Goal: Task Accomplishment & Management: Complete application form

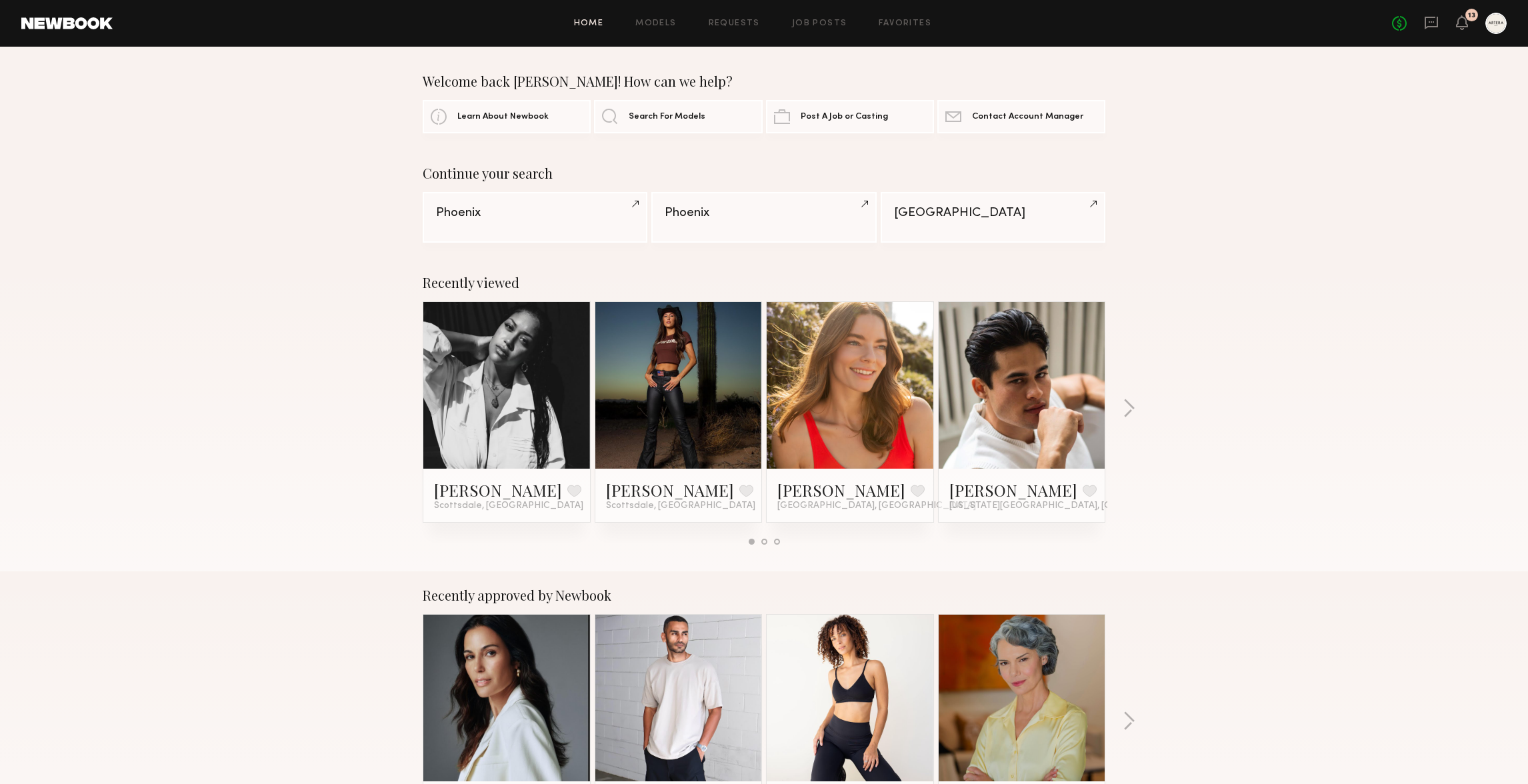
click at [1444, 109] on div "Welcome back [PERSON_NAME]! How can we help? Learn About Newbook Search For Mod…" at bounding box center [764, 103] width 1528 height 60
click at [1494, 19] on div at bounding box center [1496, 24] width 22 height 22
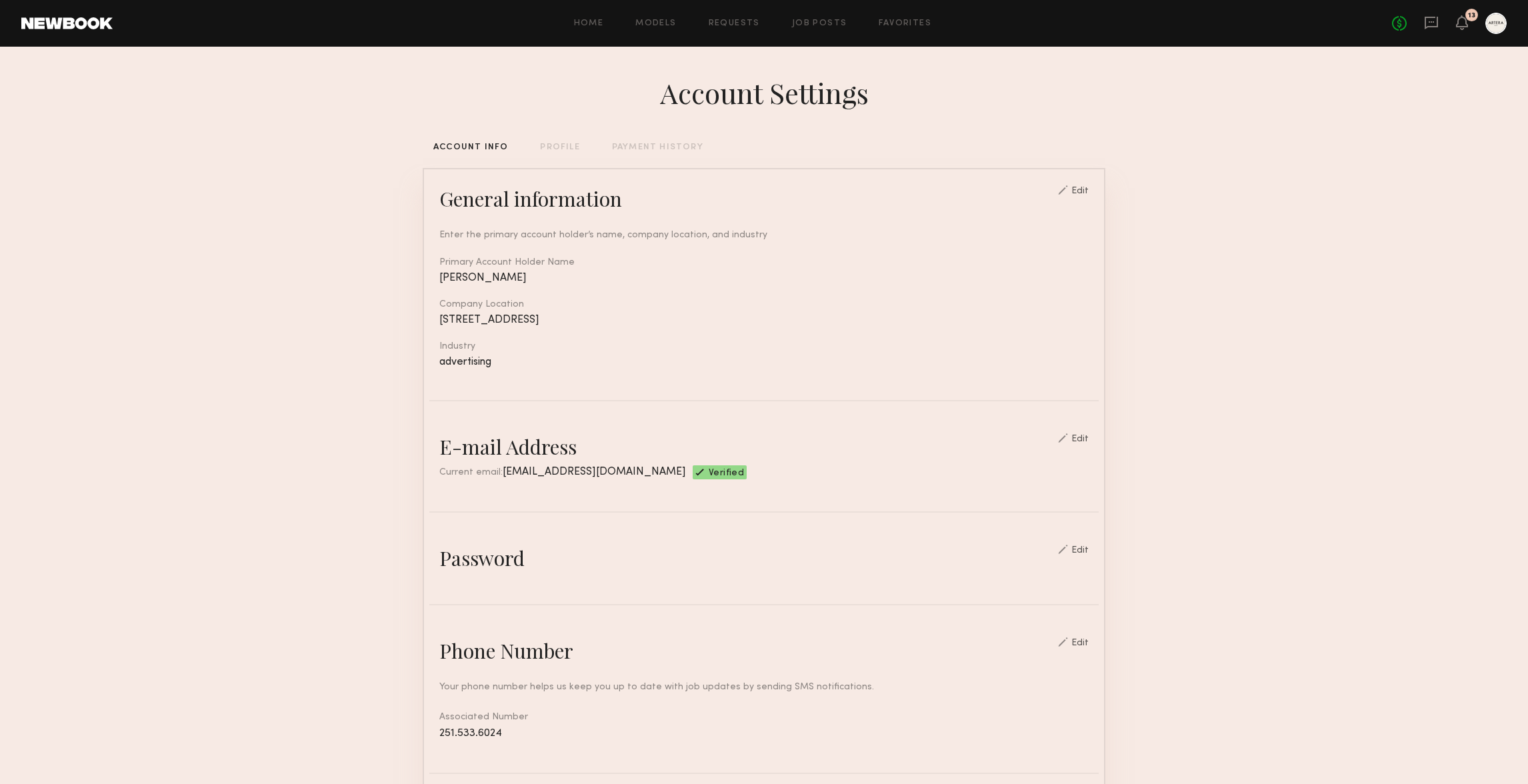
click at [1292, 171] on section "Account Settings ACCOUNT INFO PROFILE PAYMENT HISTORY General information Edit …" at bounding box center [764, 647] width 1528 height 1202
click at [663, 22] on link "Models" at bounding box center [655, 24] width 40 height 9
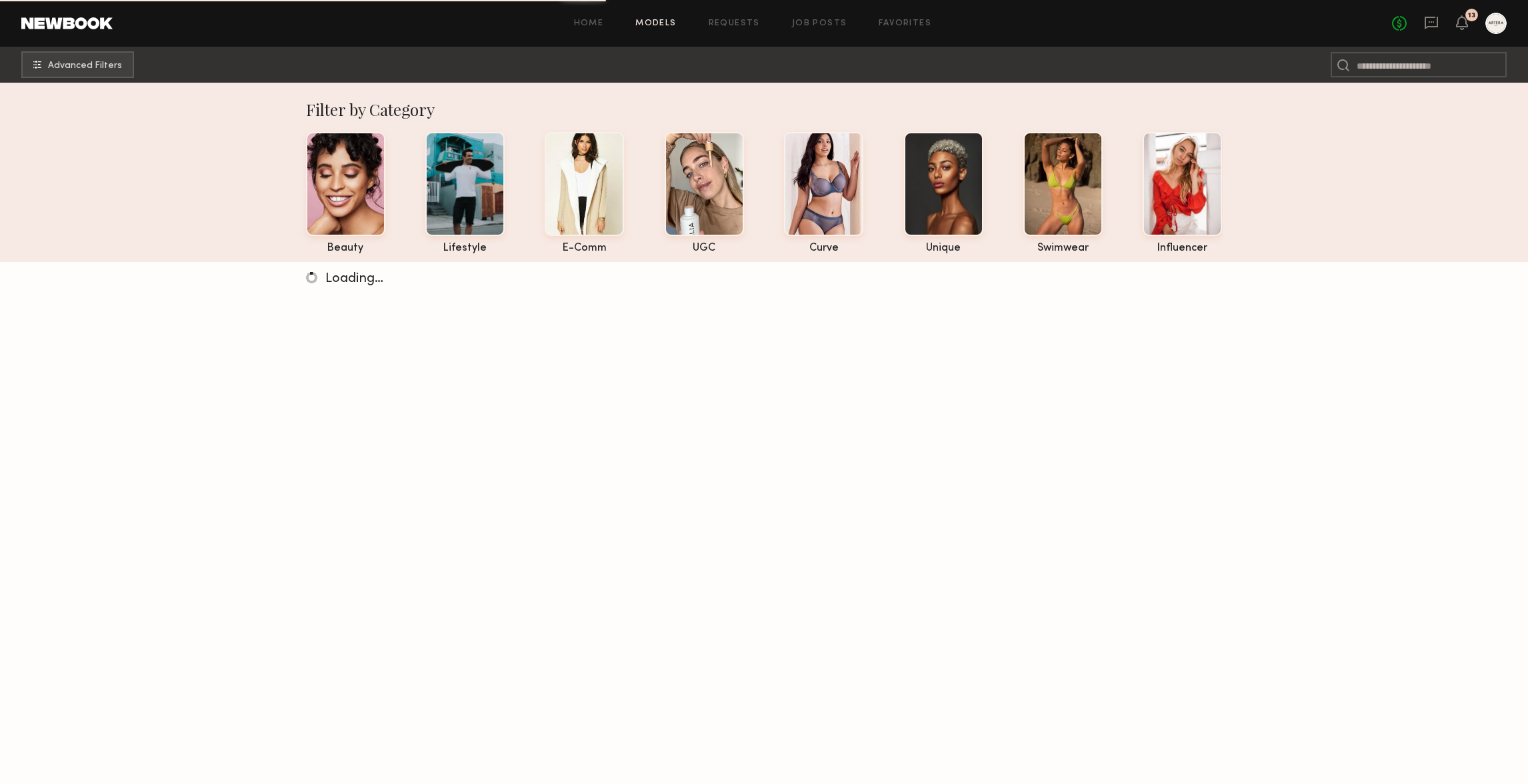
click at [1222, 348] on div "Loading…" at bounding box center [764, 654] width 1528 height 784
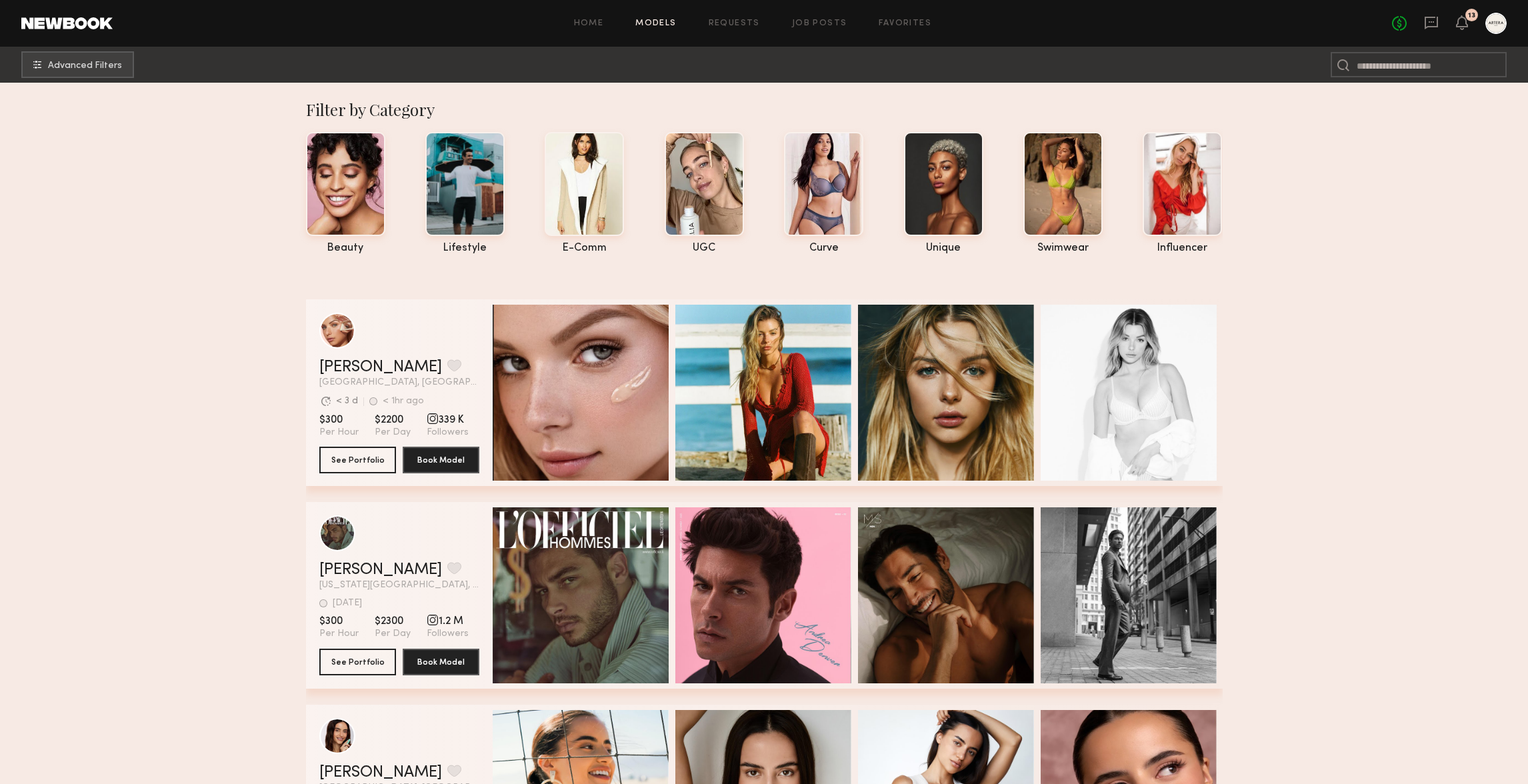
click at [815, 22] on link "Job Posts" at bounding box center [819, 24] width 55 height 9
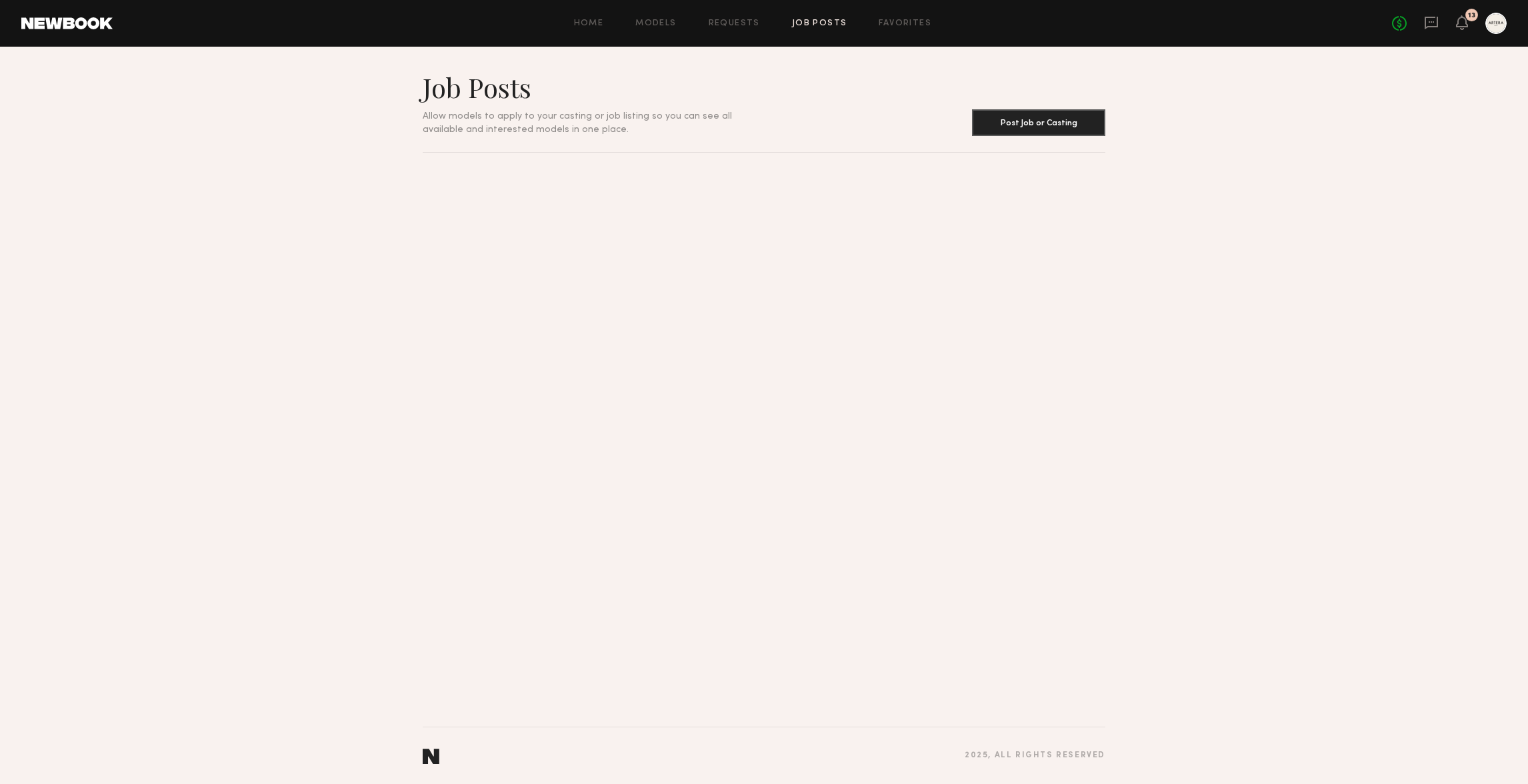
click at [764, 118] on header "Job Posts Allow models to apply to your casting or job listing so you can see a…" at bounding box center [763, 103] width 682 height 65
click at [991, 117] on button "Post Job or Casting" at bounding box center [1039, 122] width 134 height 27
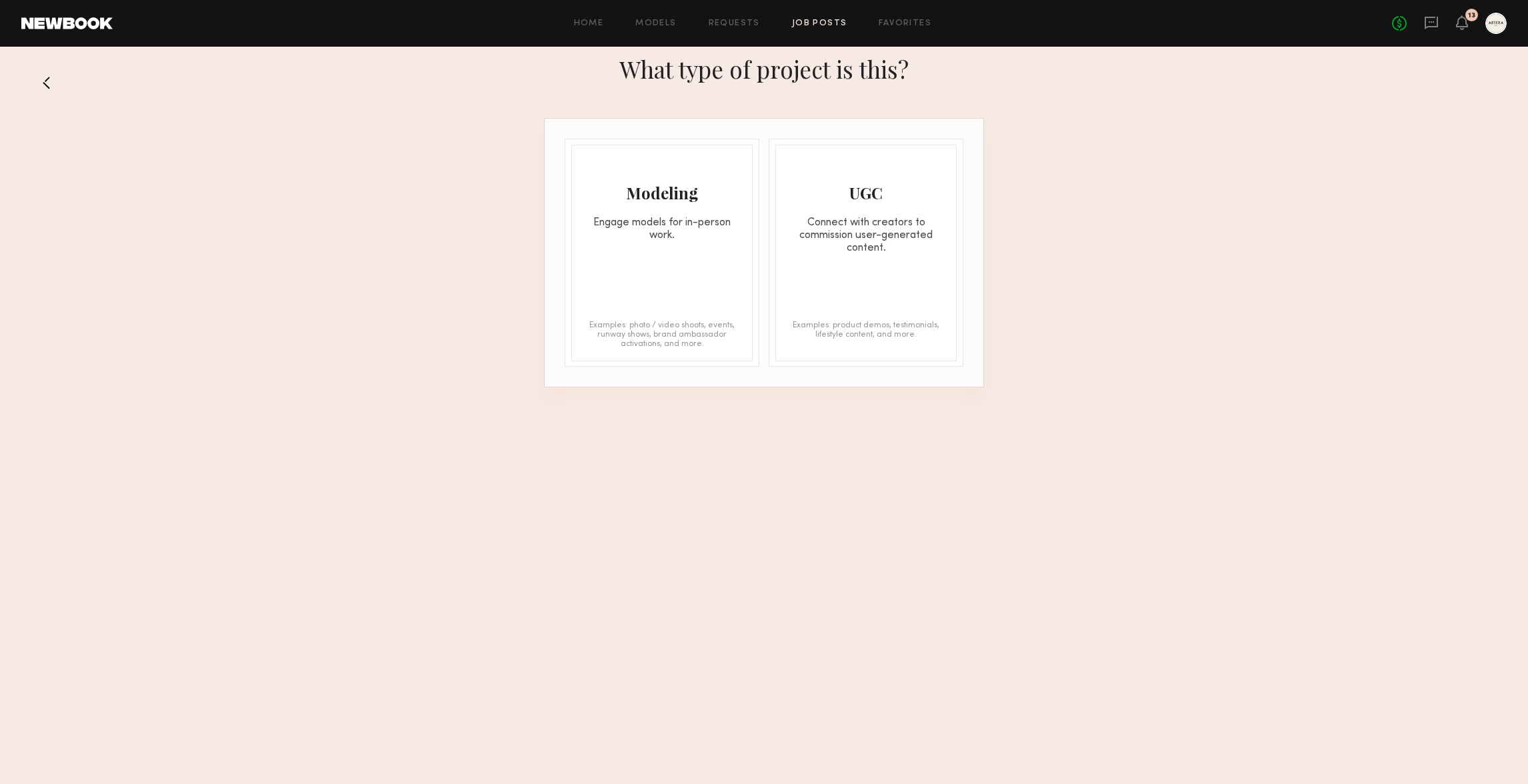
click at [608, 243] on div "Modeling Engage models for in-person work. Examples: photo / video shoots, even…" at bounding box center [662, 252] width 182 height 217
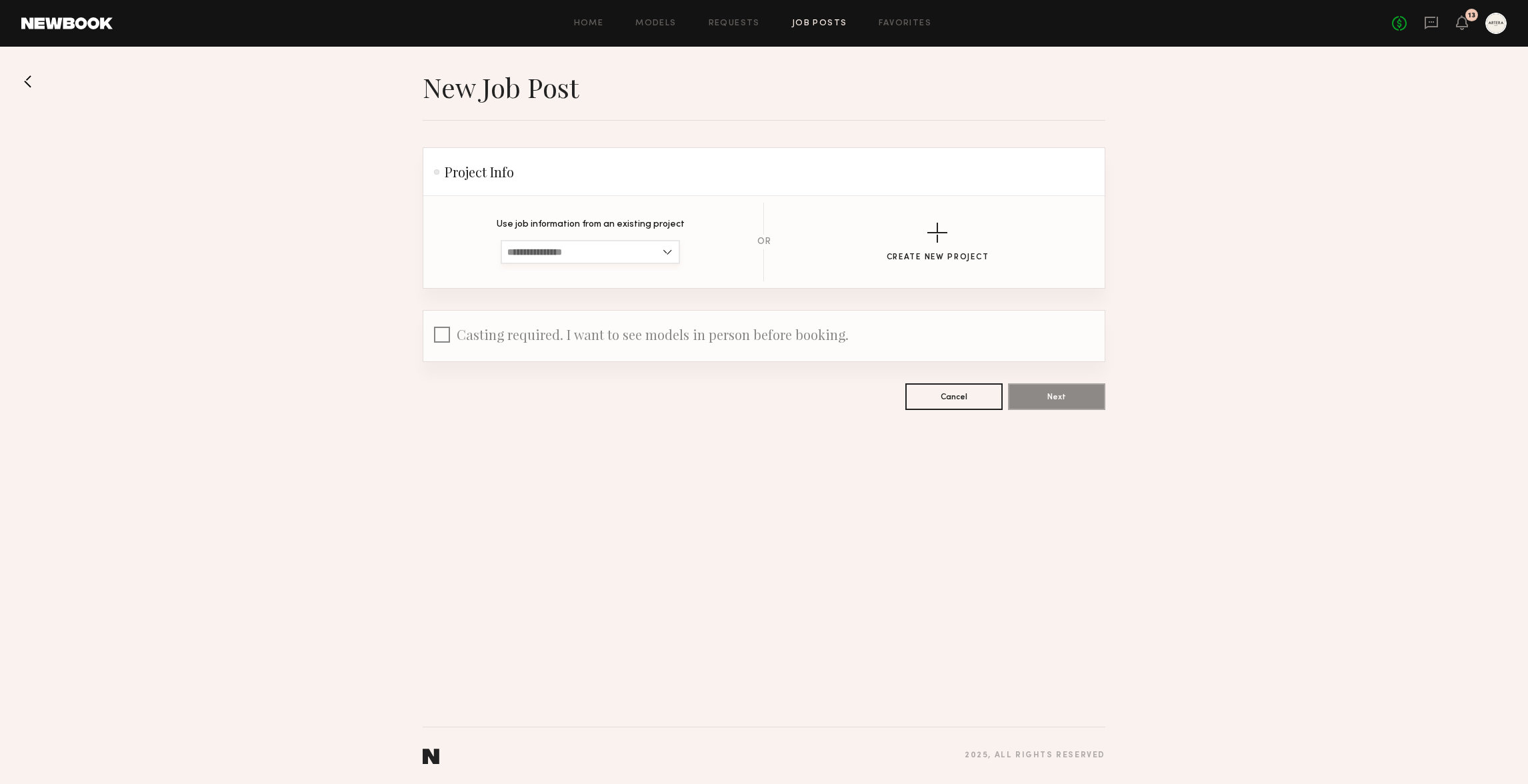
click at [603, 248] on input at bounding box center [591, 252] width 180 height 24
click at [777, 173] on header "Project Info" at bounding box center [763, 171] width 681 height 48
click at [956, 246] on button "Create New Project" at bounding box center [938, 242] width 103 height 39
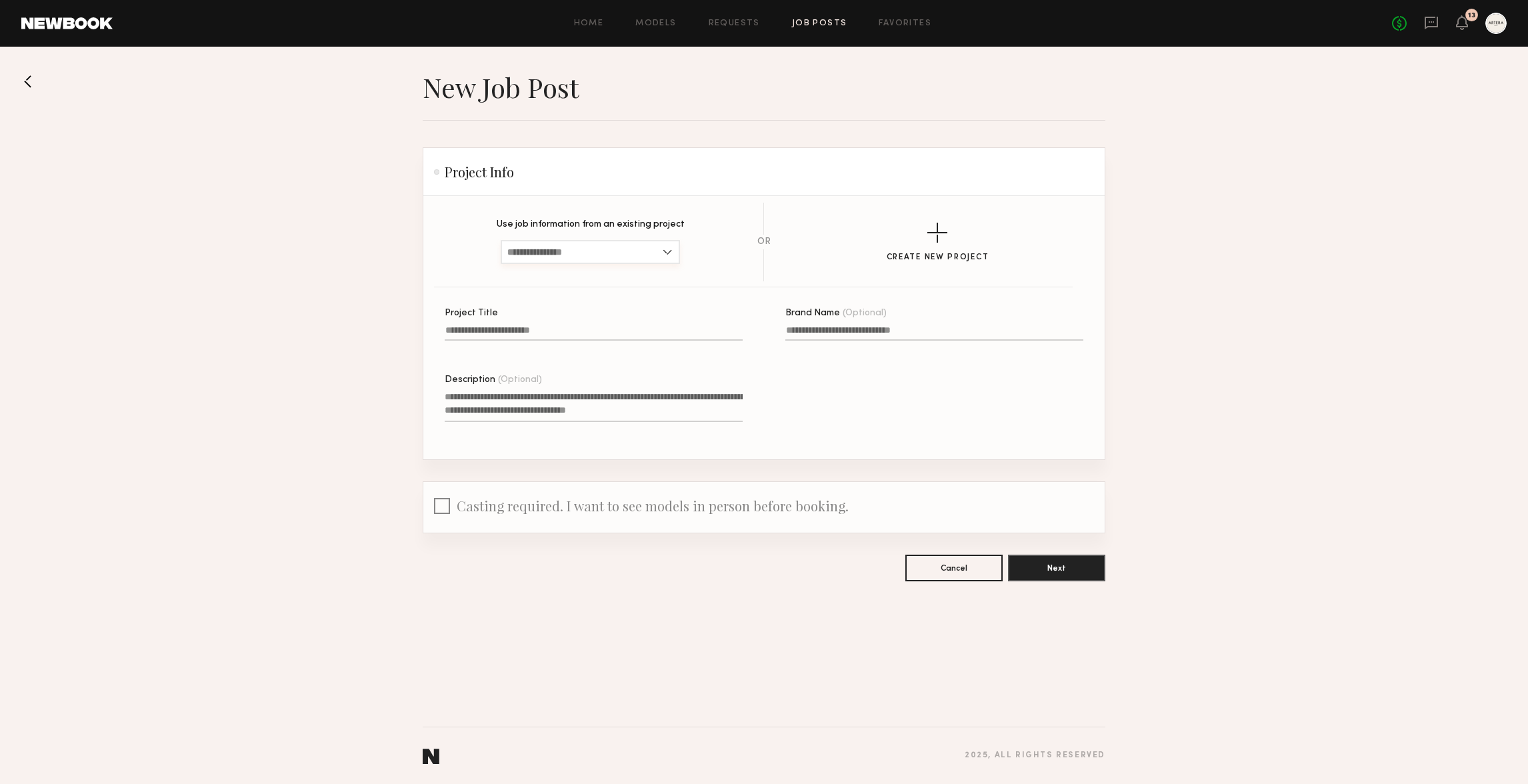
drag, startPoint x: 560, startPoint y: 253, endPoint x: 570, endPoint y: 252, distance: 10.0
click at [568, 252] on input at bounding box center [591, 252] width 180 height 24
click at [748, 192] on header "Project Info" at bounding box center [763, 171] width 681 height 48
click at [564, 333] on input "Project Title" at bounding box center [594, 333] width 298 height 16
type input "*"
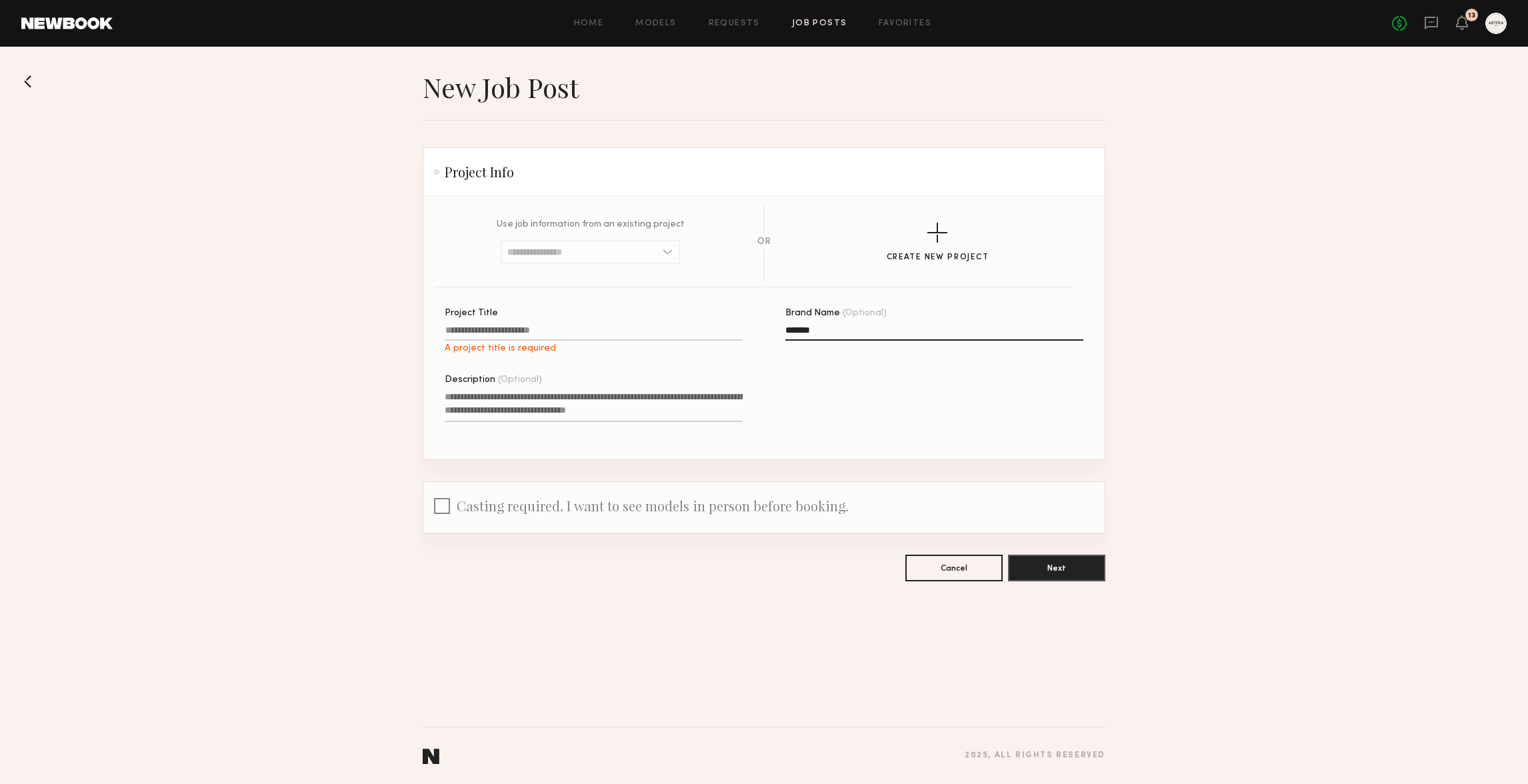
type input "*******"
click at [479, 325] on label "Project Title A project title is required" at bounding box center [594, 331] width 298 height 45
click at [479, 325] on input "Project Title A project title is required" at bounding box center [594, 333] width 298 height 16
click at [495, 330] on input "Project Title A project title is required" at bounding box center [594, 333] width 298 height 16
click at [553, 412] on textarea "Description (Optional)" at bounding box center [594, 405] width 298 height 32
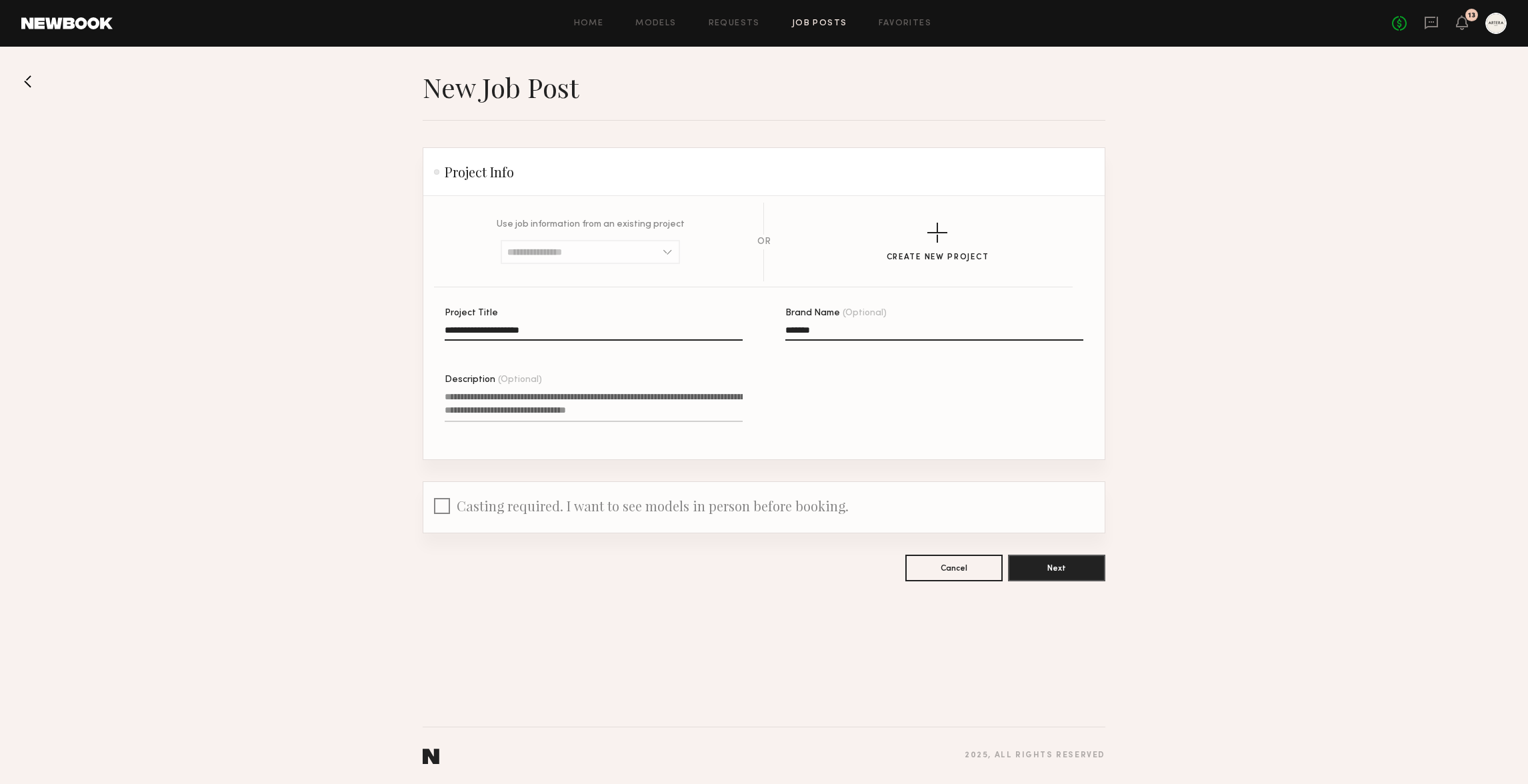
click at [603, 333] on input "**********" at bounding box center [594, 333] width 298 height 16
drag, startPoint x: 474, startPoint y: 333, endPoint x: 563, endPoint y: 336, distance: 89.1
click at [523, 336] on input "**********" at bounding box center [594, 333] width 298 height 16
drag, startPoint x: 563, startPoint y: 336, endPoint x: 586, endPoint y: 331, distance: 23.5
click at [564, 336] on input "**********" at bounding box center [594, 333] width 298 height 16
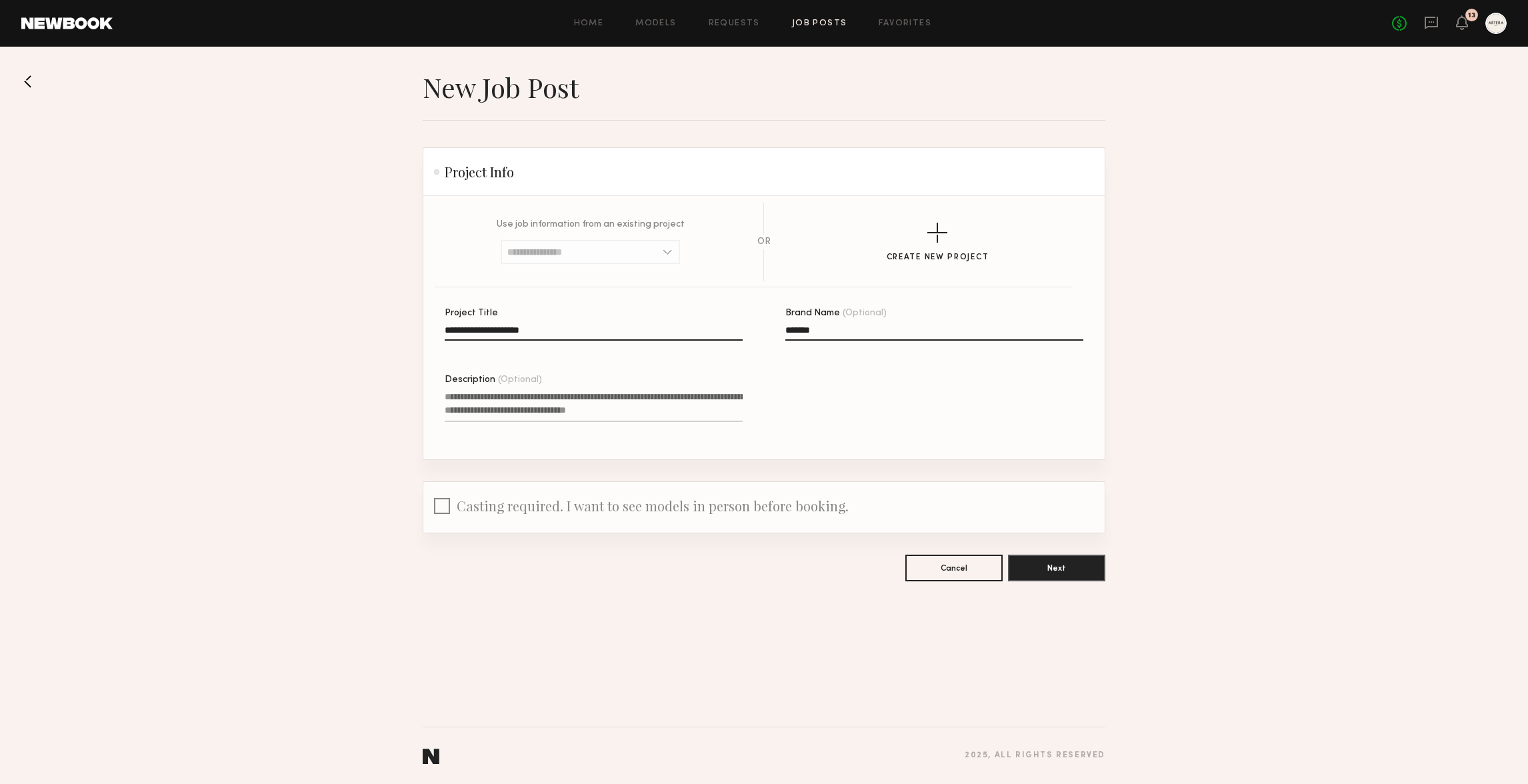
click at [586, 330] on input "**********" at bounding box center [594, 333] width 298 height 16
click at [524, 332] on input "**********" at bounding box center [594, 333] width 298 height 16
type input "**********"
click at [595, 418] on textarea "Description (Optional)" at bounding box center [594, 405] width 298 height 32
click at [514, 327] on input "**********" at bounding box center [594, 333] width 298 height 16
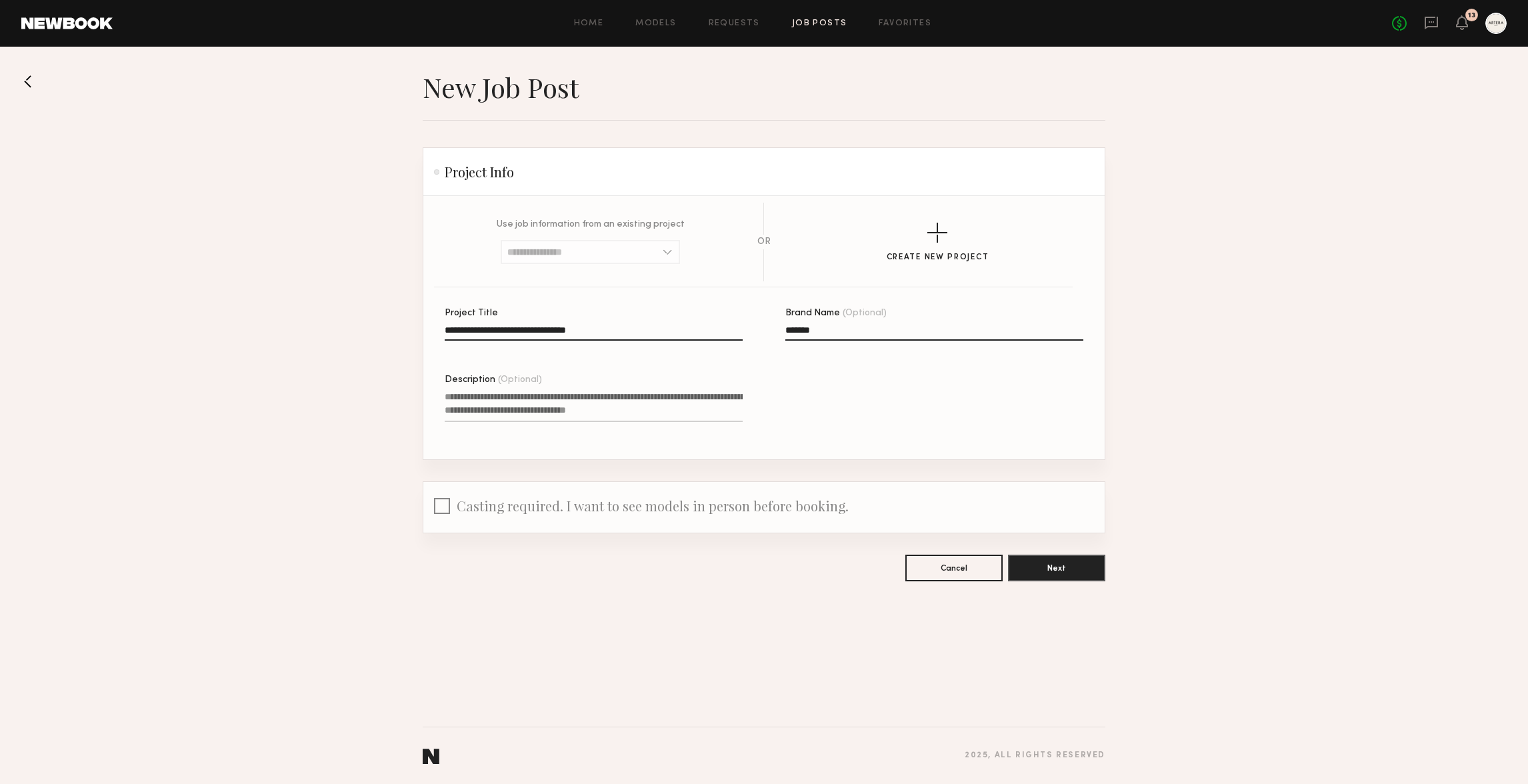
click at [573, 330] on input "**********" at bounding box center [594, 333] width 298 height 16
click at [520, 329] on input "**********" at bounding box center [594, 333] width 298 height 16
click at [519, 412] on textarea "Description (Optional)" at bounding box center [594, 405] width 298 height 32
click at [571, 400] on textarea "Description (Optional)" at bounding box center [594, 405] width 298 height 32
click at [607, 321] on label "**********" at bounding box center [594, 331] width 298 height 45
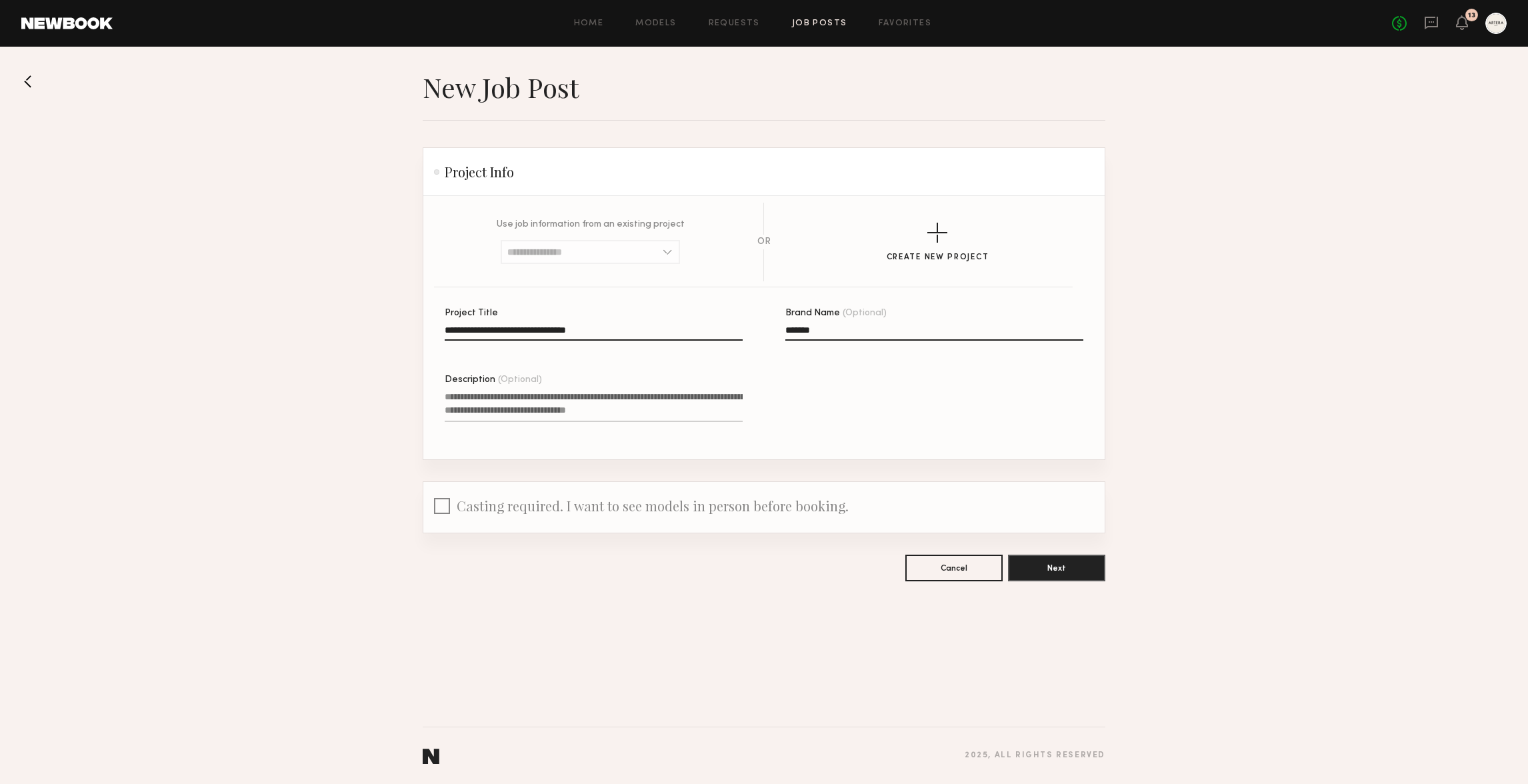
click at [607, 325] on input "**********" at bounding box center [594, 333] width 298 height 16
click at [668, 325] on label "**********" at bounding box center [594, 331] width 298 height 45
click at [668, 325] on input "**********" at bounding box center [594, 333] width 298 height 16
click at [669, 327] on input "**********" at bounding box center [594, 333] width 298 height 16
click at [567, 394] on textarea "Description (Optional)" at bounding box center [594, 405] width 298 height 32
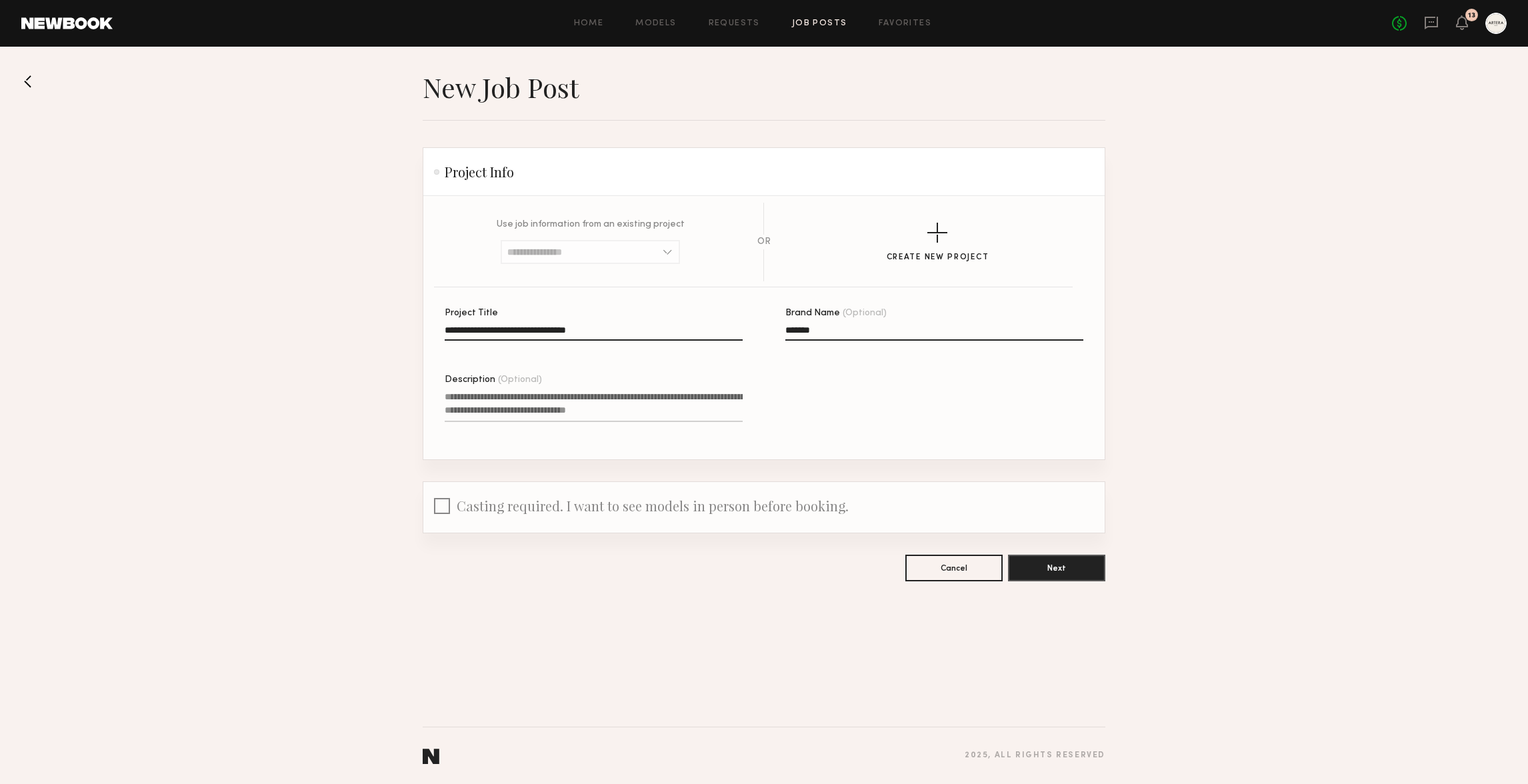
click at [507, 410] on textarea "Description (Optional)" at bounding box center [594, 405] width 298 height 32
click at [506, 402] on textarea "Description (Optional)" at bounding box center [594, 405] width 298 height 32
click at [595, 409] on textarea "Description (Optional)" at bounding box center [594, 405] width 298 height 32
click at [631, 410] on textarea "Description (Optional)" at bounding box center [594, 405] width 298 height 32
click at [582, 326] on input "**********" at bounding box center [594, 333] width 298 height 16
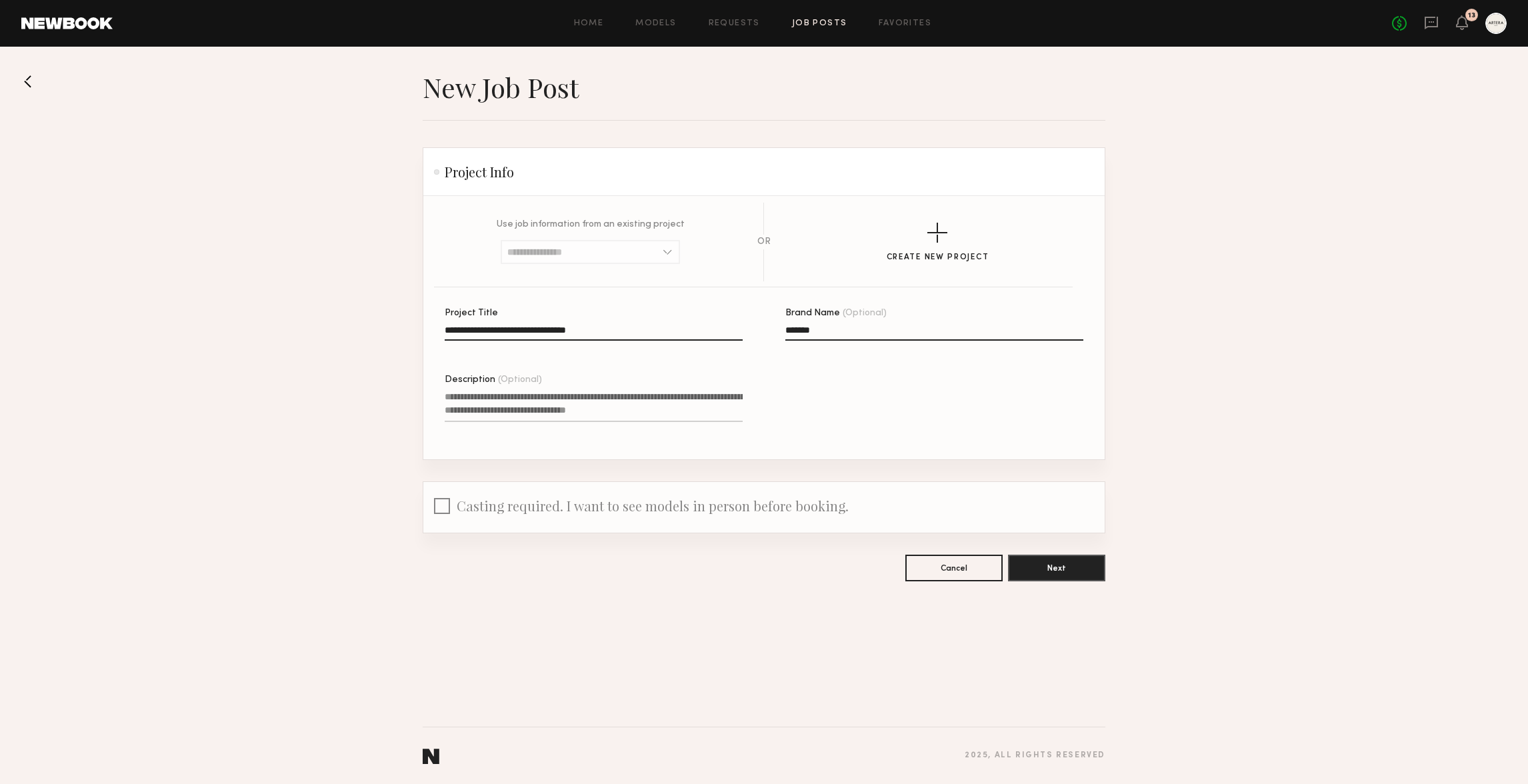
click at [550, 324] on label "**********" at bounding box center [594, 331] width 298 height 45
click at [550, 325] on input "**********" at bounding box center [594, 333] width 298 height 16
click at [569, 327] on input "**********" at bounding box center [594, 333] width 298 height 16
click at [576, 328] on input "**********" at bounding box center [594, 333] width 298 height 16
drag, startPoint x: 570, startPoint y: 403, endPoint x: 589, endPoint y: 433, distance: 35.5
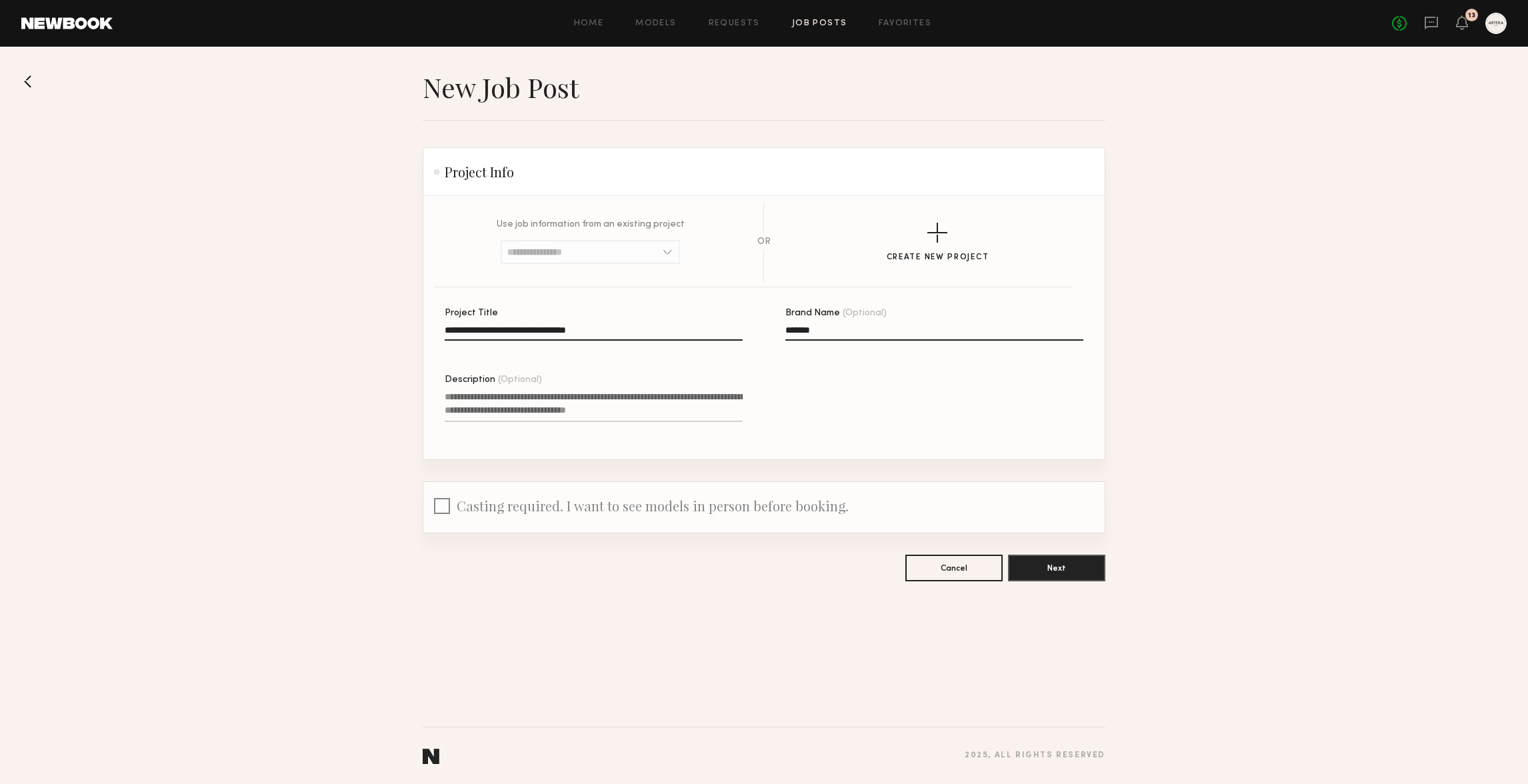
click at [570, 403] on textarea "Description (Optional)" at bounding box center [594, 405] width 298 height 32
click at [542, 385] on label "Description (Optional)" at bounding box center [594, 406] width 298 height 63
click at [542, 390] on textarea "Description (Optional)" at bounding box center [594, 405] width 298 height 32
click at [543, 393] on textarea "Description (Optional)" at bounding box center [594, 405] width 298 height 32
type textarea "**********"
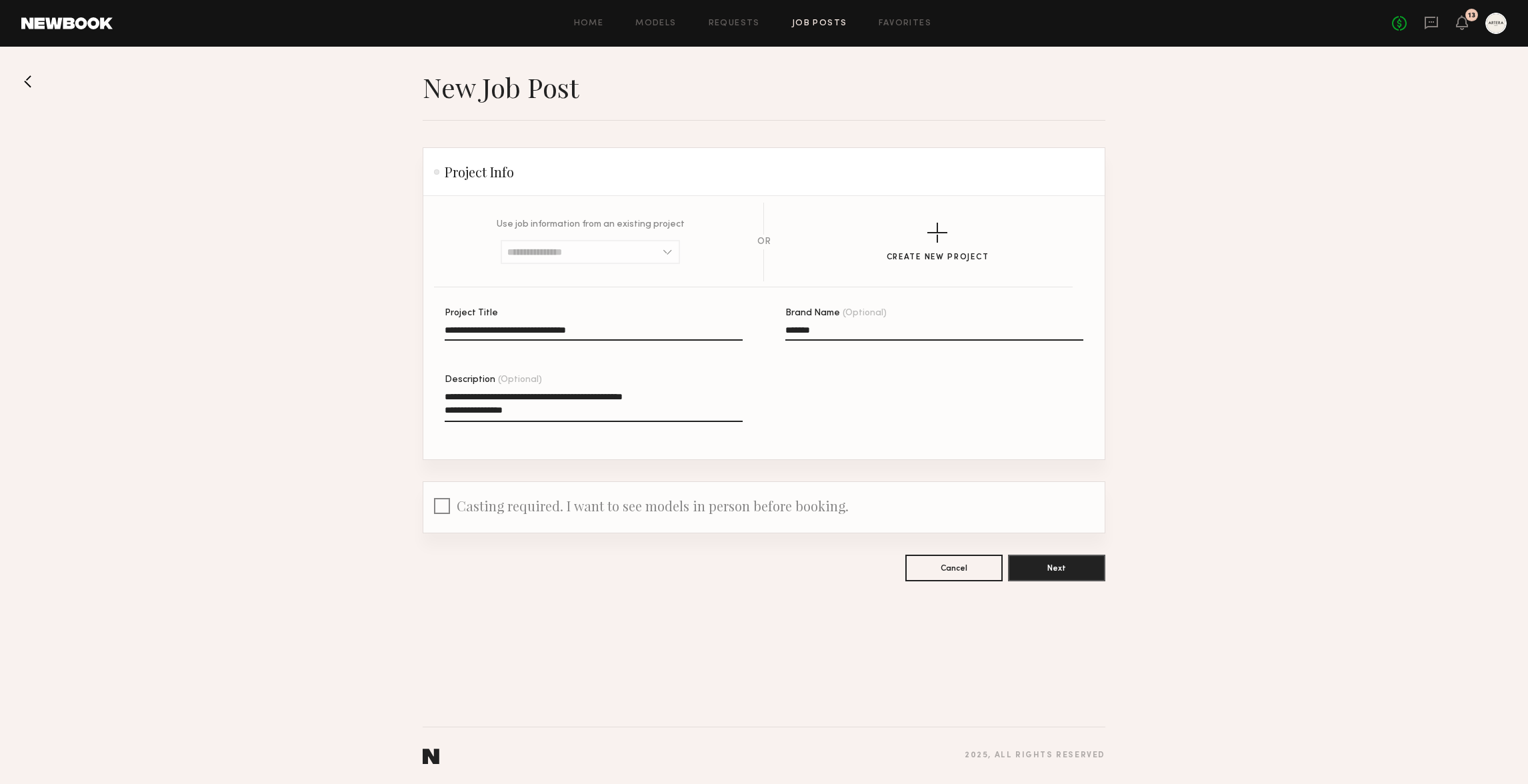
click at [876, 420] on div "**********" at bounding box center [785, 383] width 681 height 150
click at [441, 511] on div at bounding box center [442, 508] width 16 height 21
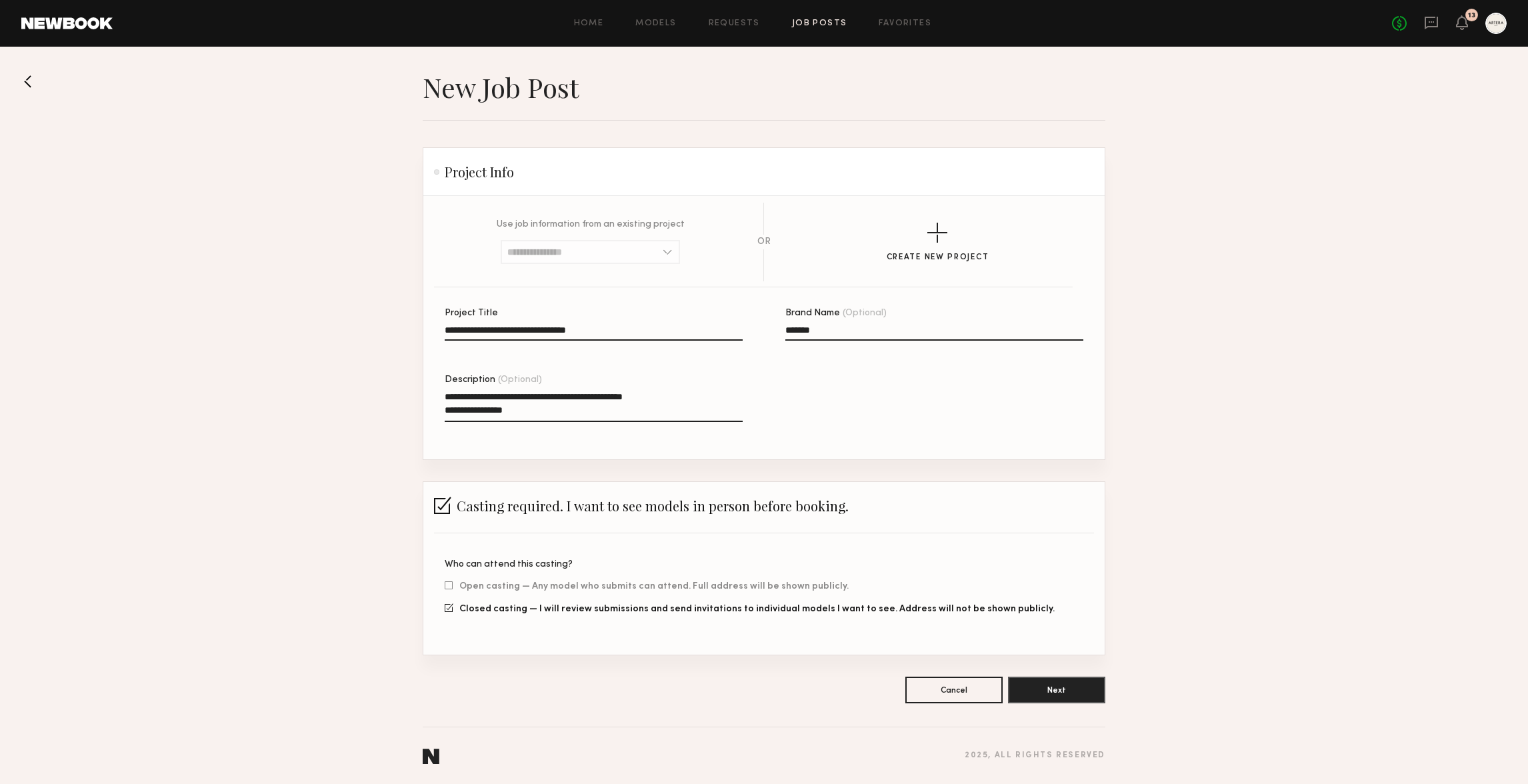
click at [444, 517] on div "Casting required. I want to see models in person before booking." at bounding box center [763, 507] width 681 height 51
click at [450, 513] on div at bounding box center [443, 505] width 18 height 18
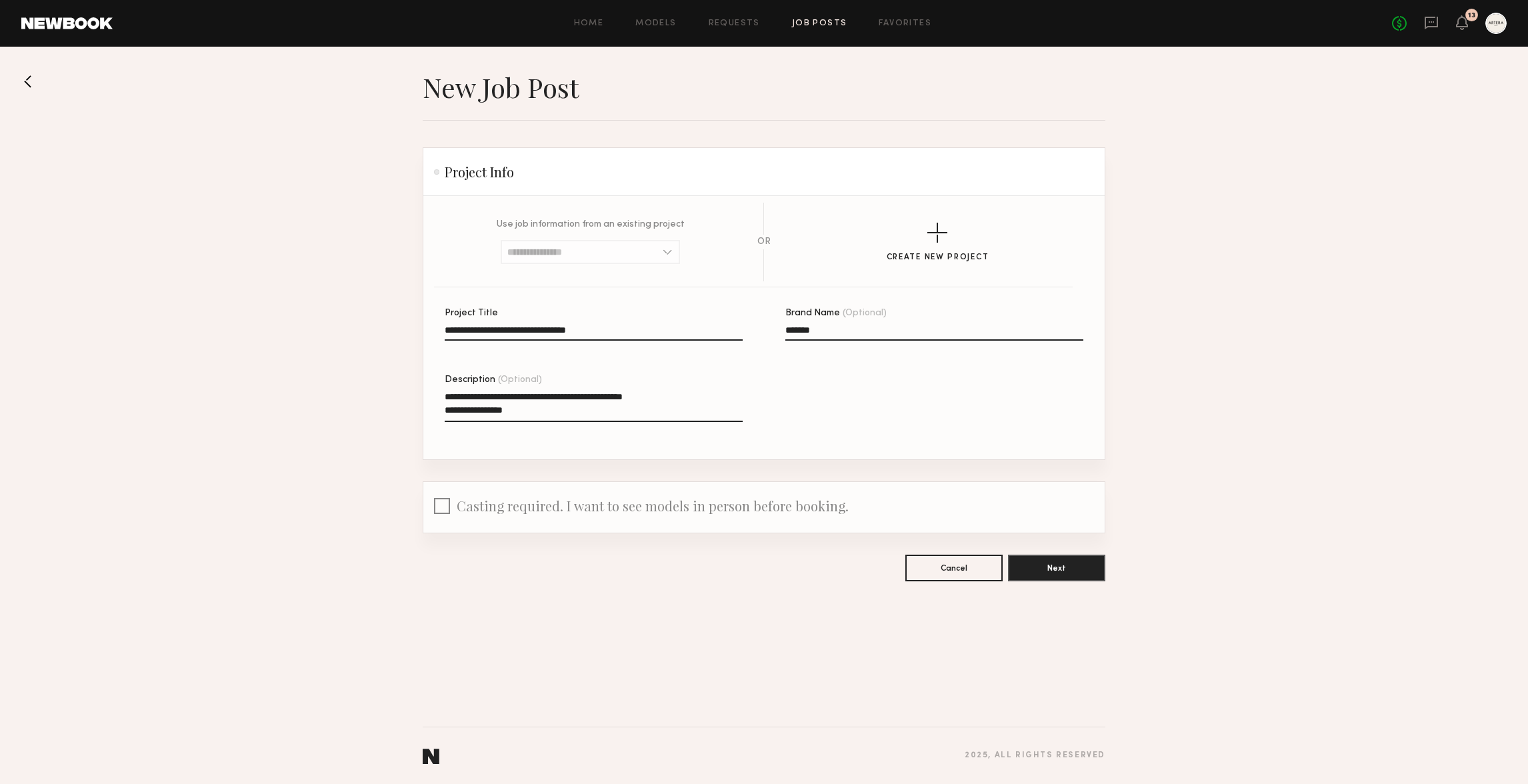
click at [448, 511] on div at bounding box center [442, 508] width 16 height 21
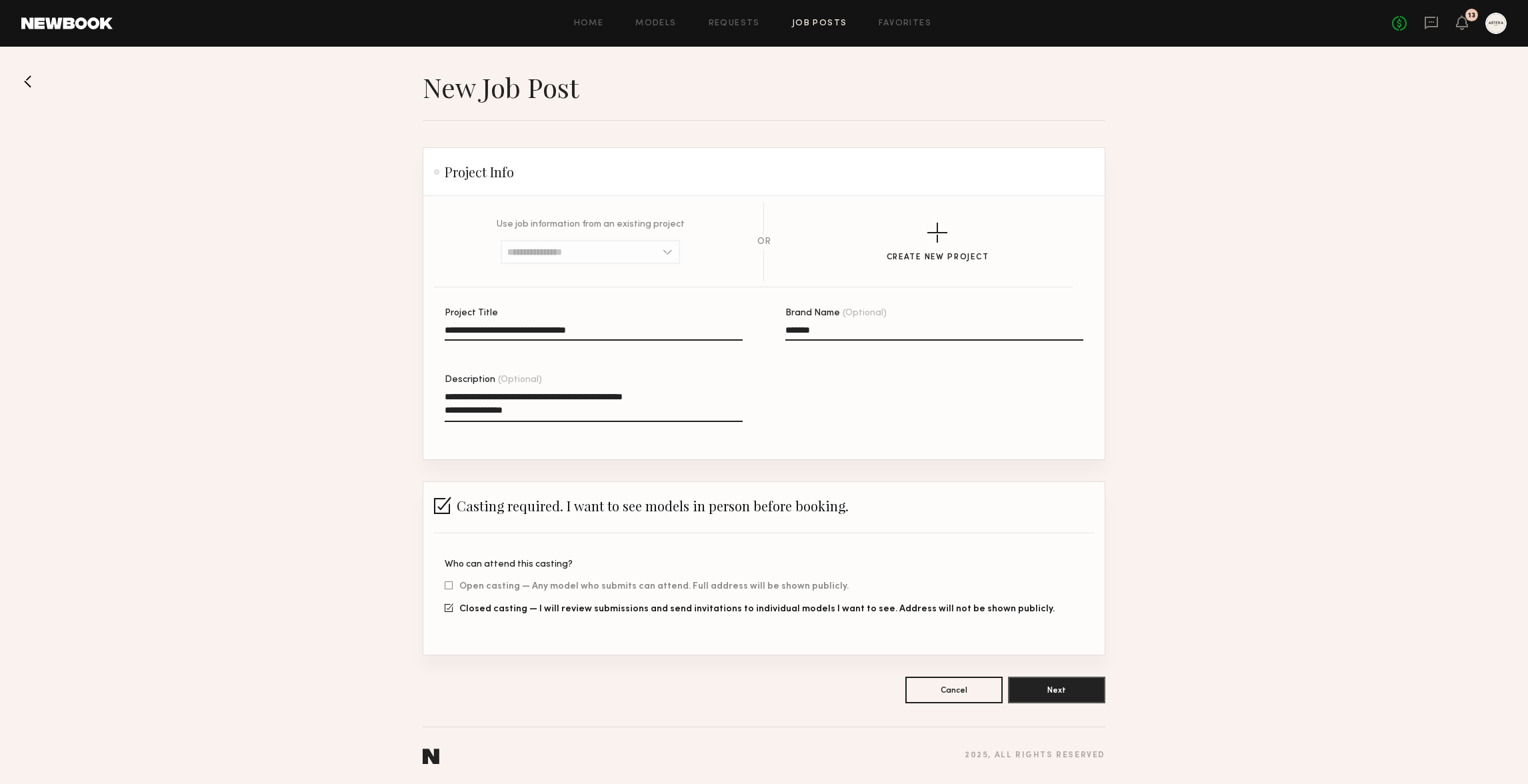
click at [567, 488] on div "Casting required. I want to see models in person before booking." at bounding box center [763, 507] width 681 height 51
click at [491, 504] on span "Casting required. I want to see models in person before booking." at bounding box center [653, 505] width 392 height 18
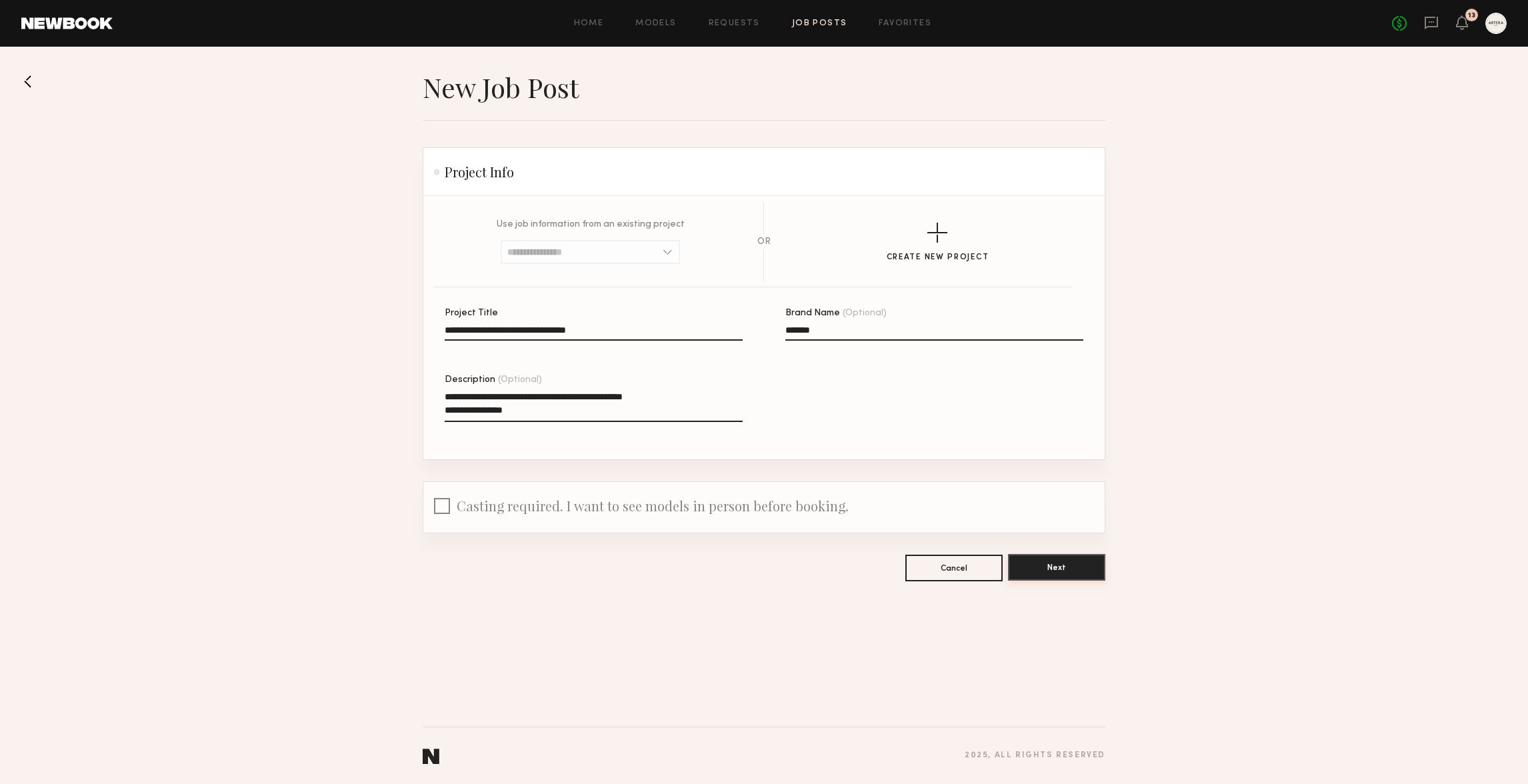
click at [1039, 559] on button "Next" at bounding box center [1056, 567] width 97 height 27
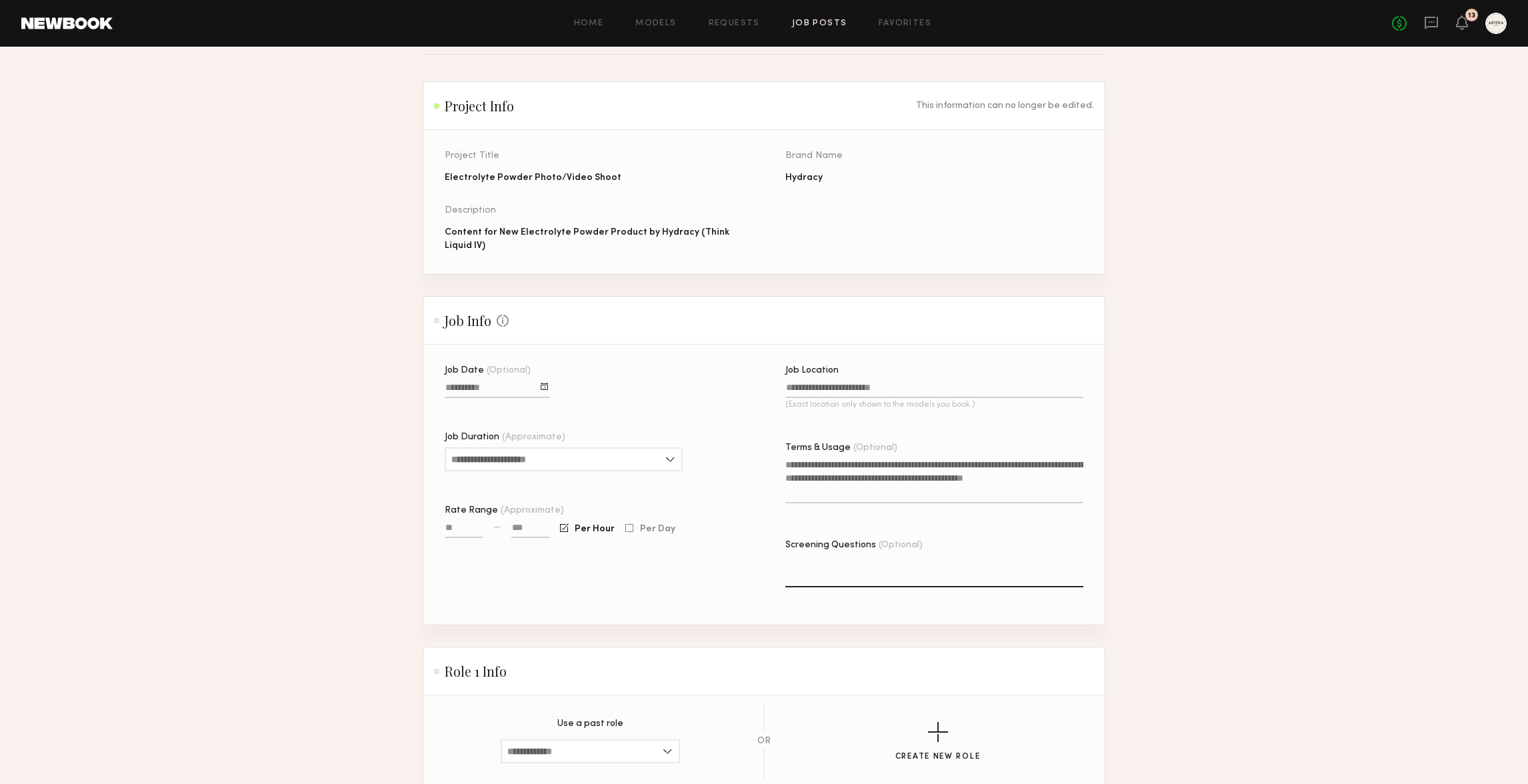
scroll to position [65, 0]
drag, startPoint x: 633, startPoint y: 219, endPoint x: 669, endPoint y: 254, distance: 50.2
click at [646, 232] on div "Project Title Electrolyte Powder Photo/Video Shoot Brand Name Hydracy Descripti…" at bounding box center [785, 213] width 681 height 123
click at [669, 254] on div "Project Title Electrolyte Powder Photo/Video Shoot Brand Name Hydracy Descripti…" at bounding box center [785, 213] width 681 height 123
click at [622, 354] on section "Job Date (Optional) Job Duration (Approximate) 1 hour 2 hours 3 hours 4 hours 5…" at bounding box center [763, 485] width 681 height 280
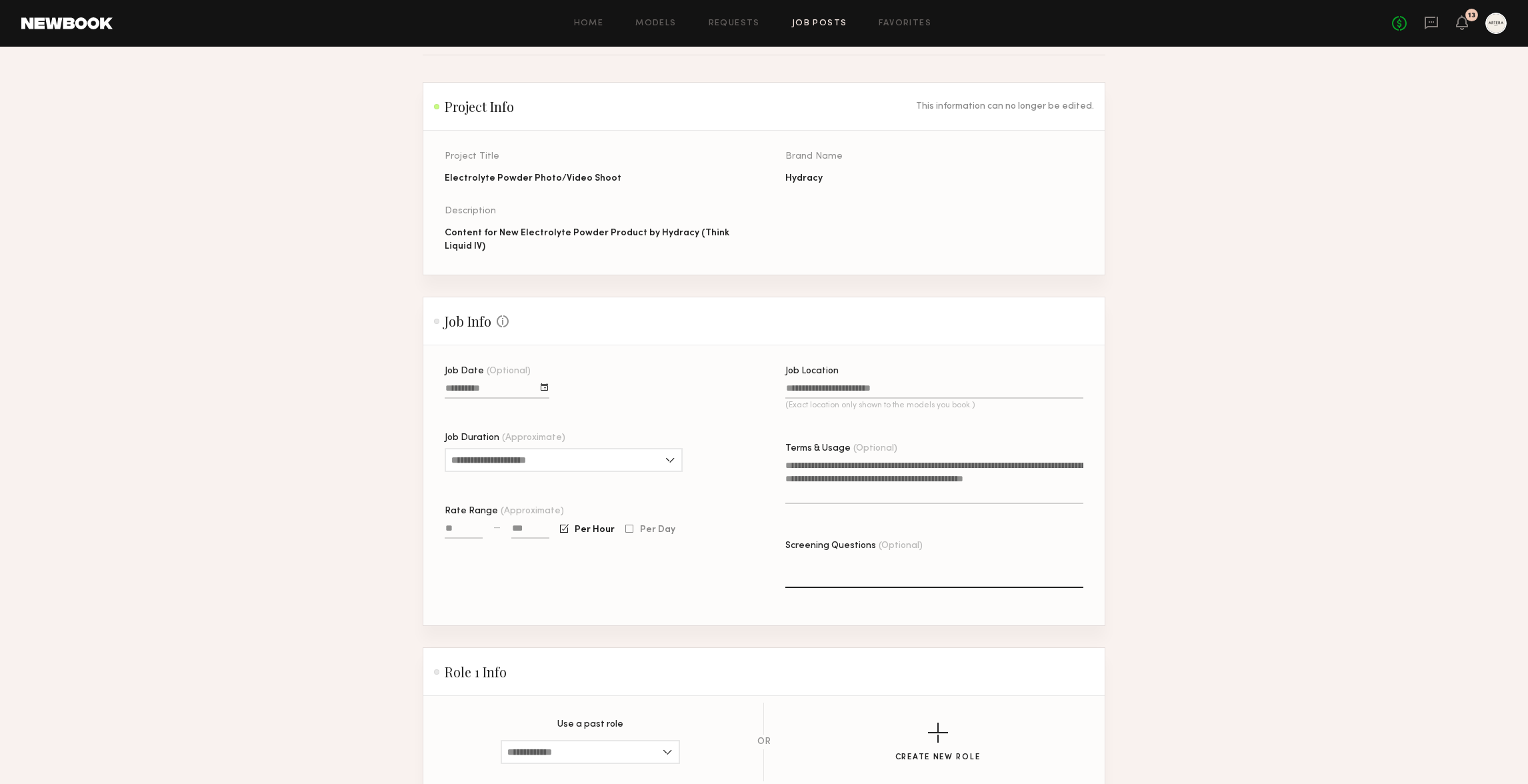
click at [507, 391] on input "Job Date (Optional)" at bounding box center [497, 391] width 105 height 16
click at [572, 514] on button "10" at bounding box center [569, 516] width 22 height 13
click at [287, 362] on section "New Job Post Project Info This information can no longer be edited. Project Tit…" at bounding box center [764, 456] width 1528 height 901
drag, startPoint x: 454, startPoint y: 389, endPoint x: 460, endPoint y: 395, distance: 8.5
click at [454, 389] on input "Job Date (Optional)" at bounding box center [497, 391] width 105 height 16
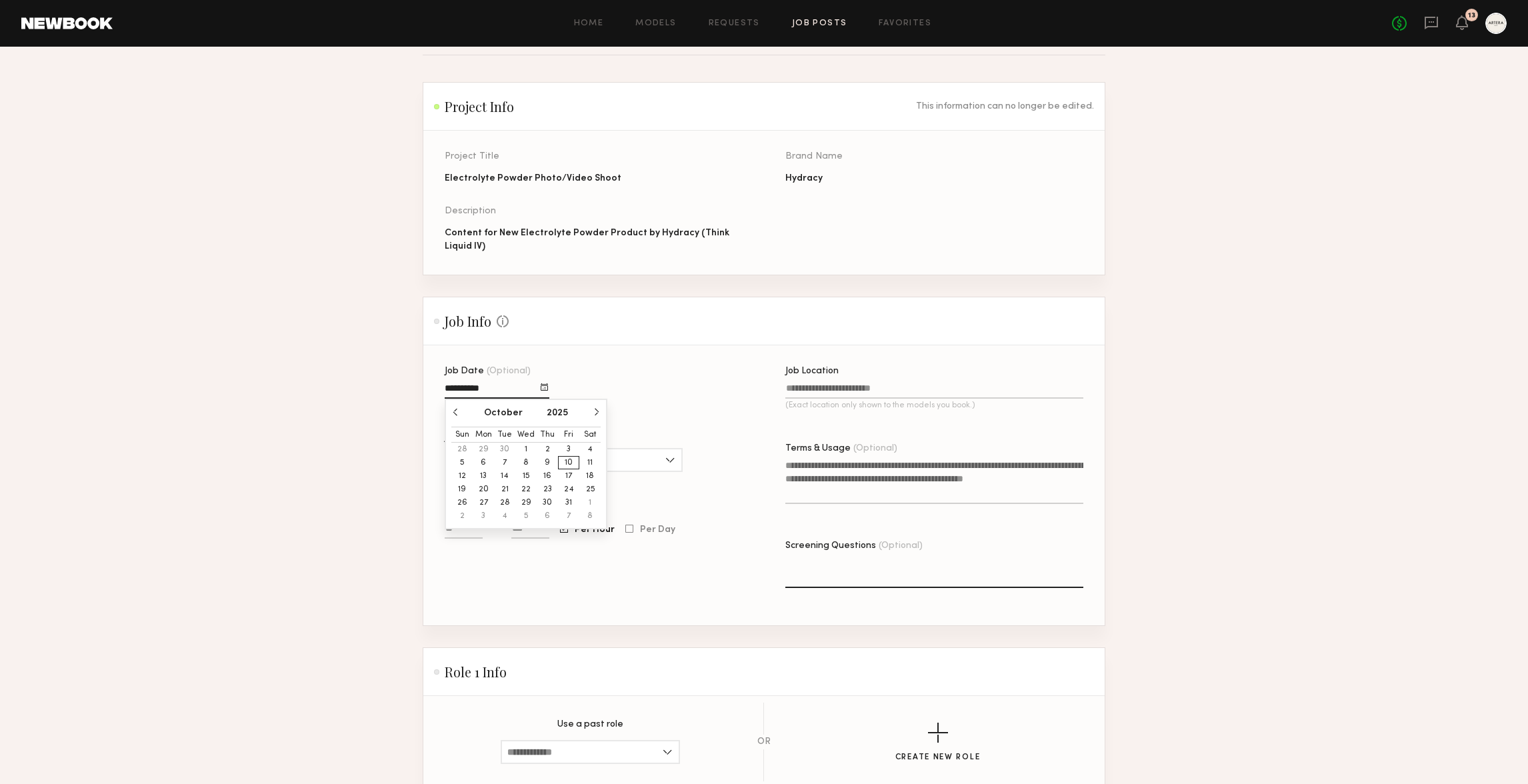
click at [485, 458] on button "6" at bounding box center [483, 463] width 22 height 13
click at [325, 471] on section "New Job Post Project Info This information can no longer be edited. Project Tit…" at bounding box center [764, 456] width 1528 height 901
click at [478, 385] on input "Job Date (Optional)" at bounding box center [497, 391] width 105 height 16
click at [371, 442] on section "New Job Post Project Info This information can no longer be edited. Project Tit…" at bounding box center [764, 456] width 1528 height 901
click at [467, 387] on input "Job Date (Optional)" at bounding box center [497, 391] width 105 height 16
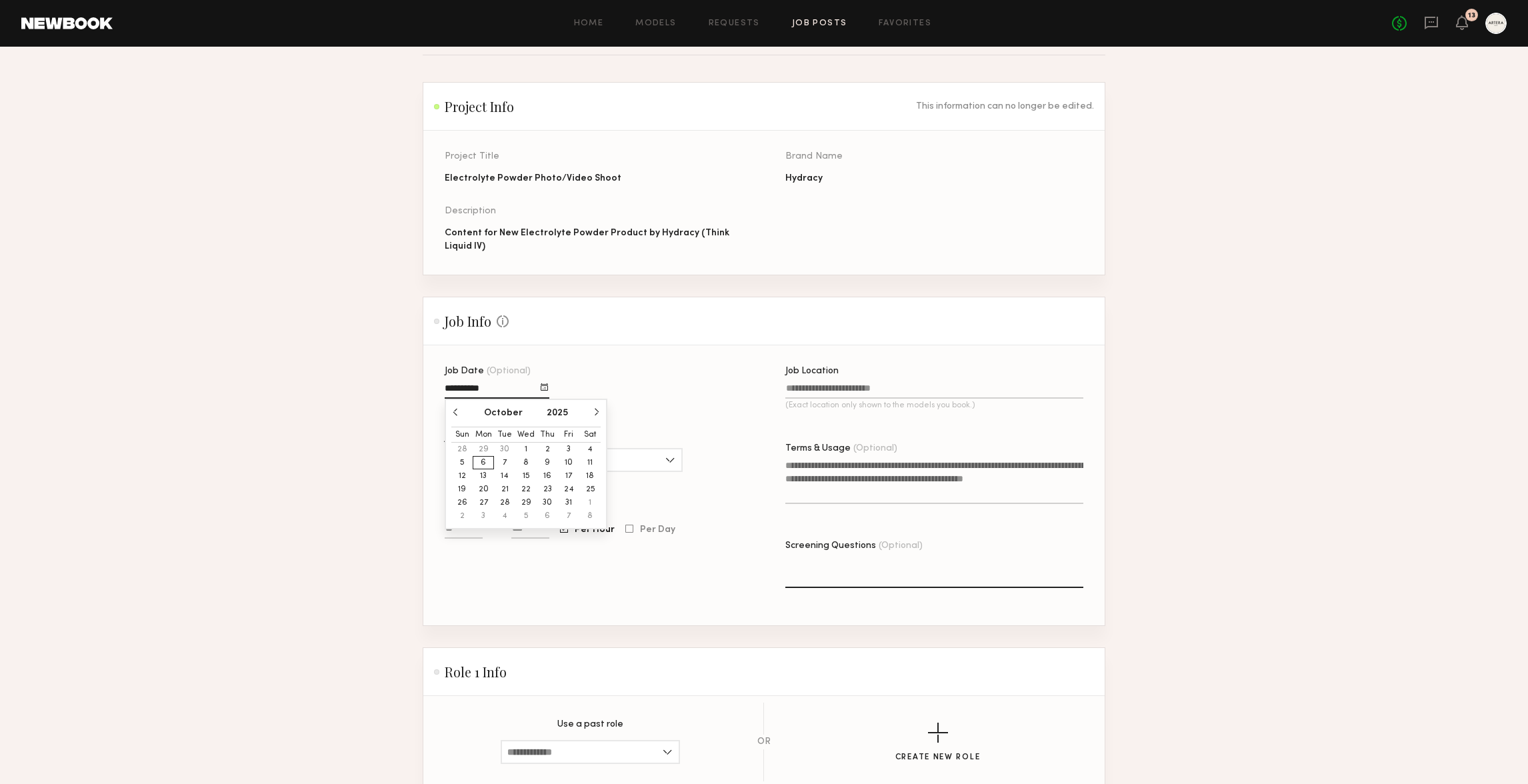
click at [572, 459] on button "10" at bounding box center [569, 463] width 22 height 13
click at [392, 412] on section "New Job Post Project Info This information can no longer be edited. Project Tit…" at bounding box center [764, 456] width 1528 height 901
click at [472, 396] on input "Job Date (Optional)" at bounding box center [497, 391] width 105 height 16
click at [479, 460] on button "6" at bounding box center [483, 463] width 22 height 13
click at [379, 473] on section "New Job Post Project Info This information can no longer be edited. Project Tit…" at bounding box center [764, 456] width 1528 height 901
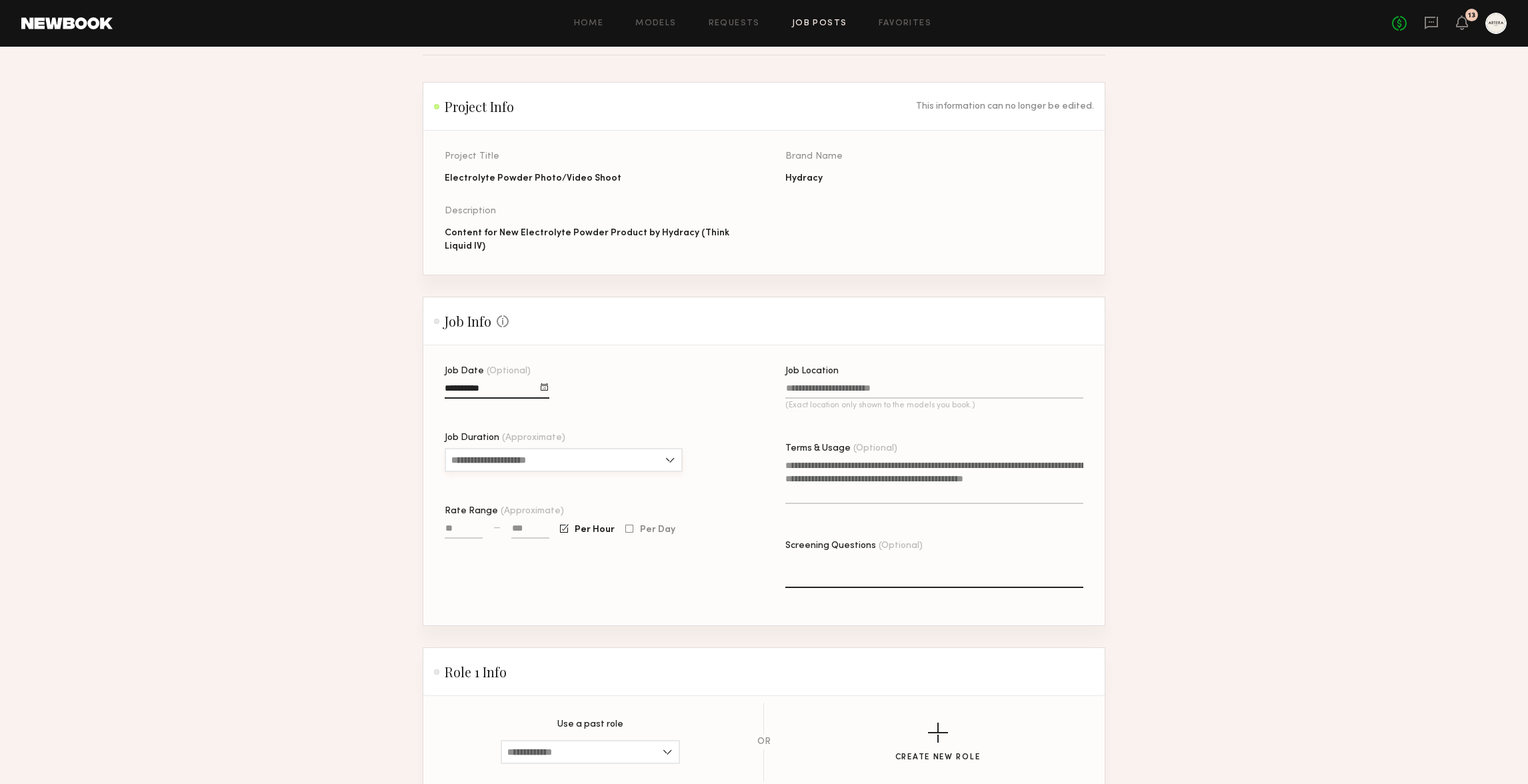
drag, startPoint x: 496, startPoint y: 470, endPoint x: 516, endPoint y: 478, distance: 21.5
click at [496, 470] on input "Job Duration (Approximate)" at bounding box center [564, 460] width 238 height 24
click at [481, 549] on div "6 hours" at bounding box center [564, 557] width 236 height 22
type input "*******"
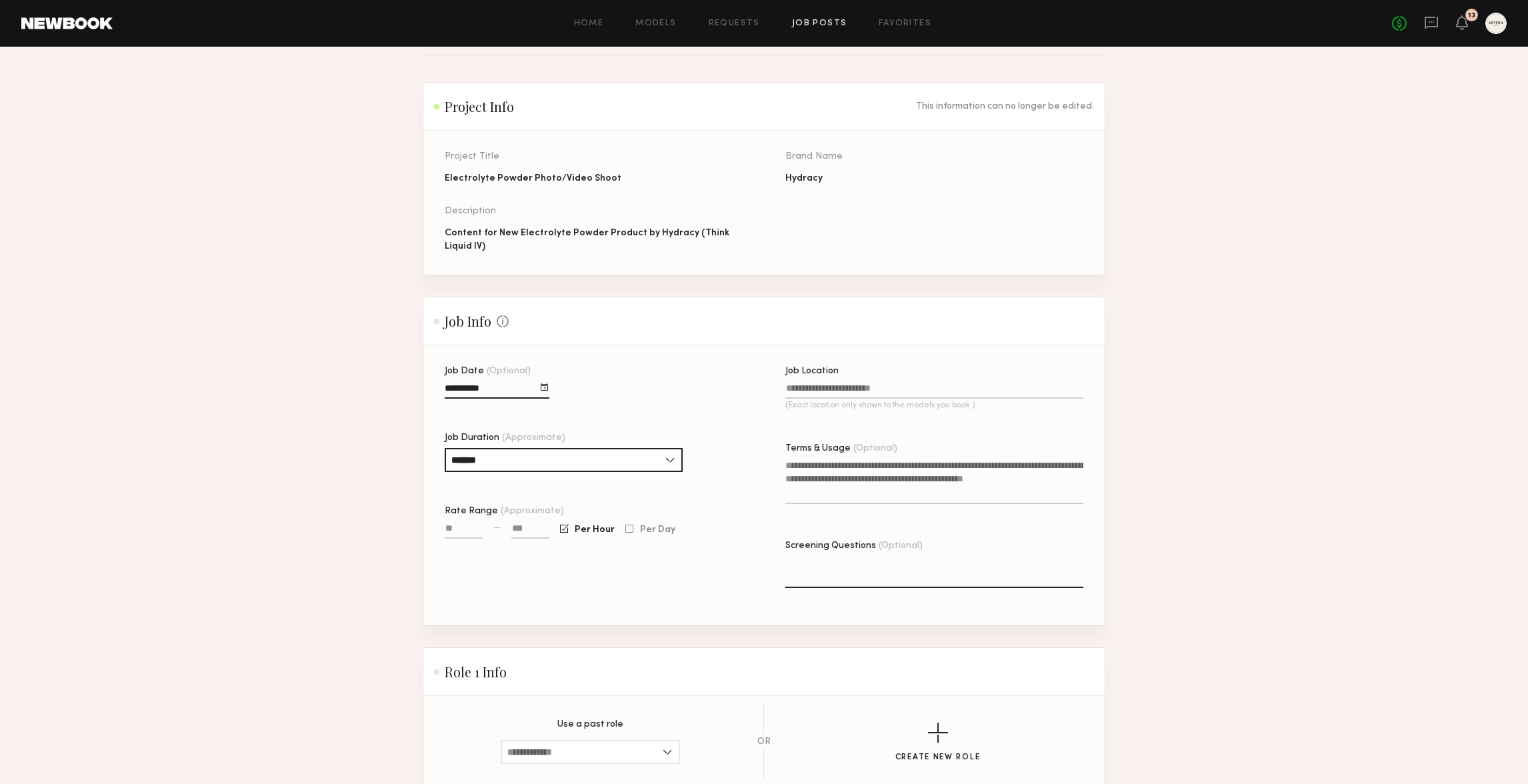
click at [334, 471] on section "New Job Post Project Info This information can no longer be edited. Project Tit…" at bounding box center [764, 456] width 1528 height 901
click at [449, 528] on input "Rate Range (Approximate)" at bounding box center [464, 530] width 38 height 16
click at [665, 530] on span "Per Day" at bounding box center [657, 530] width 35 height 8
click at [551, 530] on div "Required — Per Hour Per Day" at bounding box center [594, 536] width 298 height 30
click at [480, 530] on div "Required —" at bounding box center [497, 536] width 105 height 30
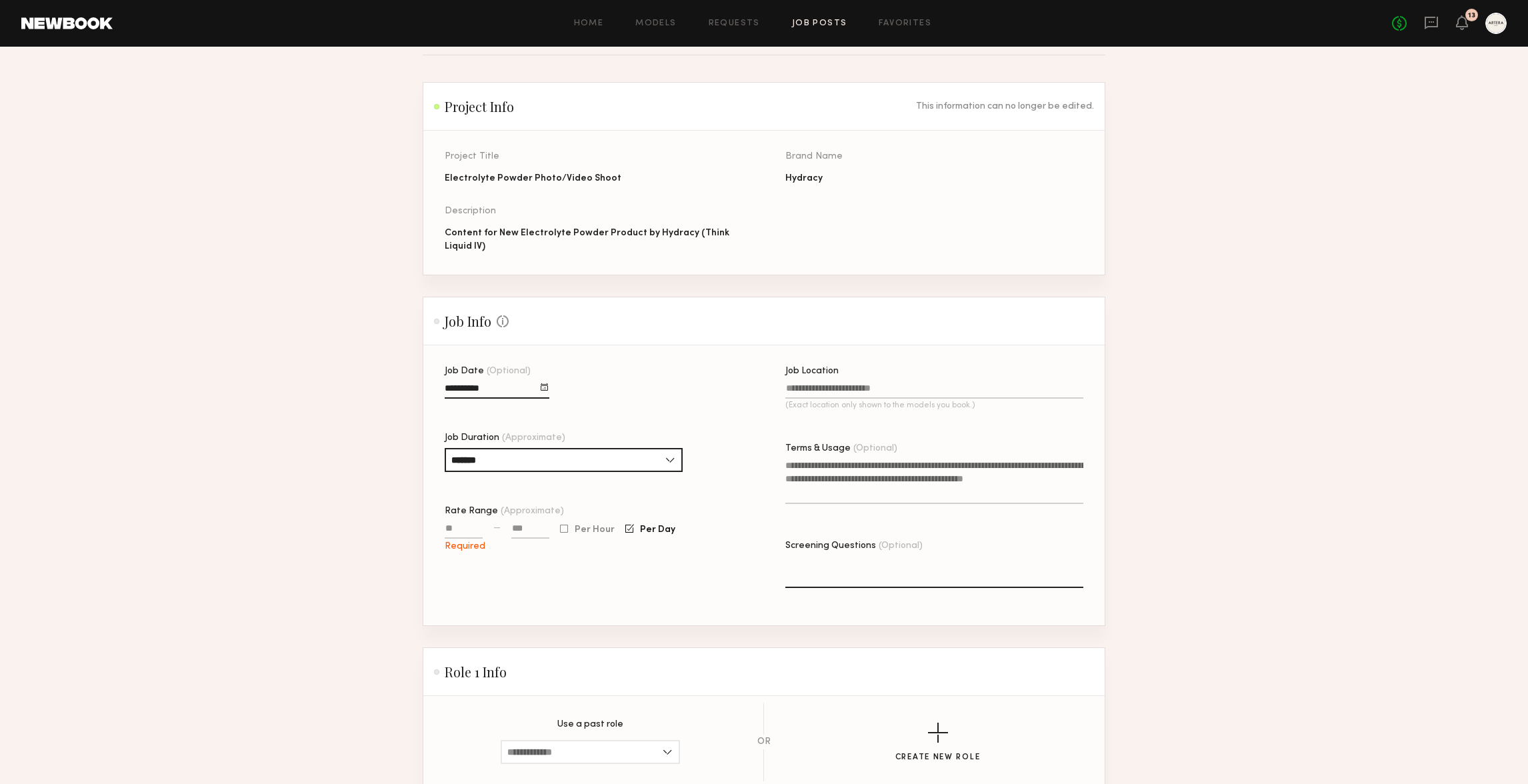
click at [476, 519] on div "Rate Range (Approximate) Required — Per Hour Per Day" at bounding box center [594, 529] width 298 height 45
click at [474, 528] on input "Rate Range (Approximate)" at bounding box center [464, 530] width 38 height 16
type input "****"
click at [540, 582] on div "Job Date (Optional) Job Duration (Approximate) ******* 1 hour 2 hours 3 hours 4…" at bounding box center [594, 495] width 298 height 258
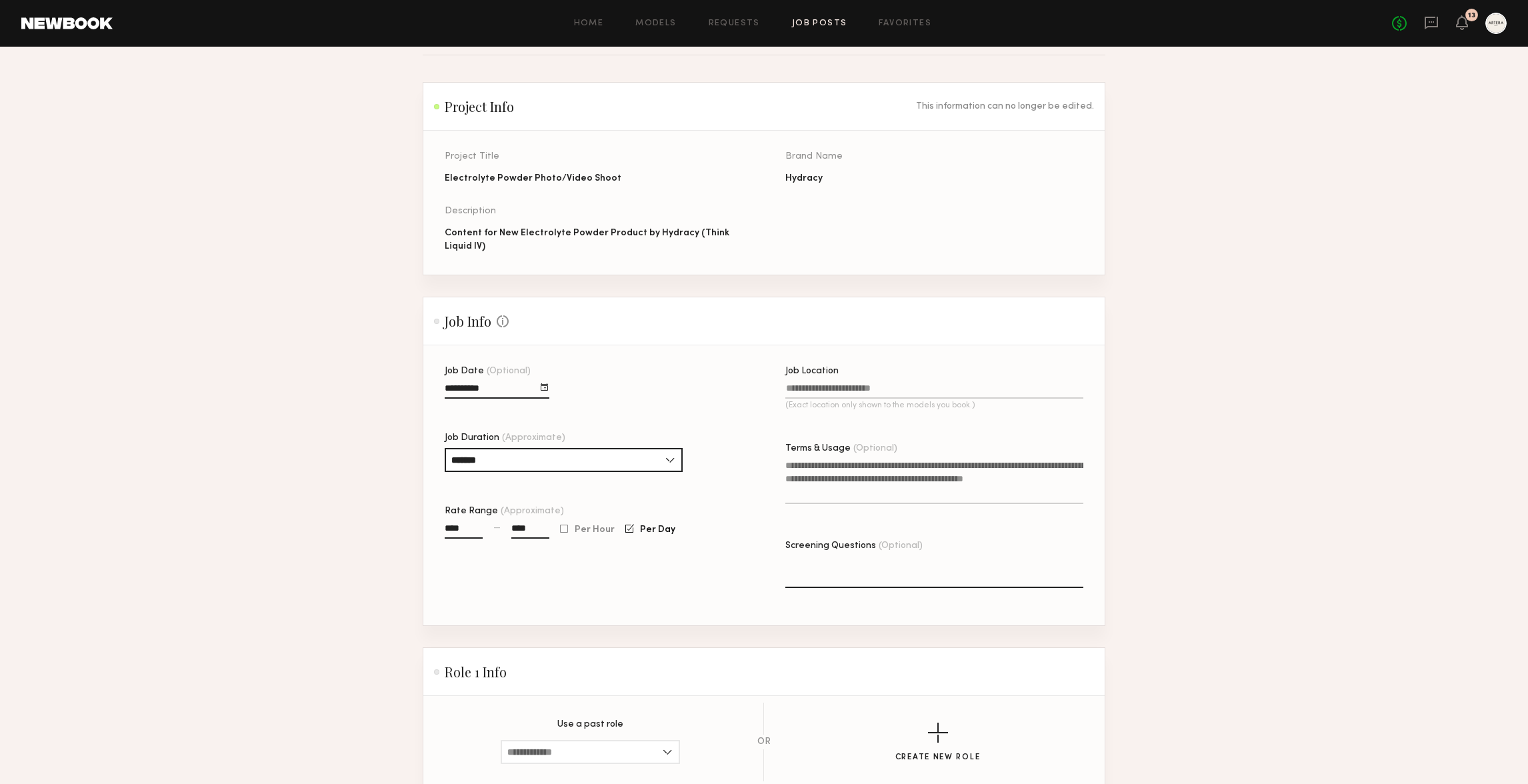
click at [850, 389] on input "Job Location (Exact location only shown to the models you book.)" at bounding box center [935, 391] width 298 height 16
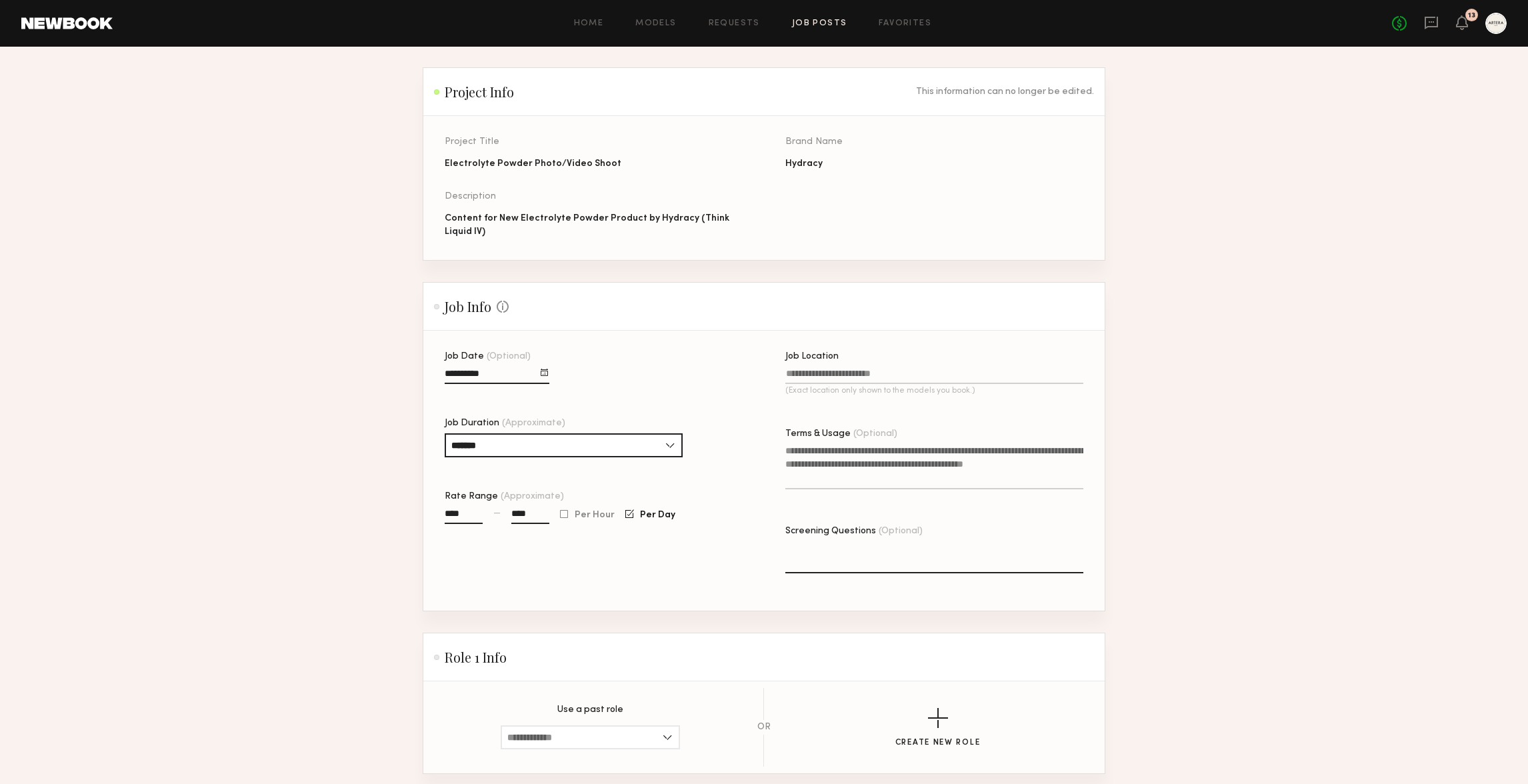
scroll to position [96, 0]
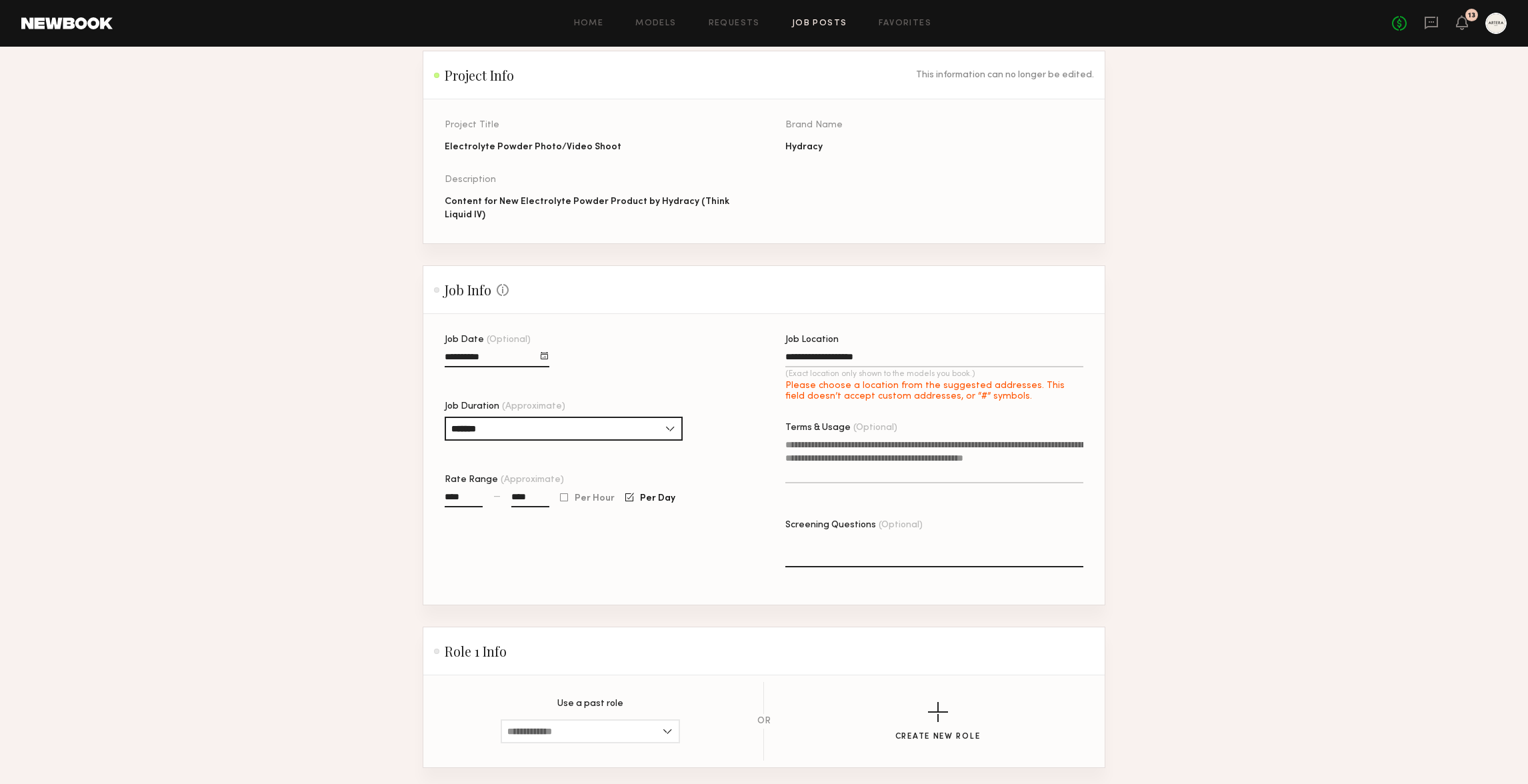
type input "**********"
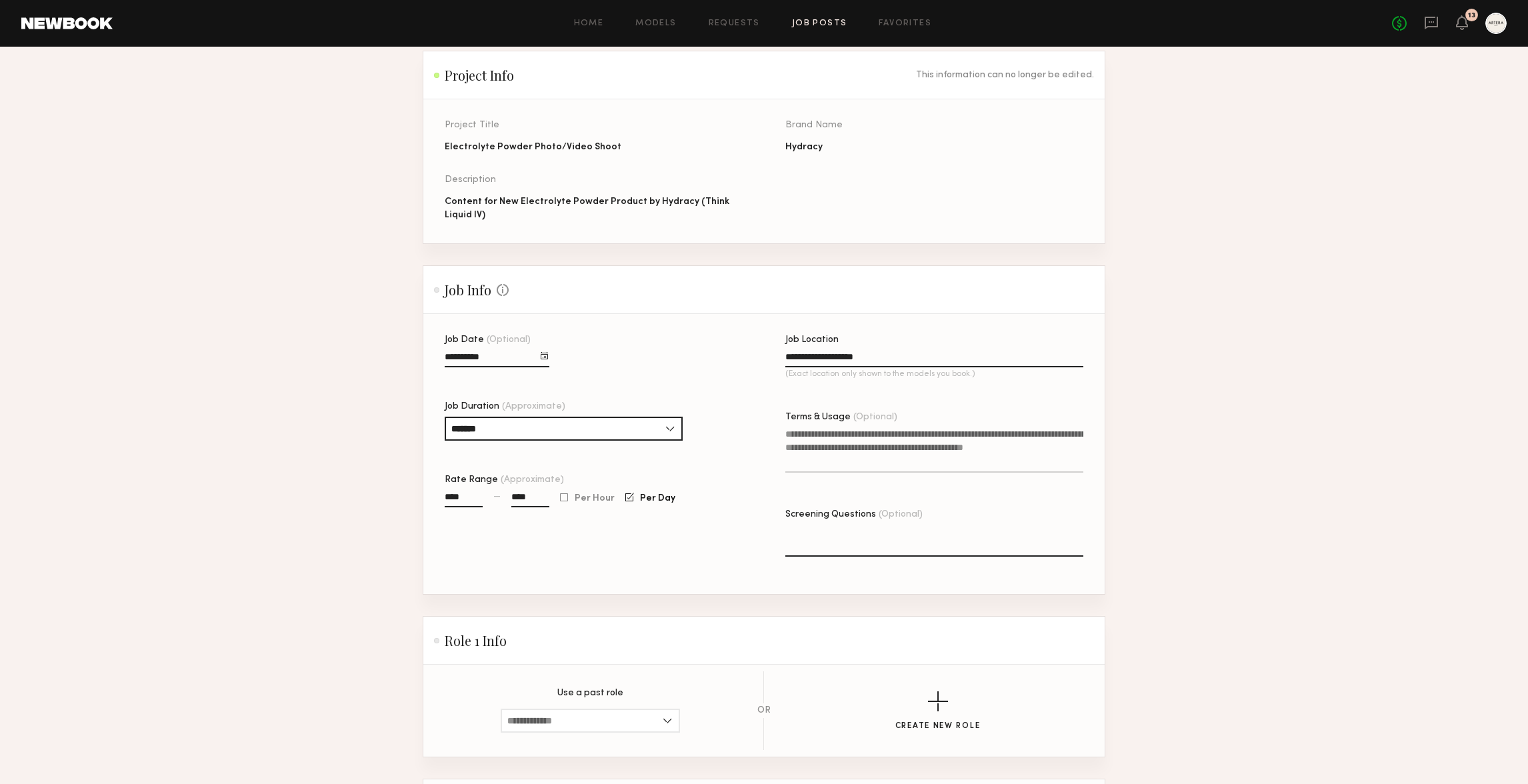
click at [862, 432] on textarea "Terms & Usage (Optional)" at bounding box center [935, 449] width 298 height 45
click at [836, 432] on textarea "Terms & Usage (Optional)" at bounding box center [935, 449] width 298 height 45
click at [846, 446] on textarea "Terms & Usage (Optional)" at bounding box center [935, 449] width 298 height 45
type textarea "**********"
drag, startPoint x: 965, startPoint y: 552, endPoint x: 975, endPoint y: 563, distance: 14.9
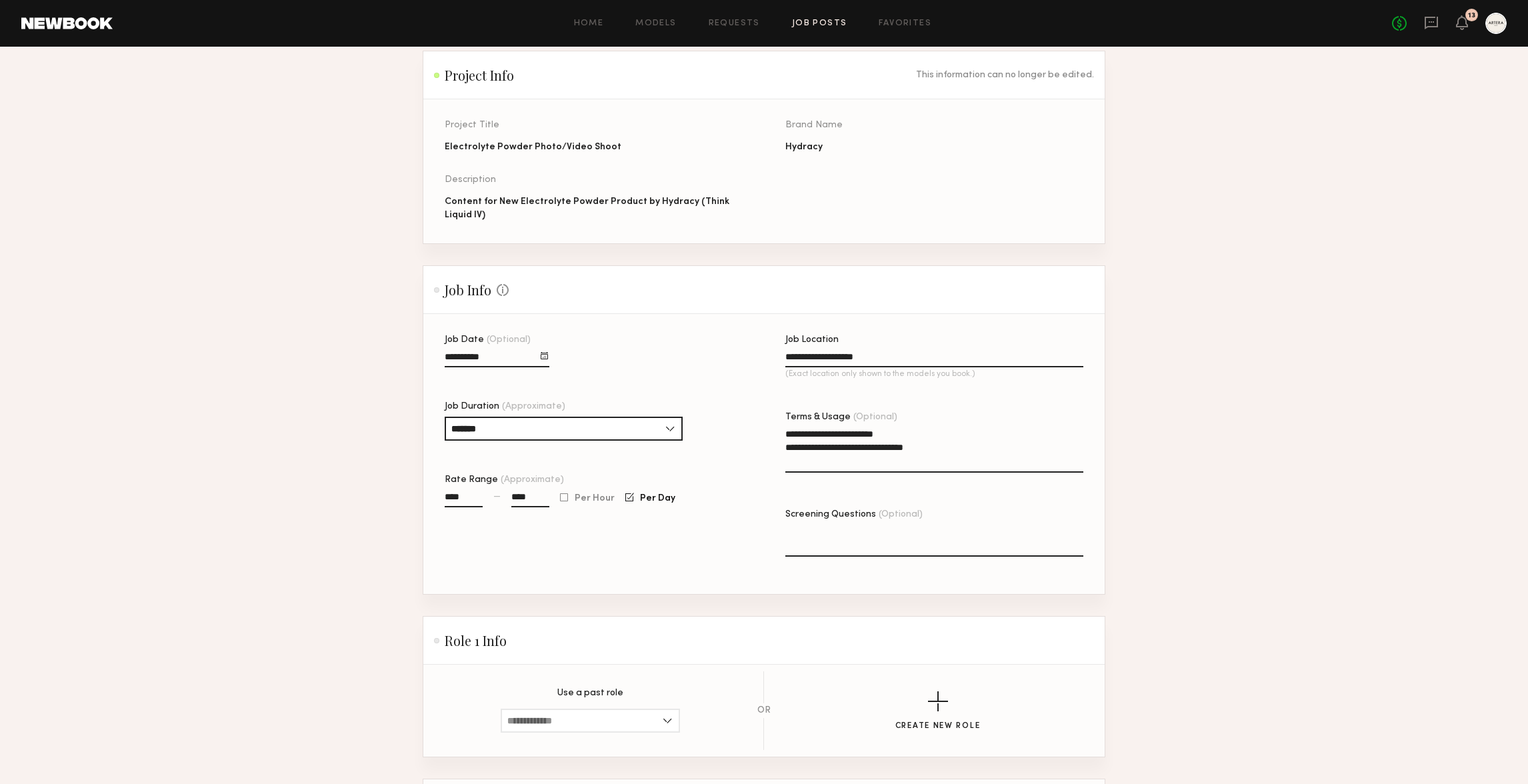
click at [966, 551] on textarea "Screening Questions (Optional)" at bounding box center [935, 540] width 298 height 32
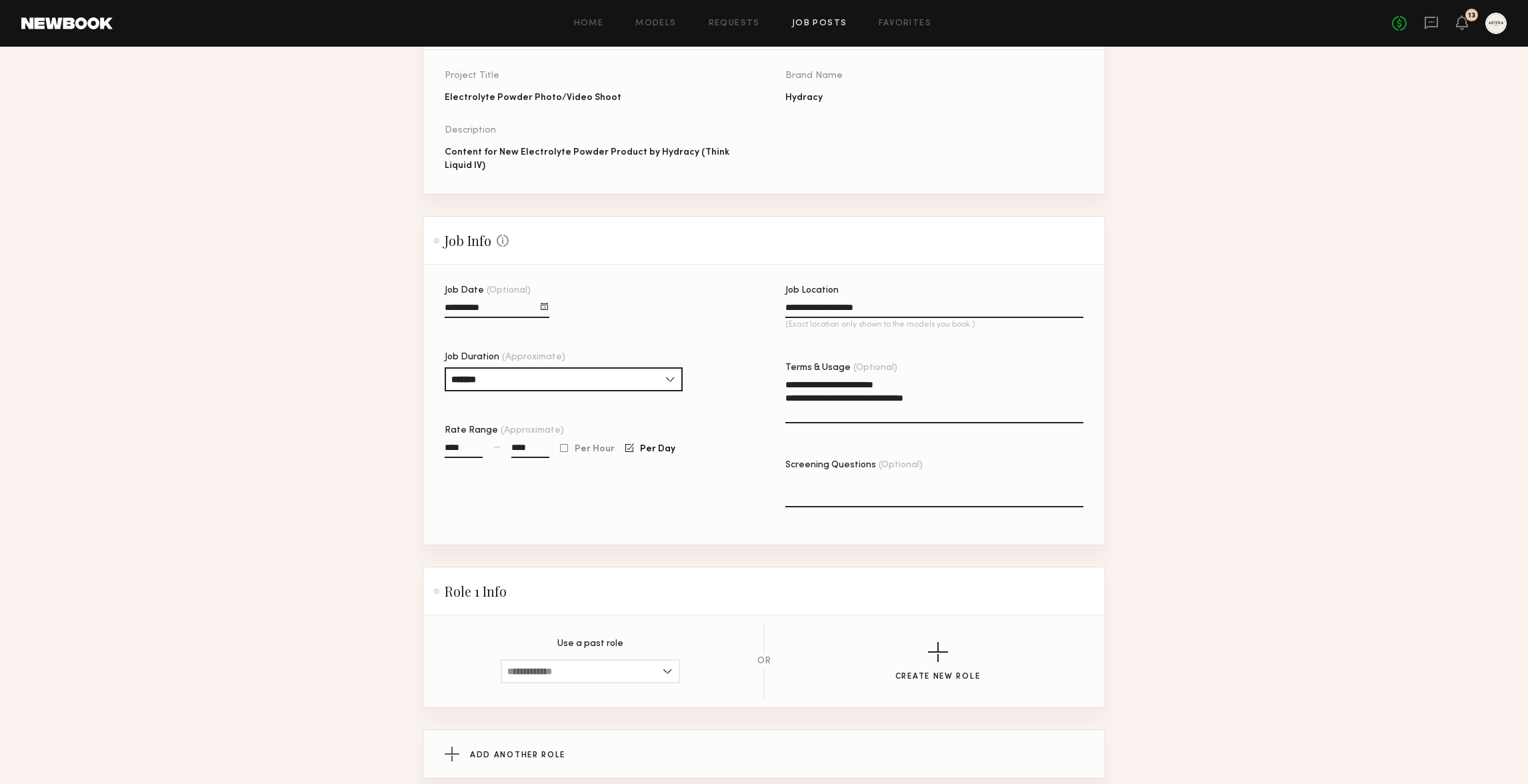
click at [632, 501] on div "Job Date (Optional) Job Duration (Approximate) ******* 1 hour 2 hours 3 hours 4…" at bounding box center [594, 415] width 298 height 258
click at [476, 449] on input "****" at bounding box center [464, 450] width 38 height 16
drag, startPoint x: 555, startPoint y: 493, endPoint x: 680, endPoint y: 478, distance: 125.9
click at [555, 493] on div "Job Date (Optional) Job Duration (Approximate) ******* 1 hour 2 hours 3 hours 4…" at bounding box center [594, 415] width 298 height 258
click at [528, 367] on input "*******" at bounding box center [564, 379] width 238 height 24
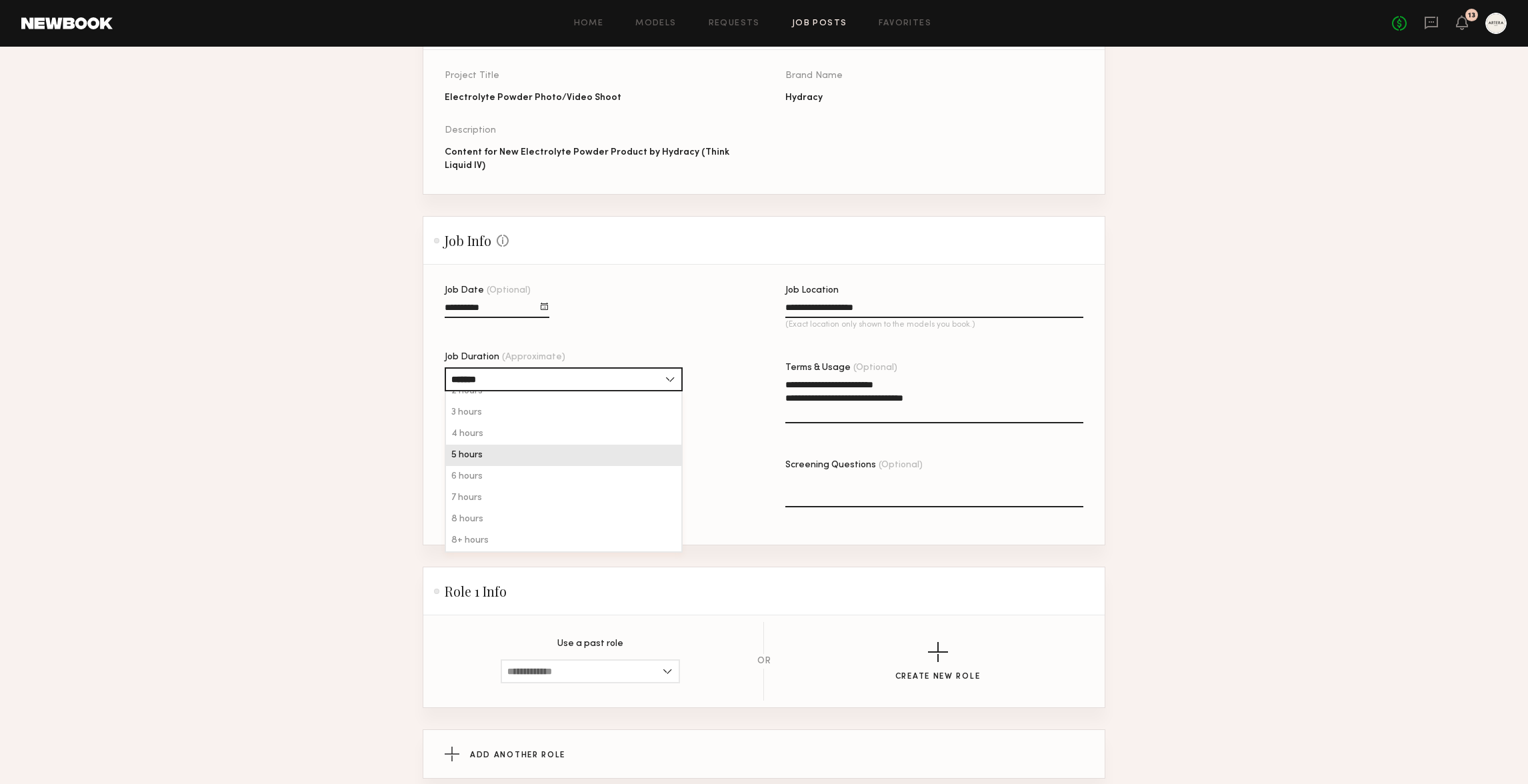
click at [515, 450] on div "5 hours" at bounding box center [564, 455] width 236 height 22
type input "*******"
click at [489, 538] on div "Job Date (Optional) Job Duration (Approximate) ******* 1 hour 2 hours 3 hours 4…" at bounding box center [594, 415] width 298 height 258
click at [894, 507] on label "Screening Questions (Optional)" at bounding box center [935, 492] width 298 height 63
click at [894, 507] on textarea "Screening Questions (Optional)" at bounding box center [935, 491] width 298 height 32
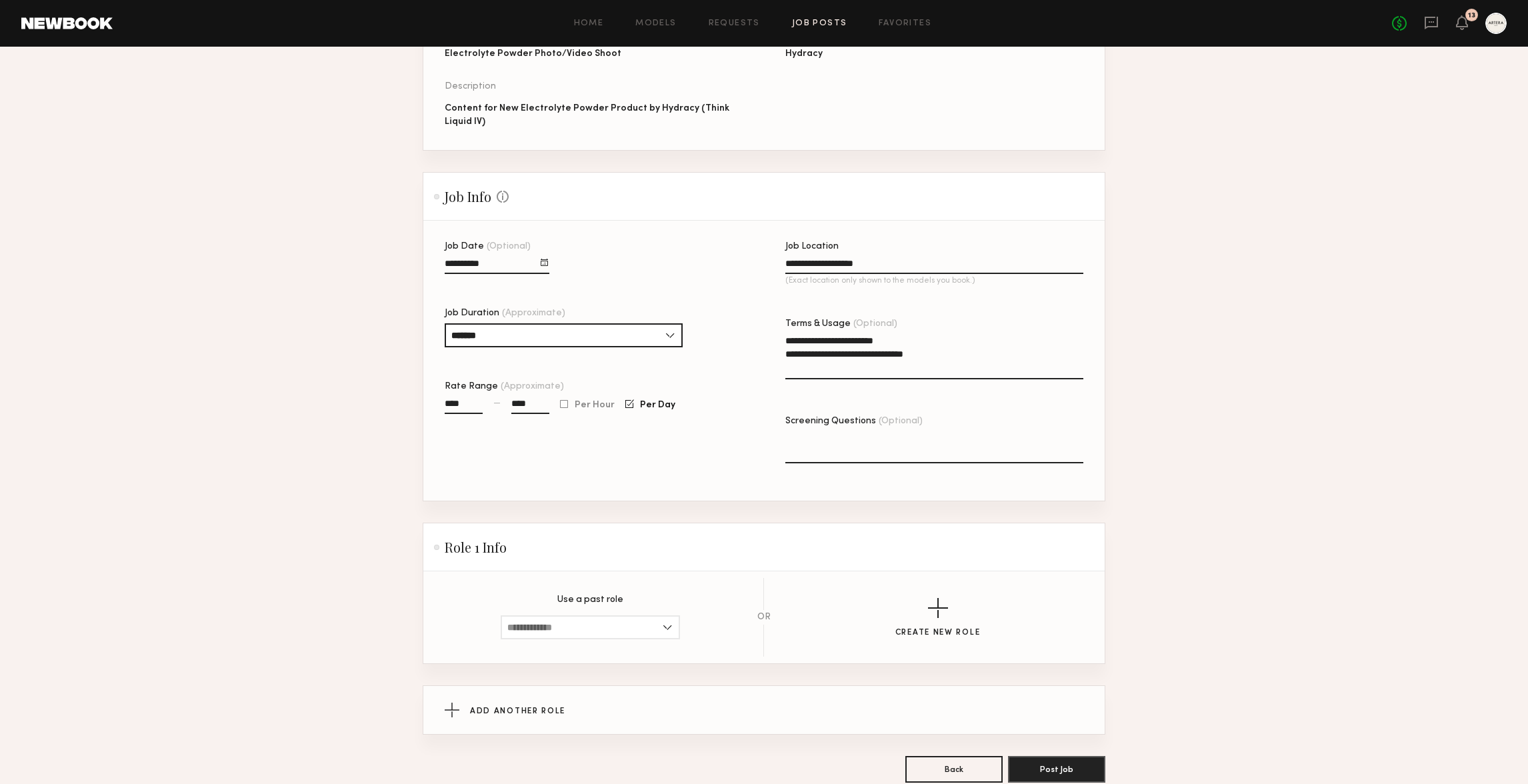
drag, startPoint x: 667, startPoint y: 451, endPoint x: 683, endPoint y: 496, distance: 47.8
click at [668, 450] on div "Job Date (Optional) Job Duration (Approximate) ******* 1 hour 2 hours 3 hours 4…" at bounding box center [594, 371] width 298 height 258
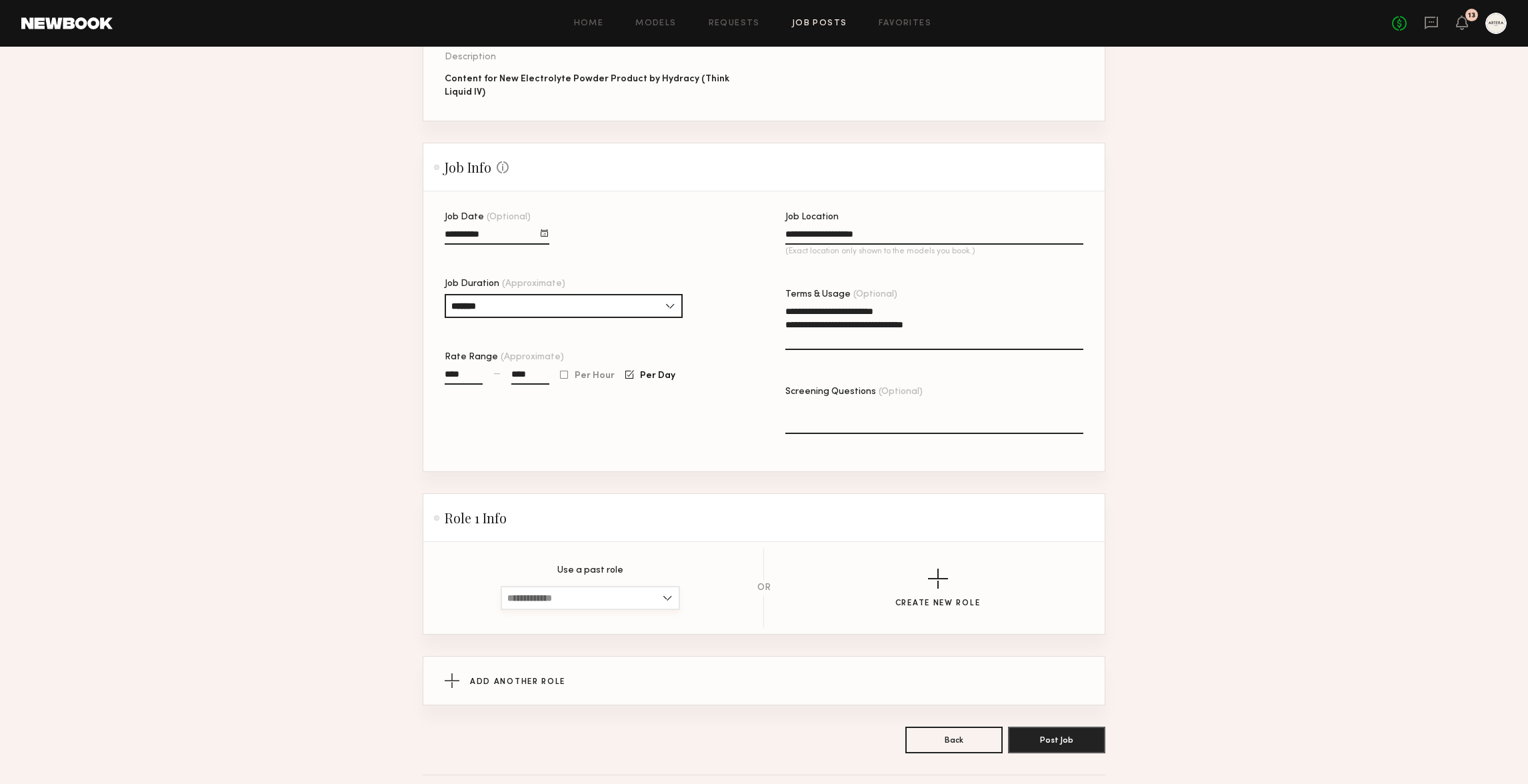
scroll to position [267, 0]
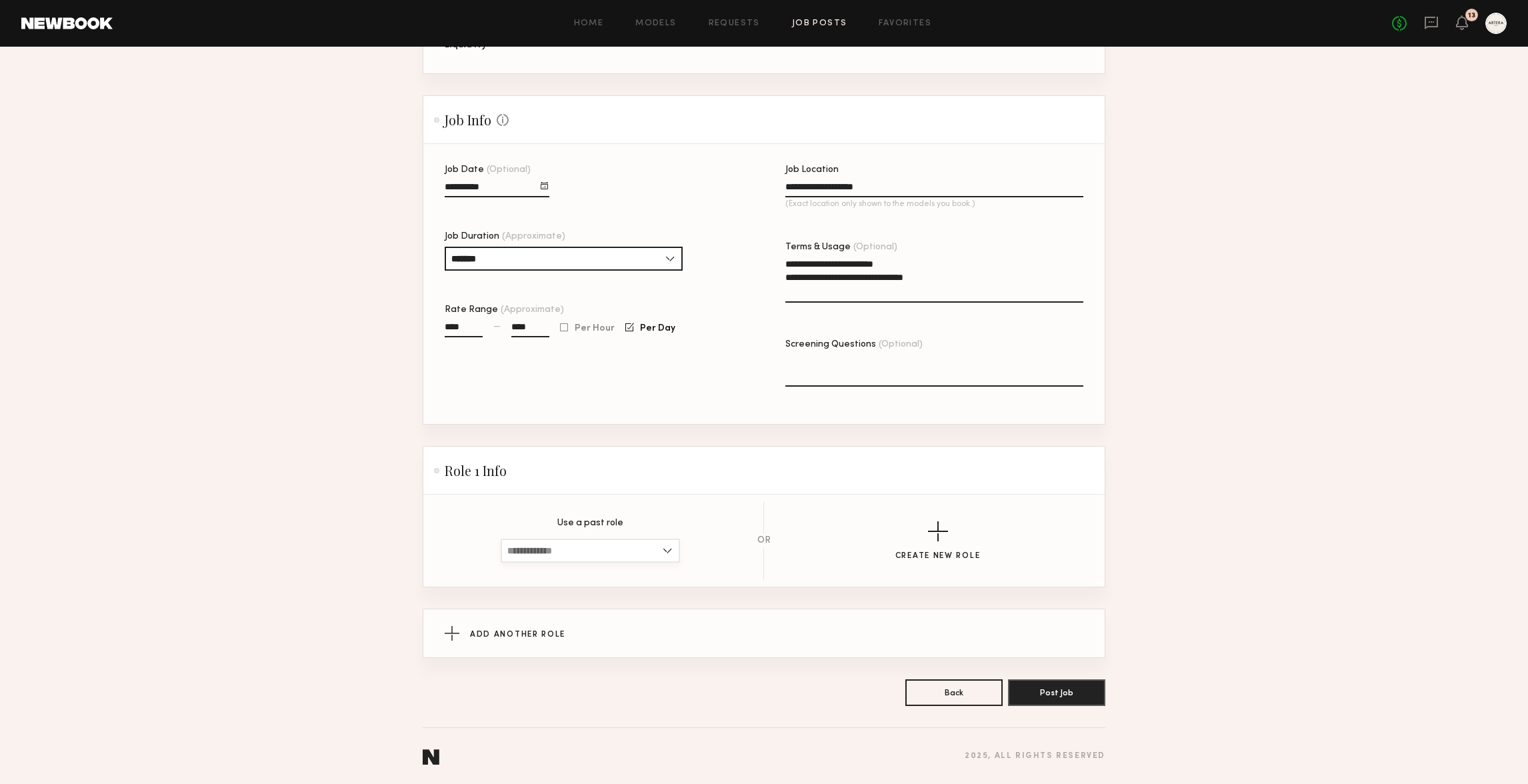
click at [598, 555] on input at bounding box center [591, 551] width 180 height 24
click at [628, 679] on span "[DEMOGRAPHIC_DATA], 24–30, All ethnicities" at bounding box center [591, 681] width 166 height 9
type input "**********"
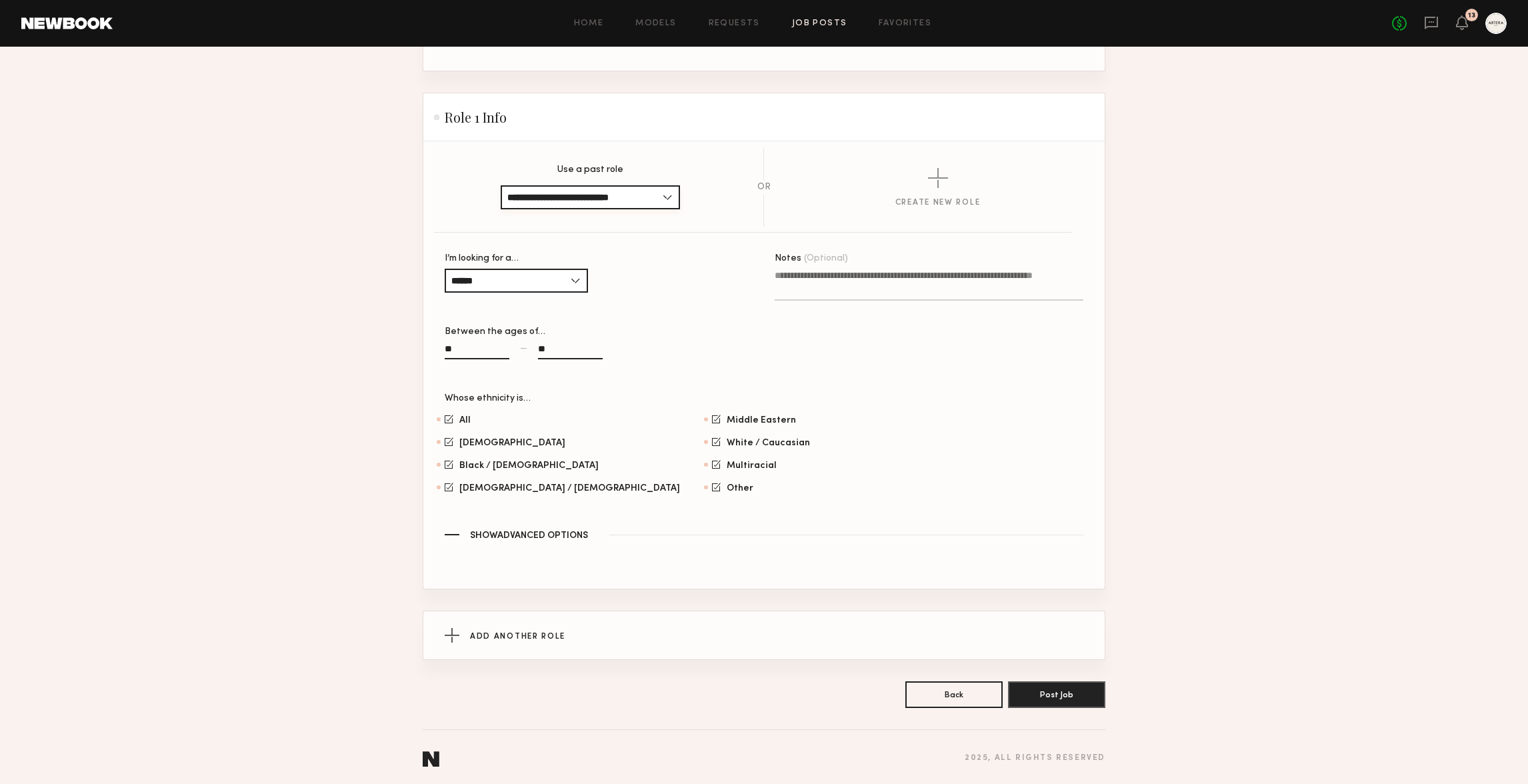
scroll to position [624, 0]
click at [609, 625] on div "Add Another Role" at bounding box center [764, 632] width 638 height 48
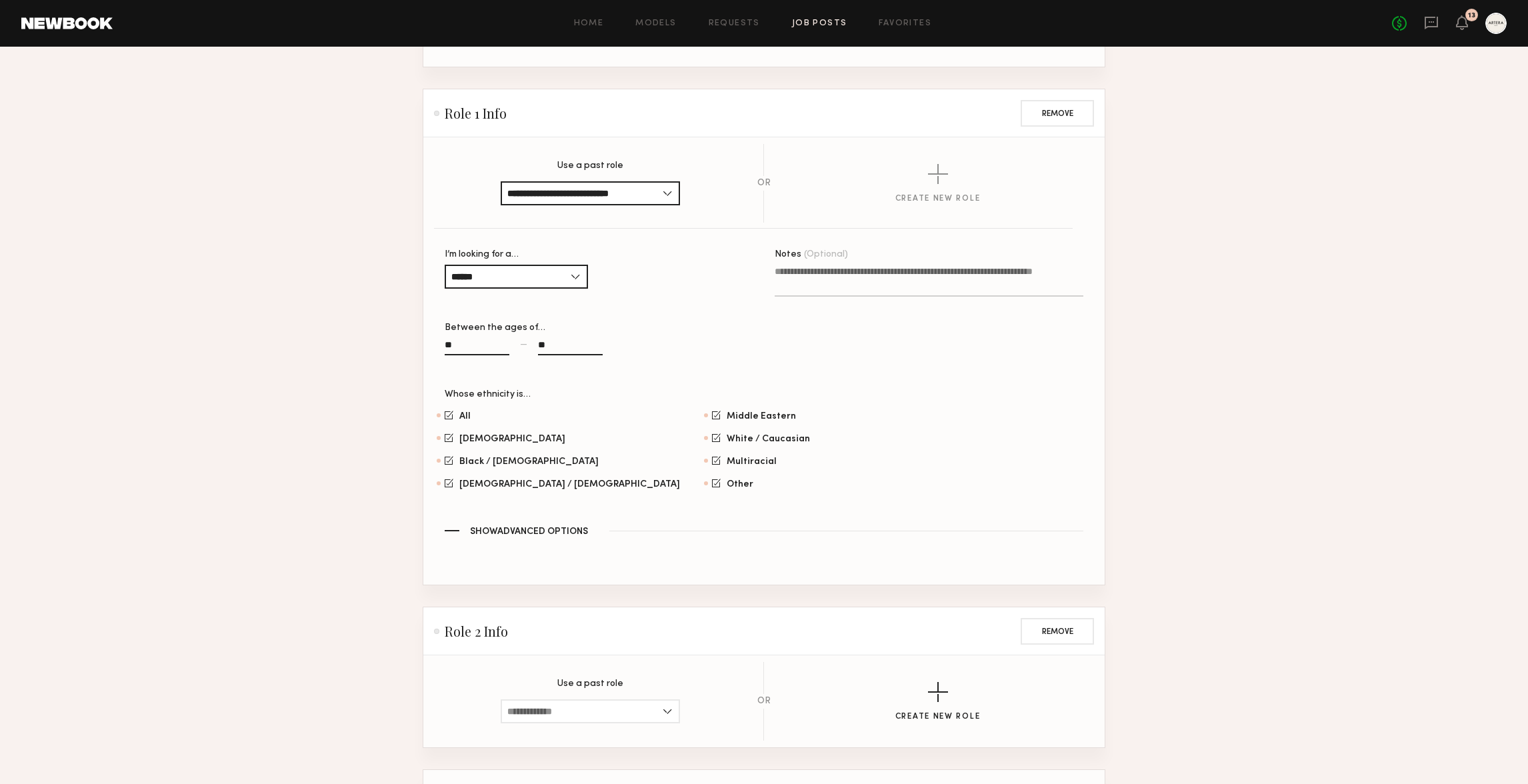
click at [844, 277] on textarea "Notes (Optional)" at bounding box center [929, 280] width 308 height 32
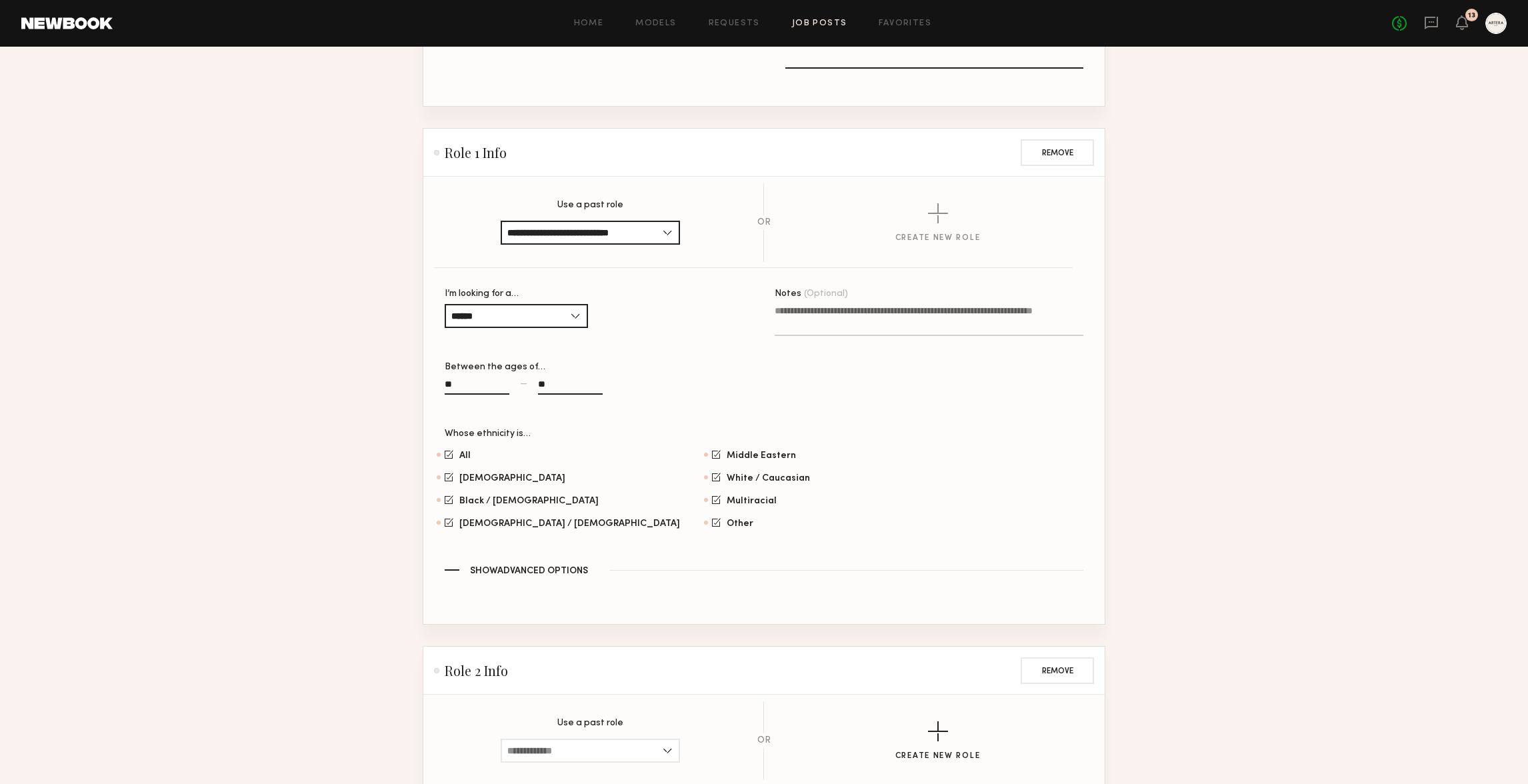
scroll to position [584, 0]
type textarea "***"
click at [1002, 512] on section "All [DEMOGRAPHIC_DATA] / [DEMOGRAPHIC_DATA] Hispanic / Latino [DEMOGRAPHIC_DATA…" at bounding box center [764, 489] width 638 height 80
click at [922, 307] on textarea "**********" at bounding box center [929, 316] width 308 height 32
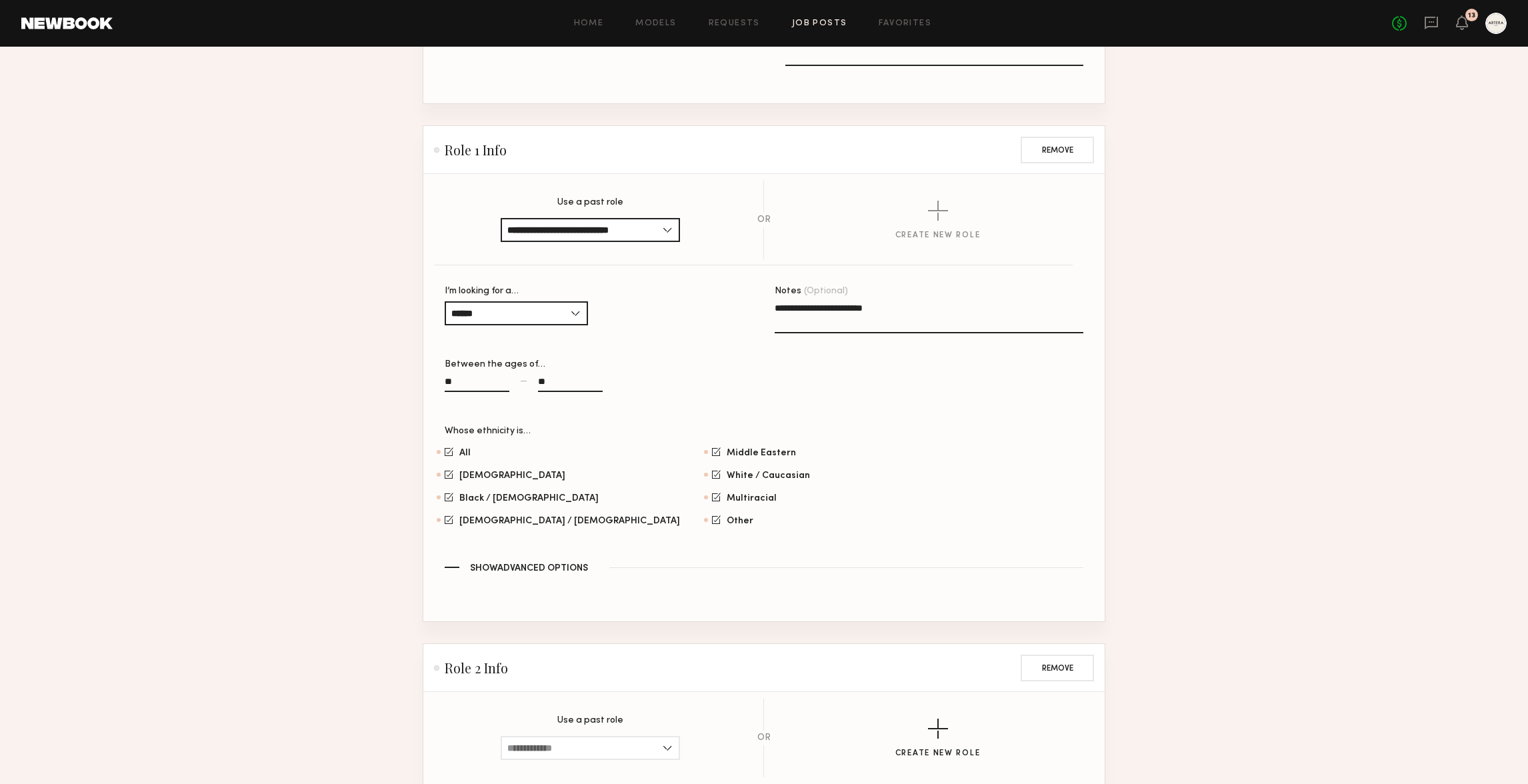
click at [932, 430] on div "Whose ethnicity is…" at bounding box center [764, 431] width 638 height 9
click at [805, 310] on textarea "**********" at bounding box center [929, 316] width 308 height 32
type textarea "**********"
click at [885, 412] on div "**********" at bounding box center [929, 356] width 308 height 140
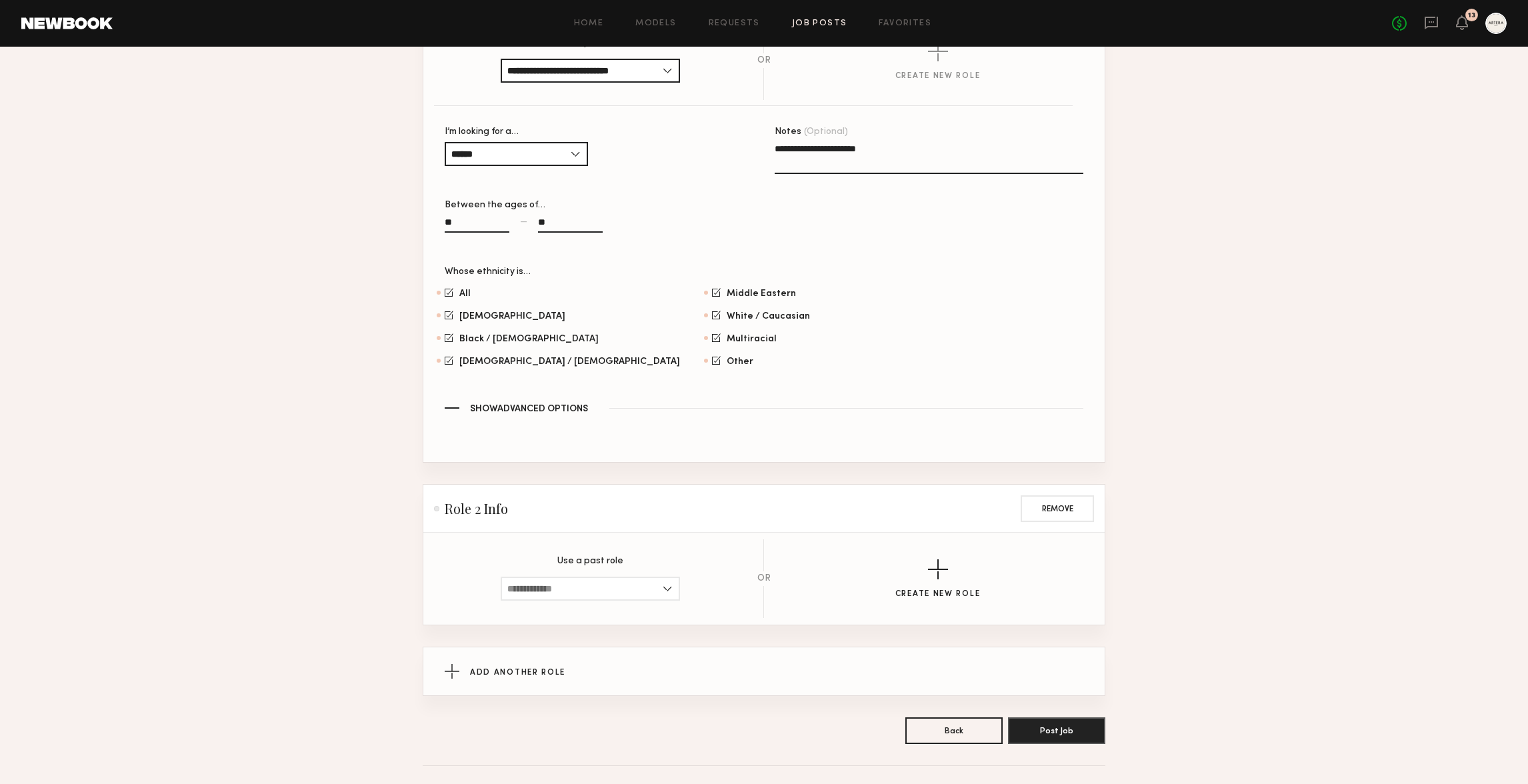
scroll to position [787, 0]
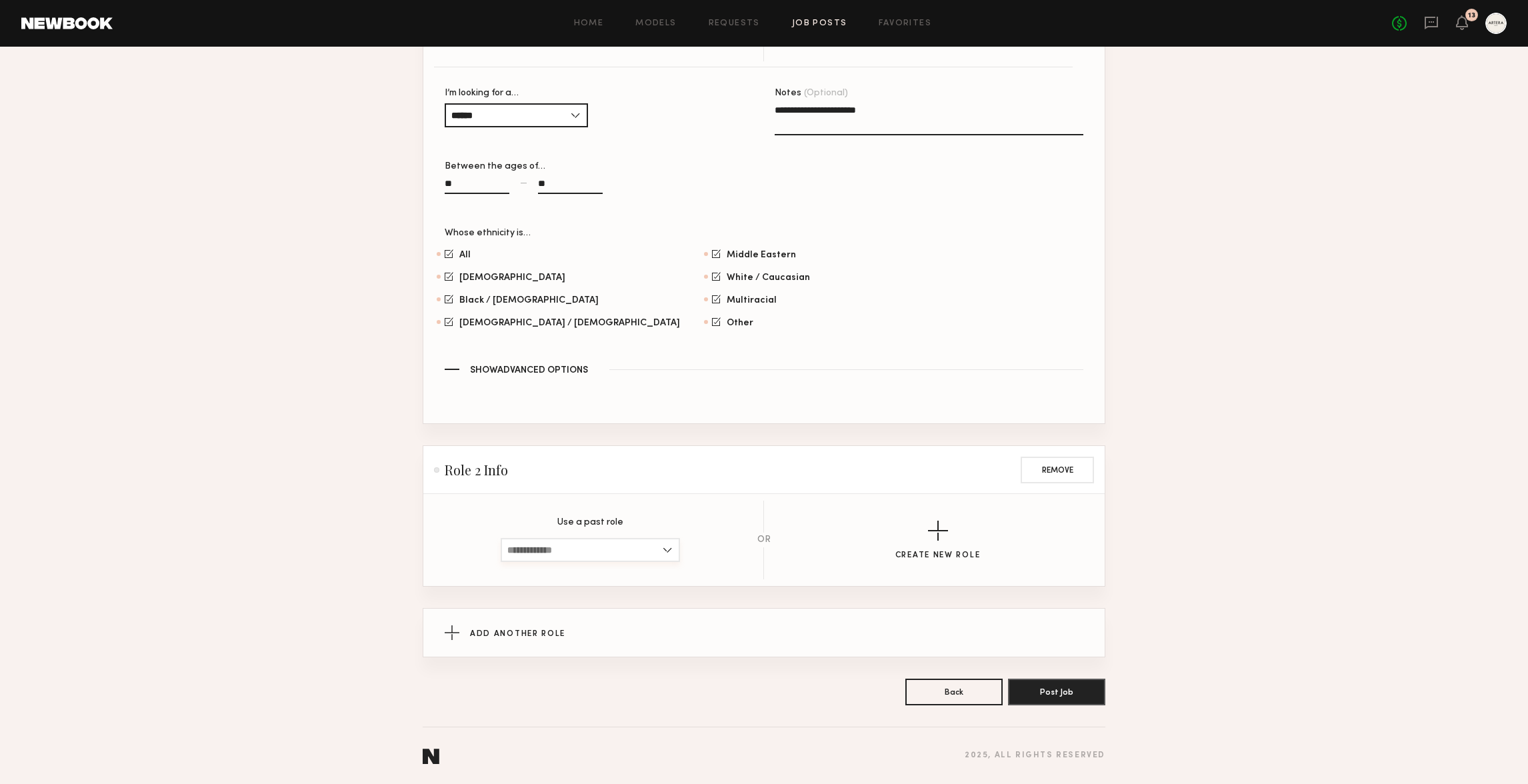
click at [621, 553] on input at bounding box center [591, 550] width 180 height 24
click at [601, 676] on div "[DEMOGRAPHIC_DATA], 24–30, All ethnicities" at bounding box center [591, 683] width 177 height 22
type input "**********"
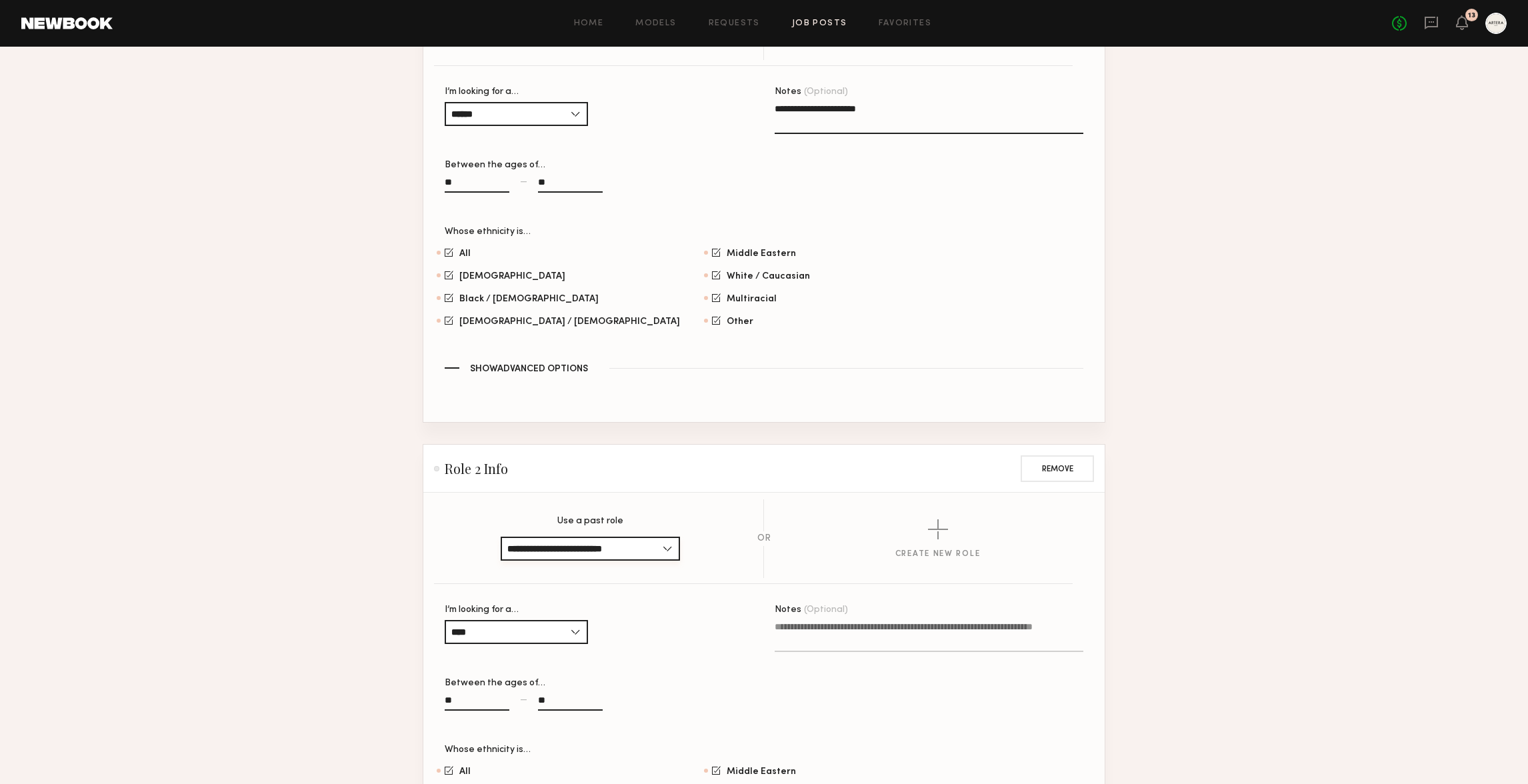
scroll to position [955, 0]
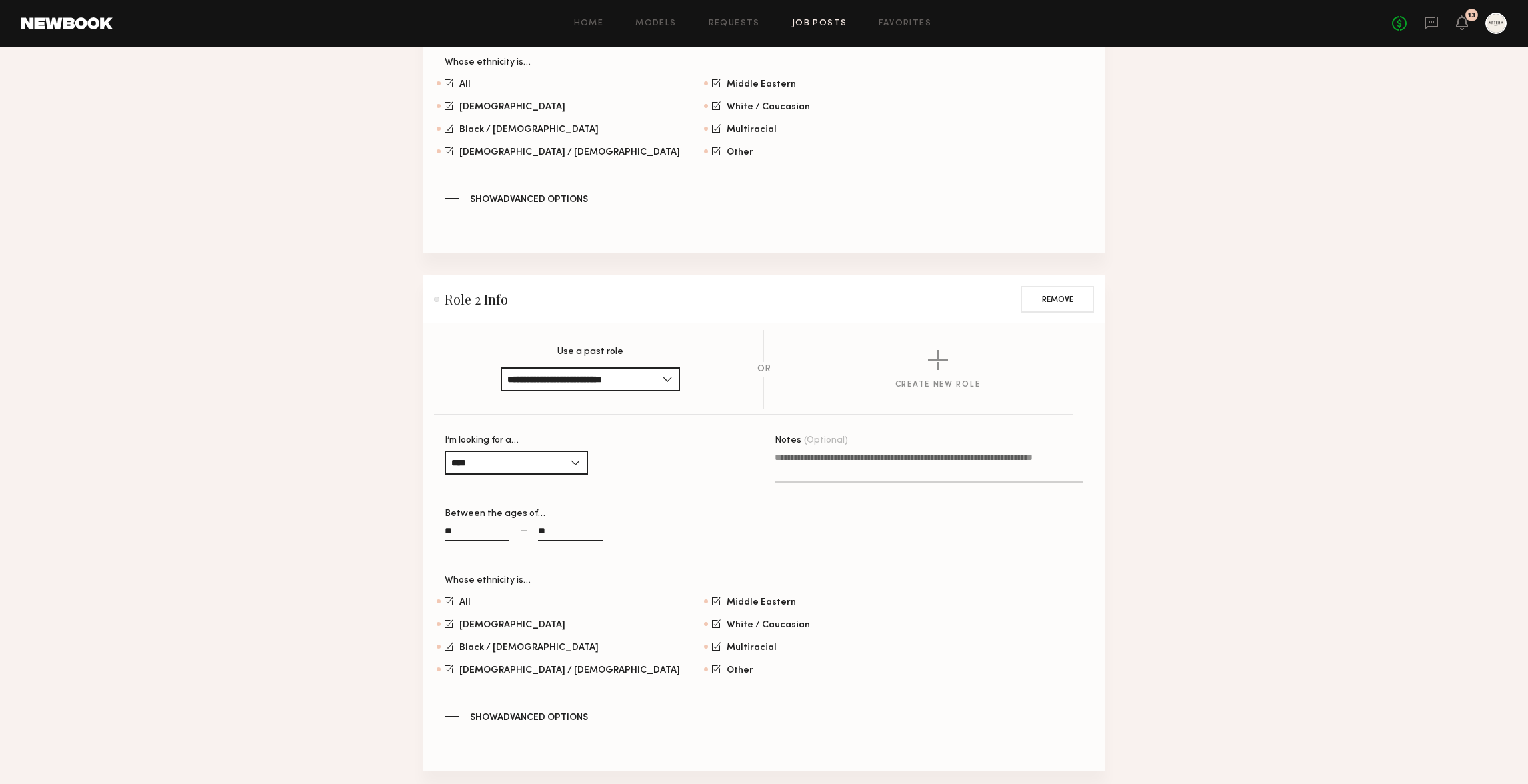
click at [906, 455] on textarea "Notes (Optional)" at bounding box center [929, 466] width 308 height 32
paste textarea "**********"
type textarea "**********"
click at [952, 608] on section "All [DEMOGRAPHIC_DATA] / [DEMOGRAPHIC_DATA] Hispanic / Latino [DEMOGRAPHIC_DATA…" at bounding box center [764, 636] width 638 height 80
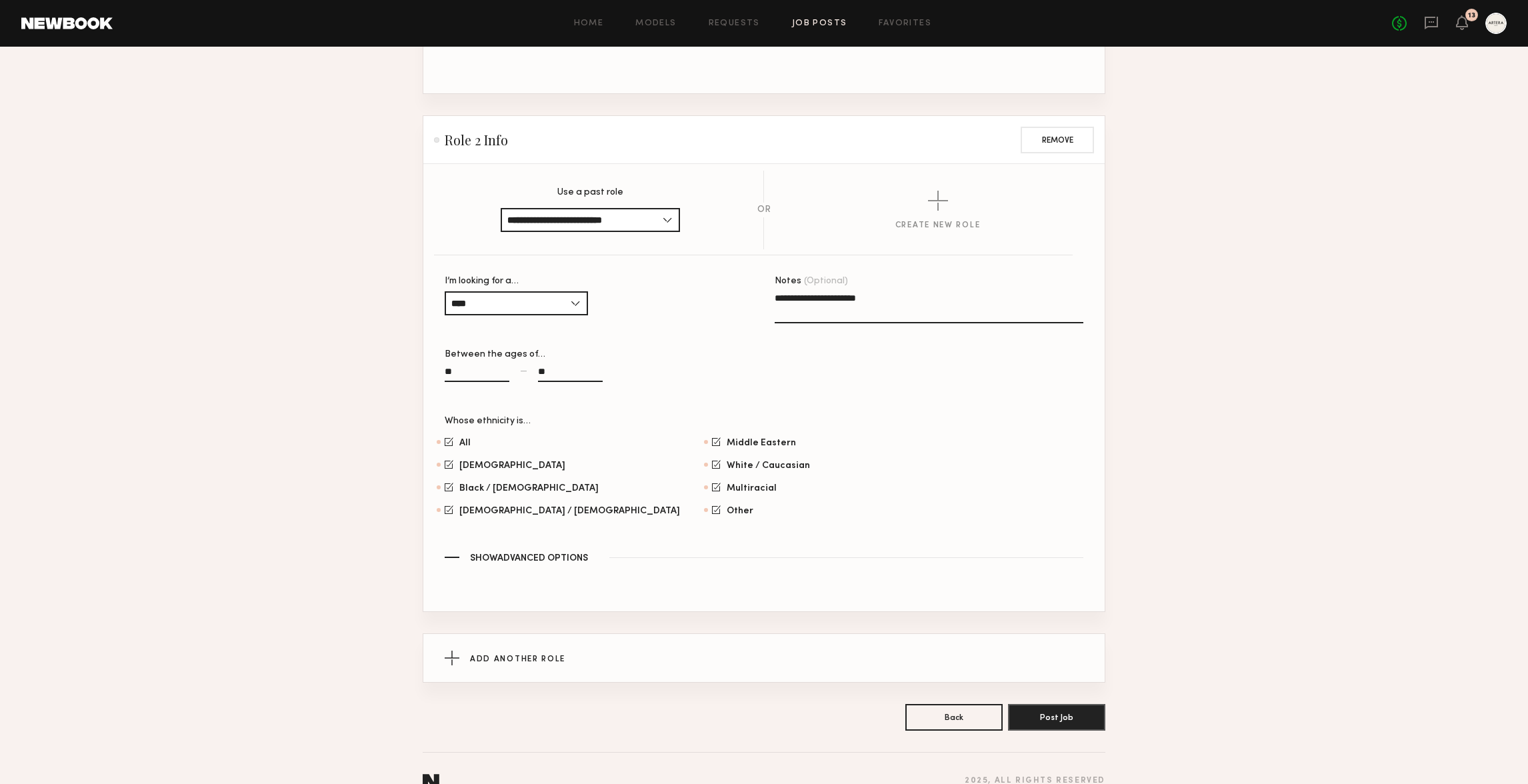
scroll to position [1143, 0]
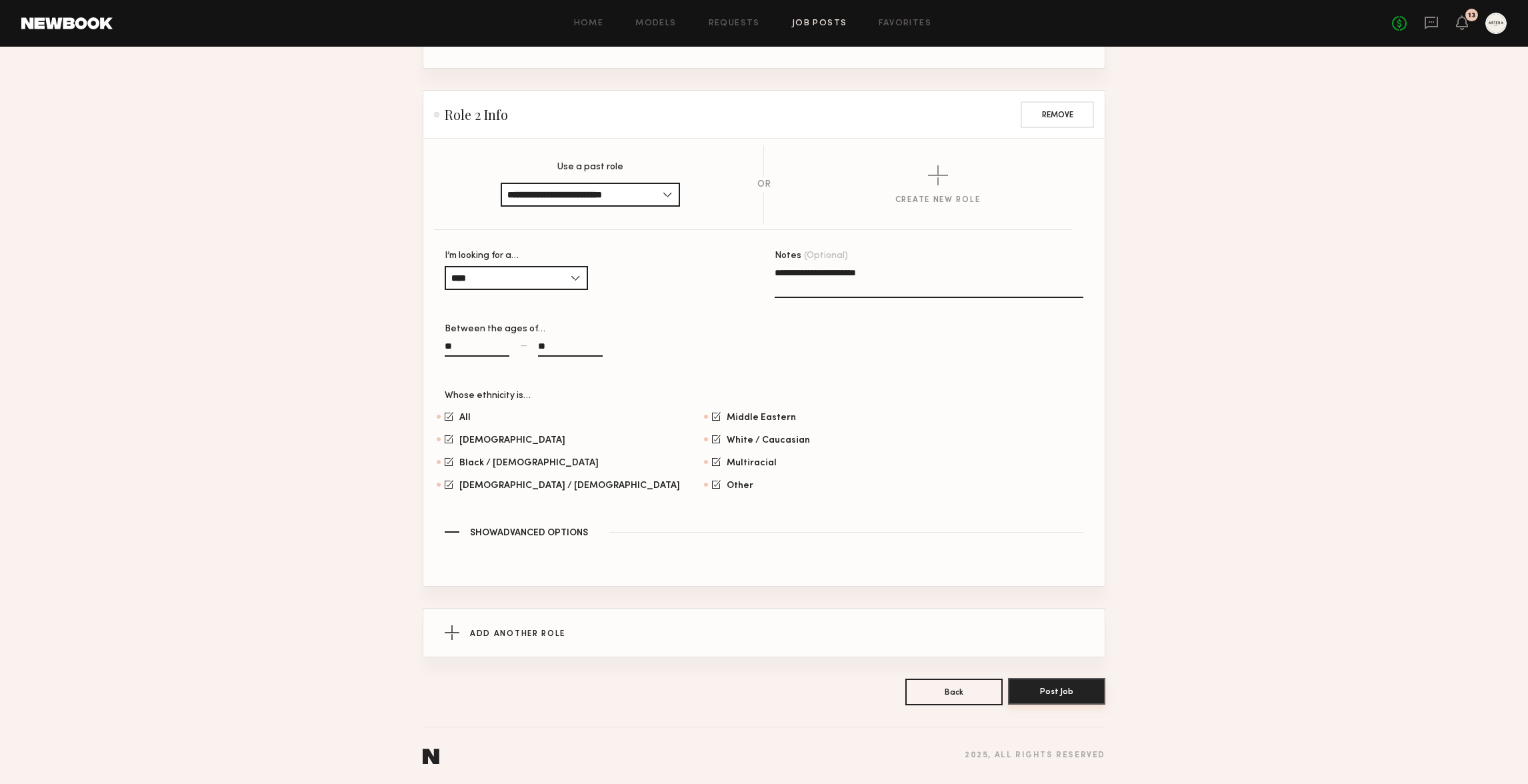
click at [1063, 688] on button "Post Job" at bounding box center [1056, 692] width 97 height 27
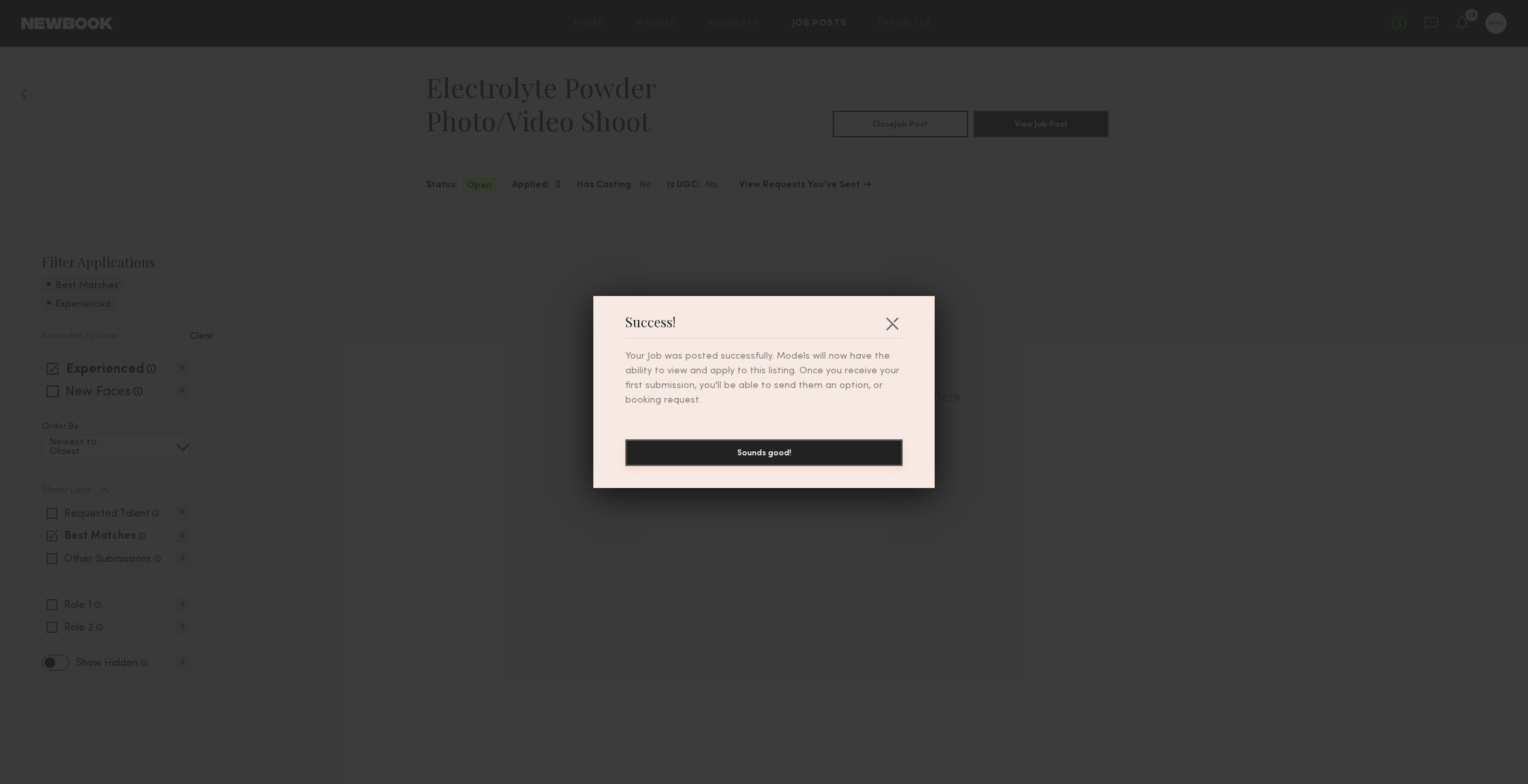
click at [784, 458] on button "Sounds good!" at bounding box center [764, 453] width 277 height 27
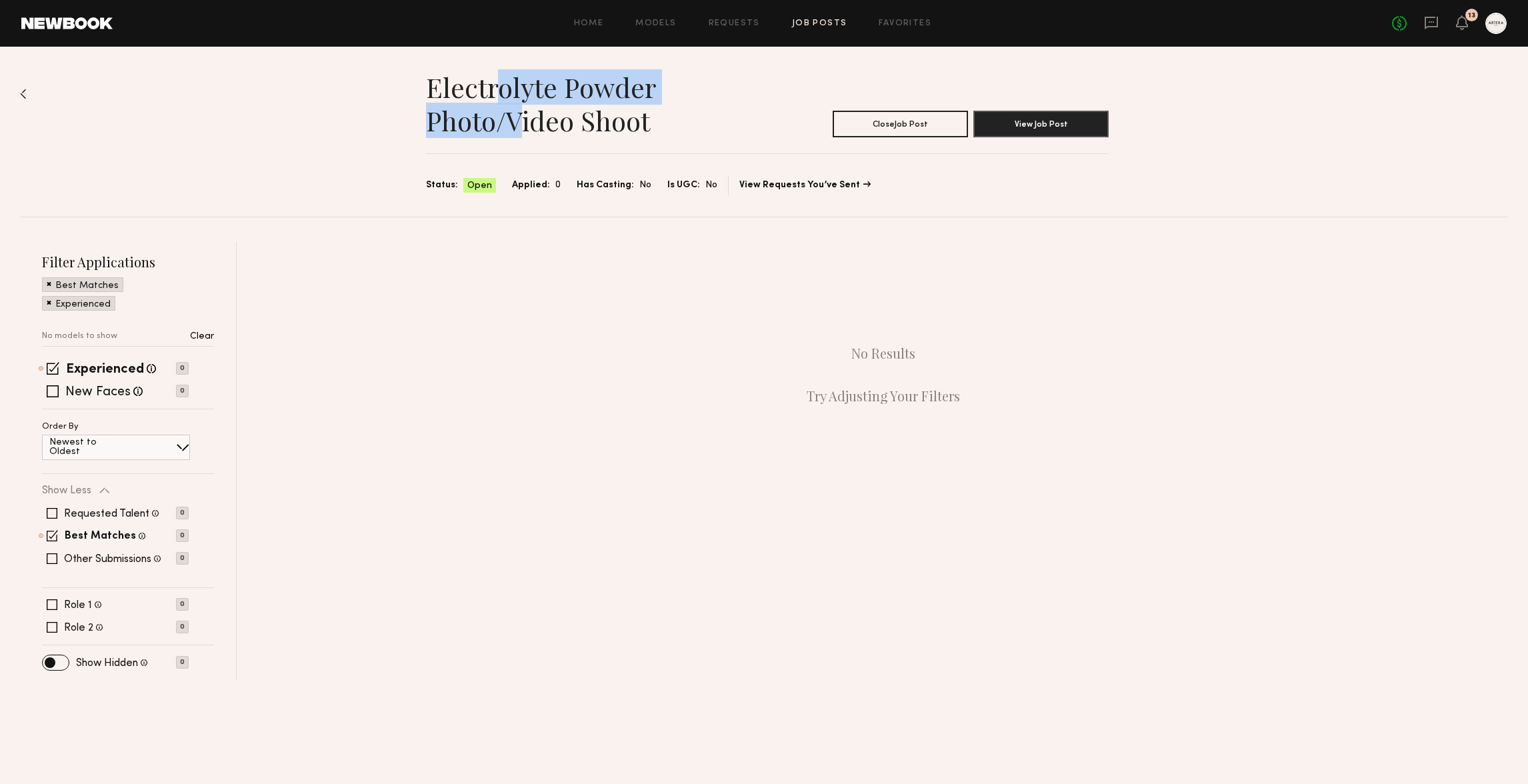
click at [549, 136] on h1 "Electrolyte Powder Photo/Video Shoot" at bounding box center [597, 104] width 342 height 67
click at [582, 152] on section "Electrolyte Powder Photo/Video Shoot Close Job Post View Job Post Status: Open …" at bounding box center [767, 133] width 682 height 125
drag, startPoint x: 582, startPoint y: 266, endPoint x: 590, endPoint y: 271, distance: 9.4
click at [582, 267] on div "No Results Try Adjusting Your Filters" at bounding box center [883, 374] width 1249 height 267
click at [592, 22] on link "Home" at bounding box center [589, 24] width 30 height 9
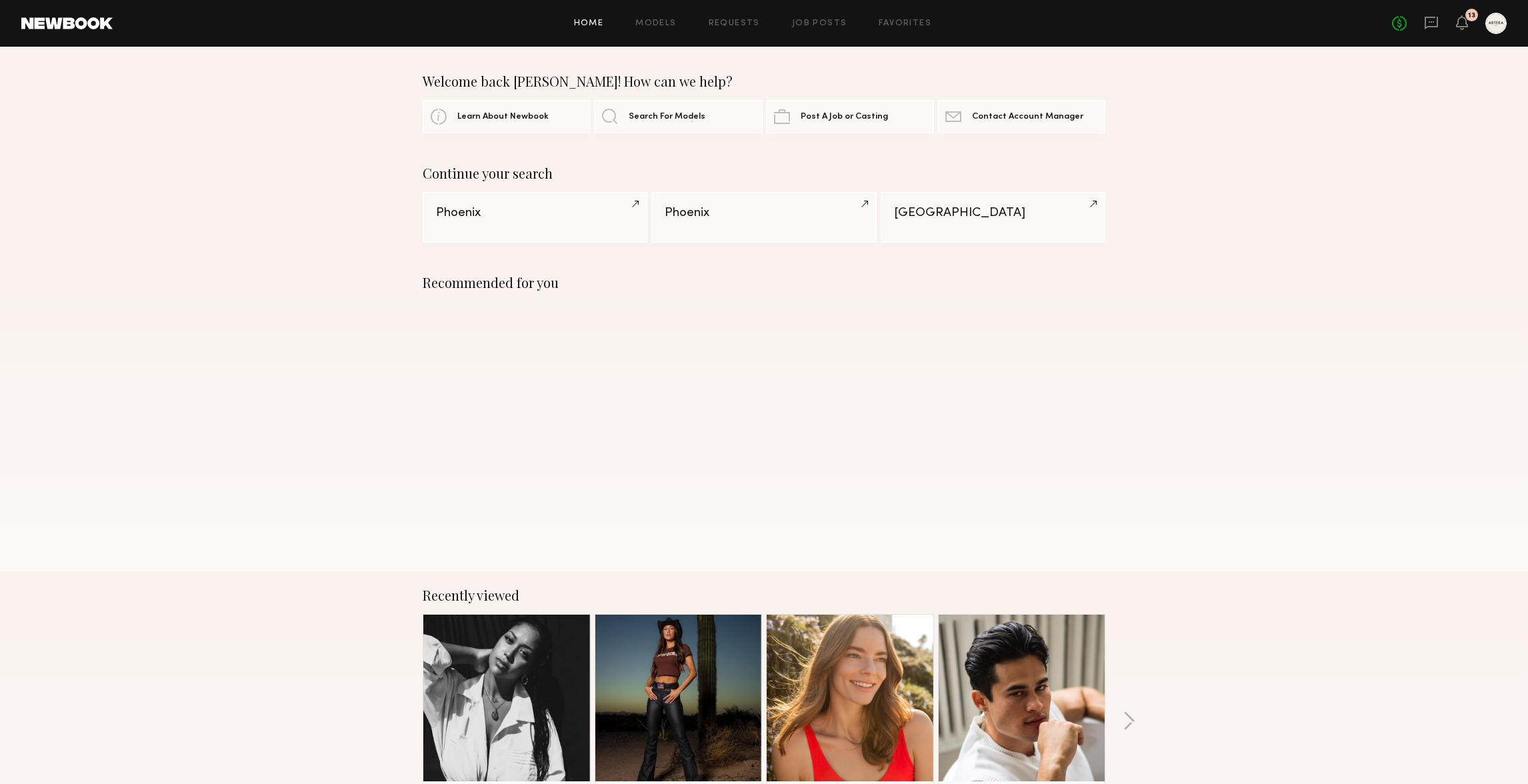
click at [921, 16] on div "Home Models Requests Job Posts Favorites Sign Out No fees up to $5,000 13" at bounding box center [809, 24] width 1394 height 22
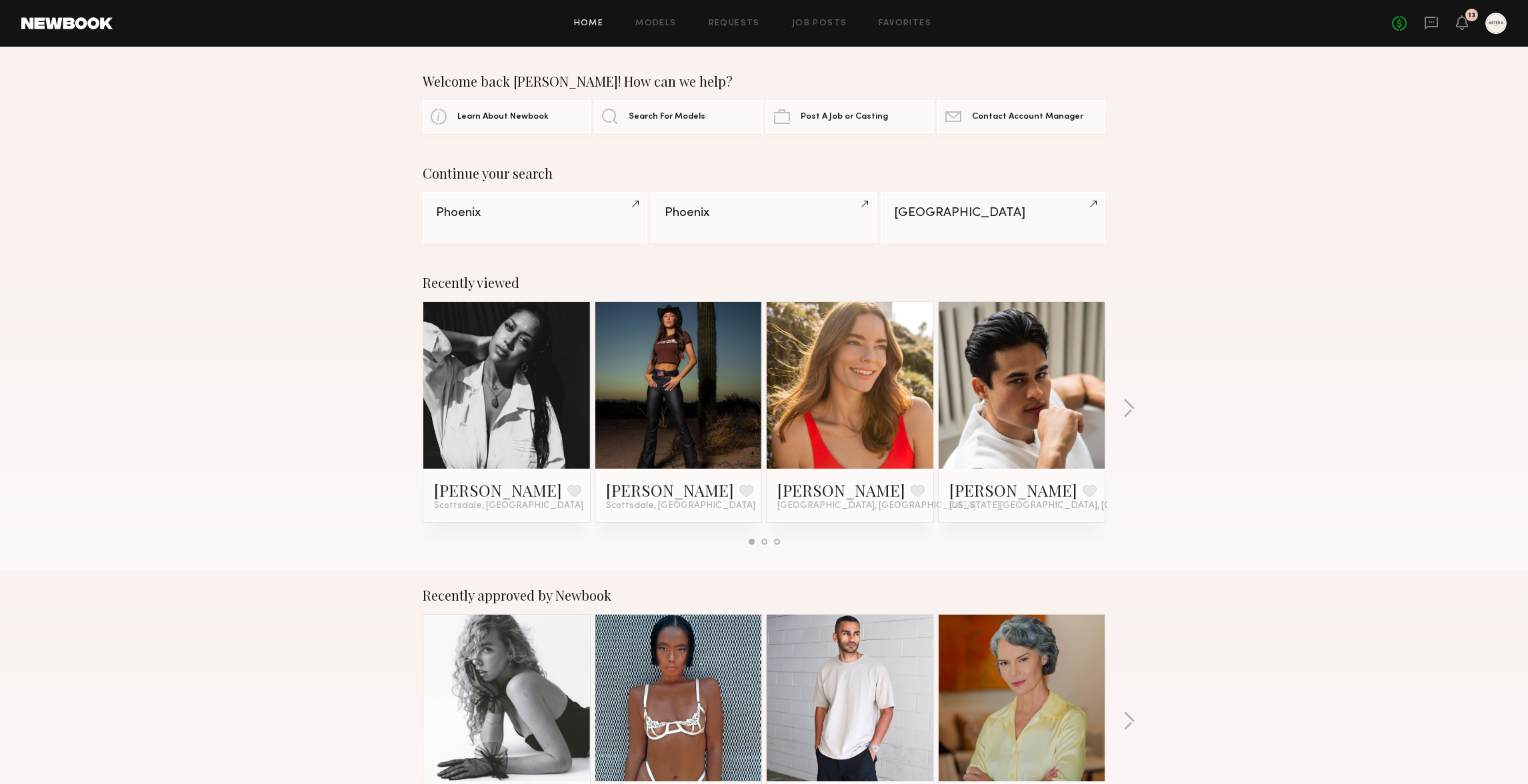
click at [1488, 22] on div at bounding box center [1496, 24] width 22 height 22
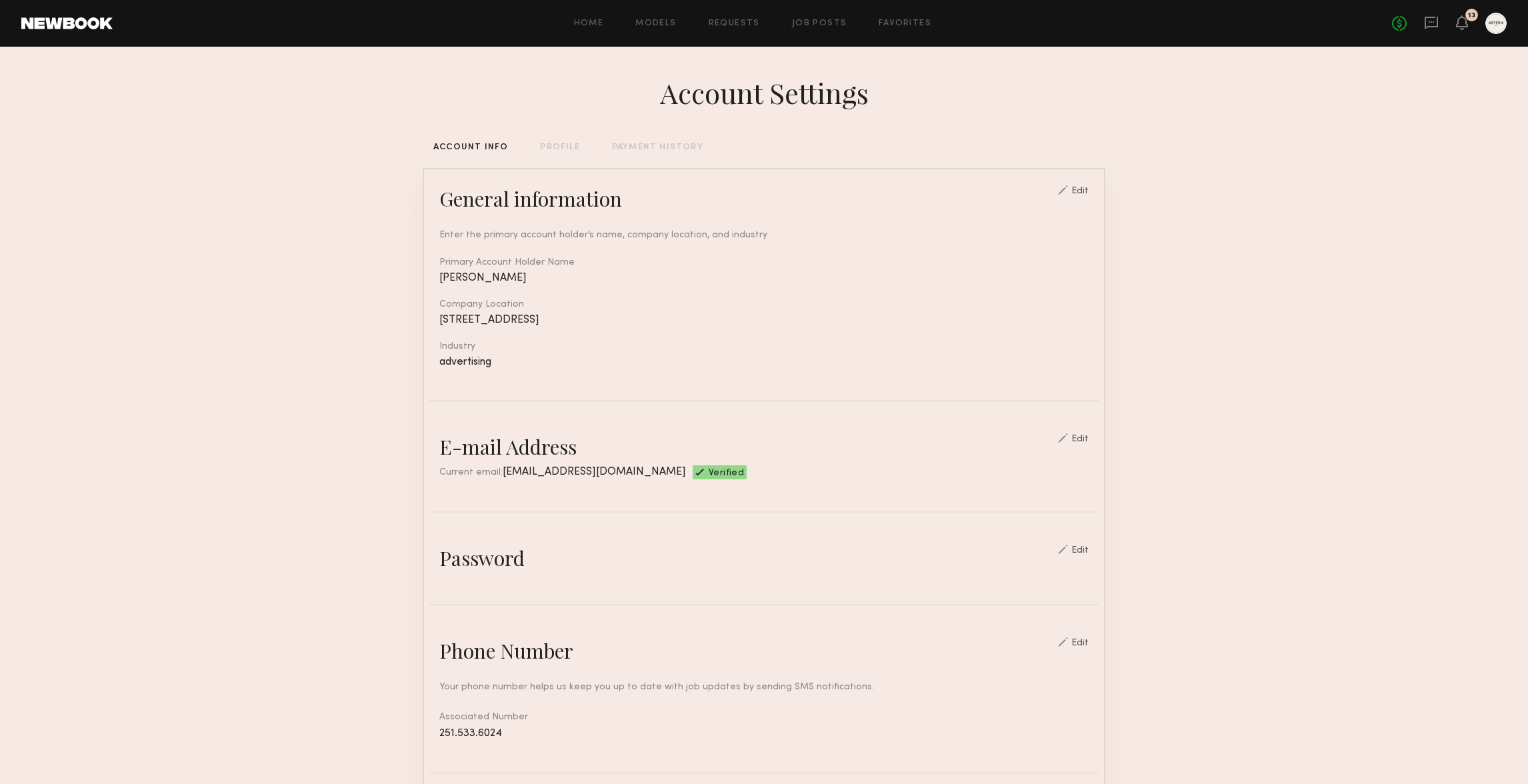
click at [1374, 161] on section "Account Settings ACCOUNT INFO PROFILE PAYMENT HISTORY General information Edit …" at bounding box center [764, 647] width 1528 height 1202
click at [598, 20] on link "Home" at bounding box center [589, 24] width 30 height 9
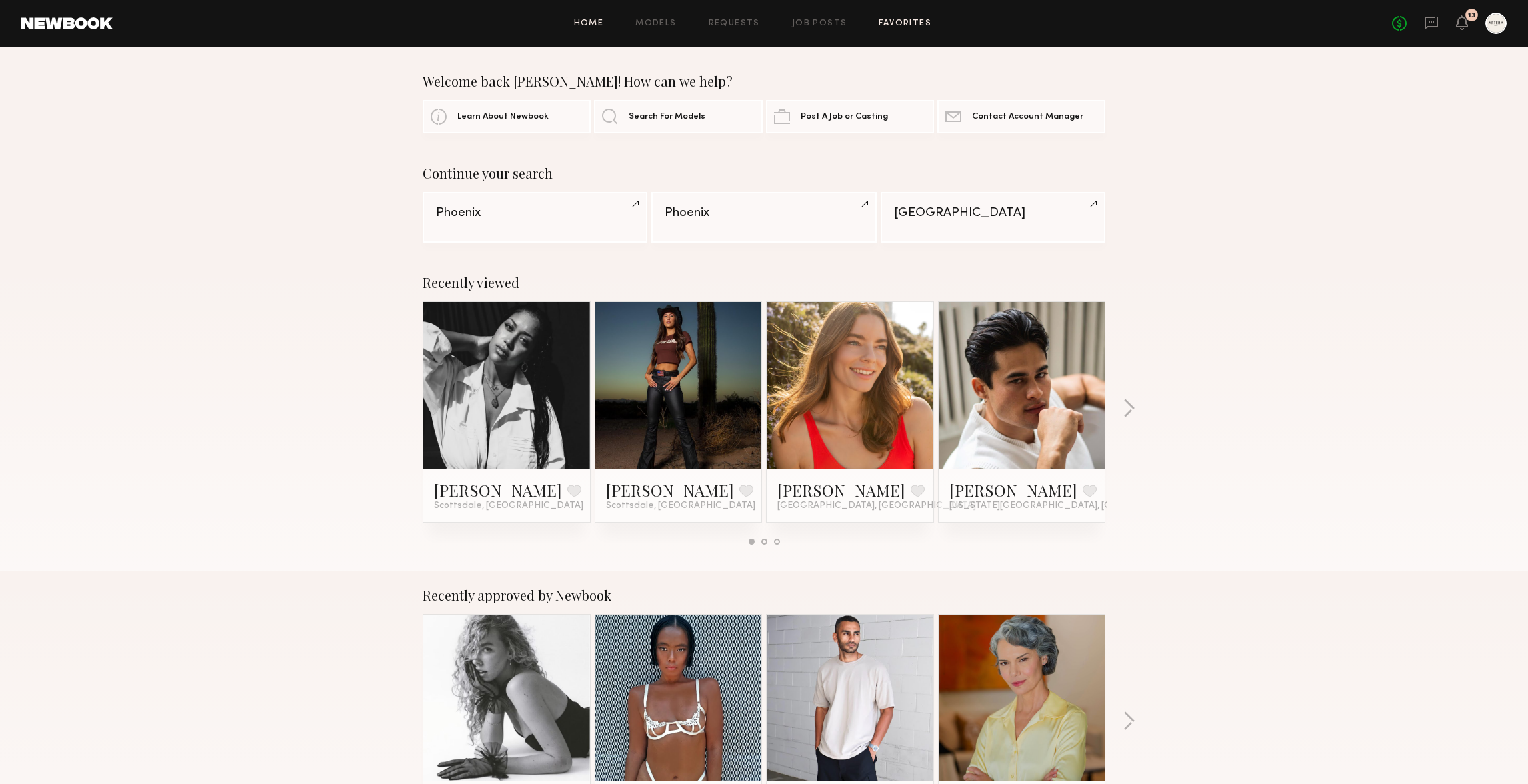
click at [916, 20] on link "Favorites" at bounding box center [905, 24] width 53 height 9
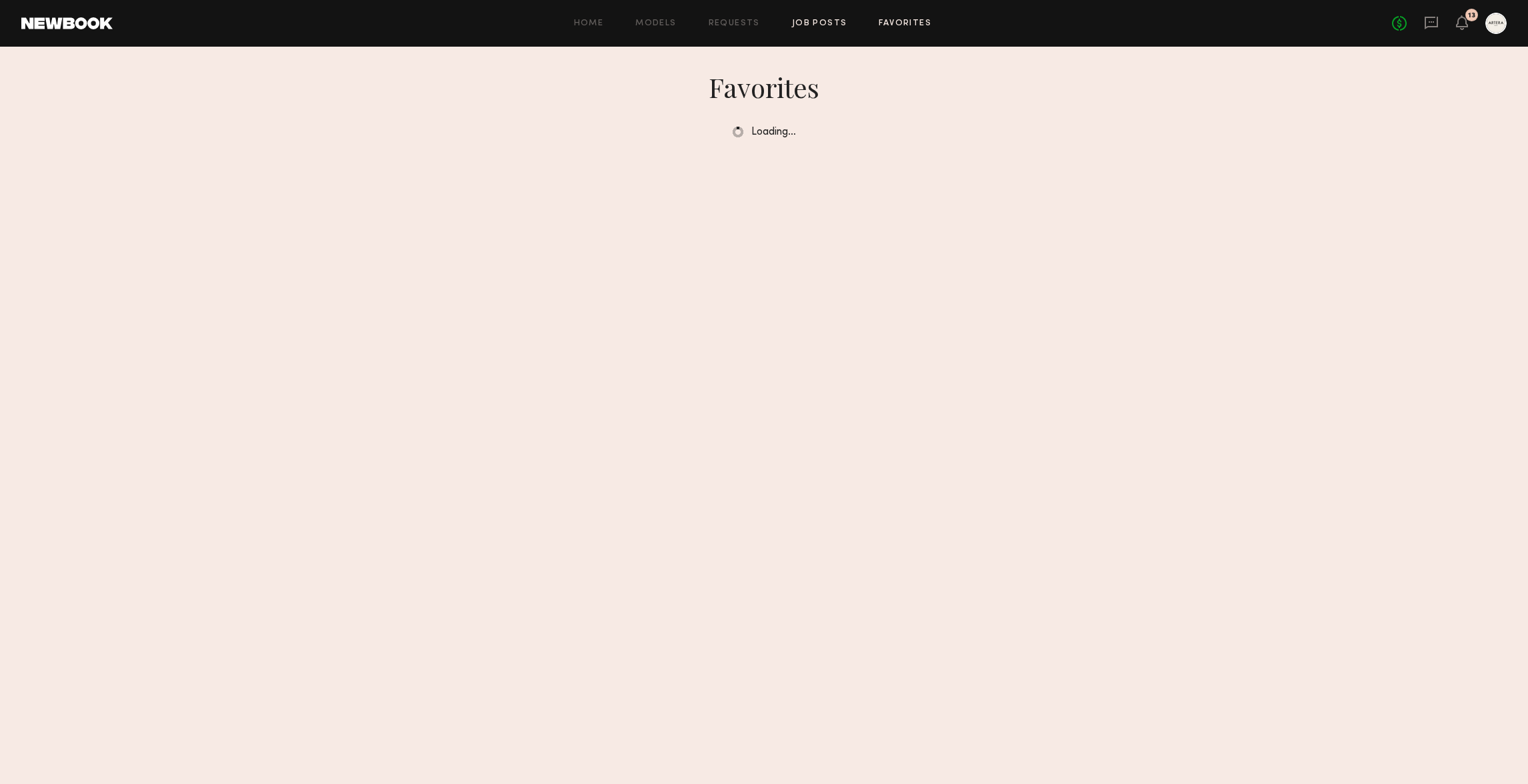
drag, startPoint x: 782, startPoint y: 26, endPoint x: 796, endPoint y: 25, distance: 14.0
click at [782, 25] on div "Home Models Requests Job Posts Favorites Sign Out" at bounding box center [752, 24] width 1279 height 9
click at [797, 24] on link "Job Posts" at bounding box center [819, 24] width 55 height 9
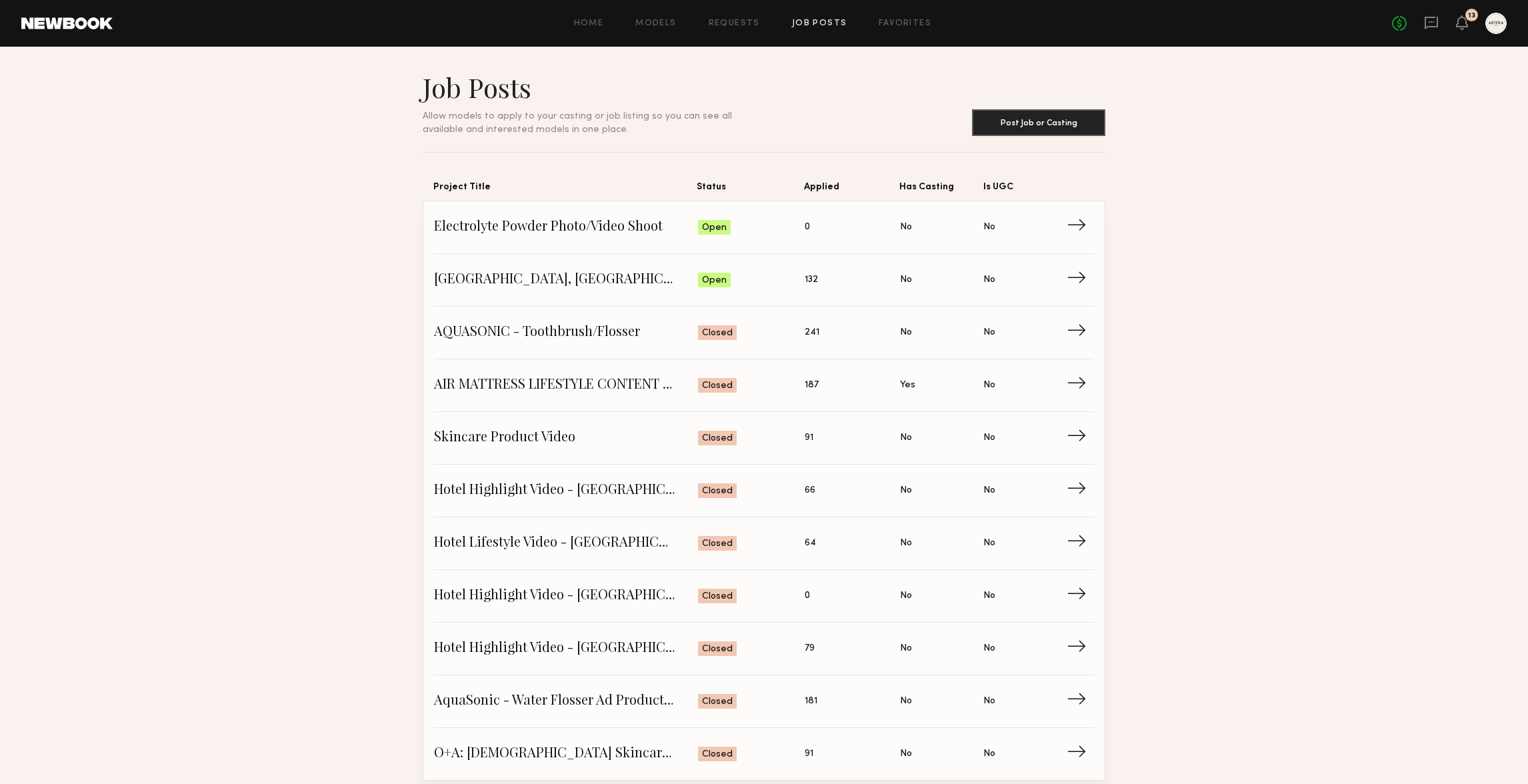
drag, startPoint x: 1358, startPoint y: 356, endPoint x: 1334, endPoint y: 368, distance: 26.8
click at [1356, 359] on section "Job Posts Allow models to apply to your casting or job listing so you can see a…" at bounding box center [764, 426] width 1528 height 710
drag, startPoint x: 1289, startPoint y: 248, endPoint x: 1286, endPoint y: 204, distance: 44.1
click at [1289, 248] on section "Job Posts Allow models to apply to your casting or job listing so you can see a…" at bounding box center [764, 426] width 1528 height 710
click at [1195, 231] on section "Job Posts Allow models to apply to your casting or job listing so you can see a…" at bounding box center [764, 426] width 1528 height 710
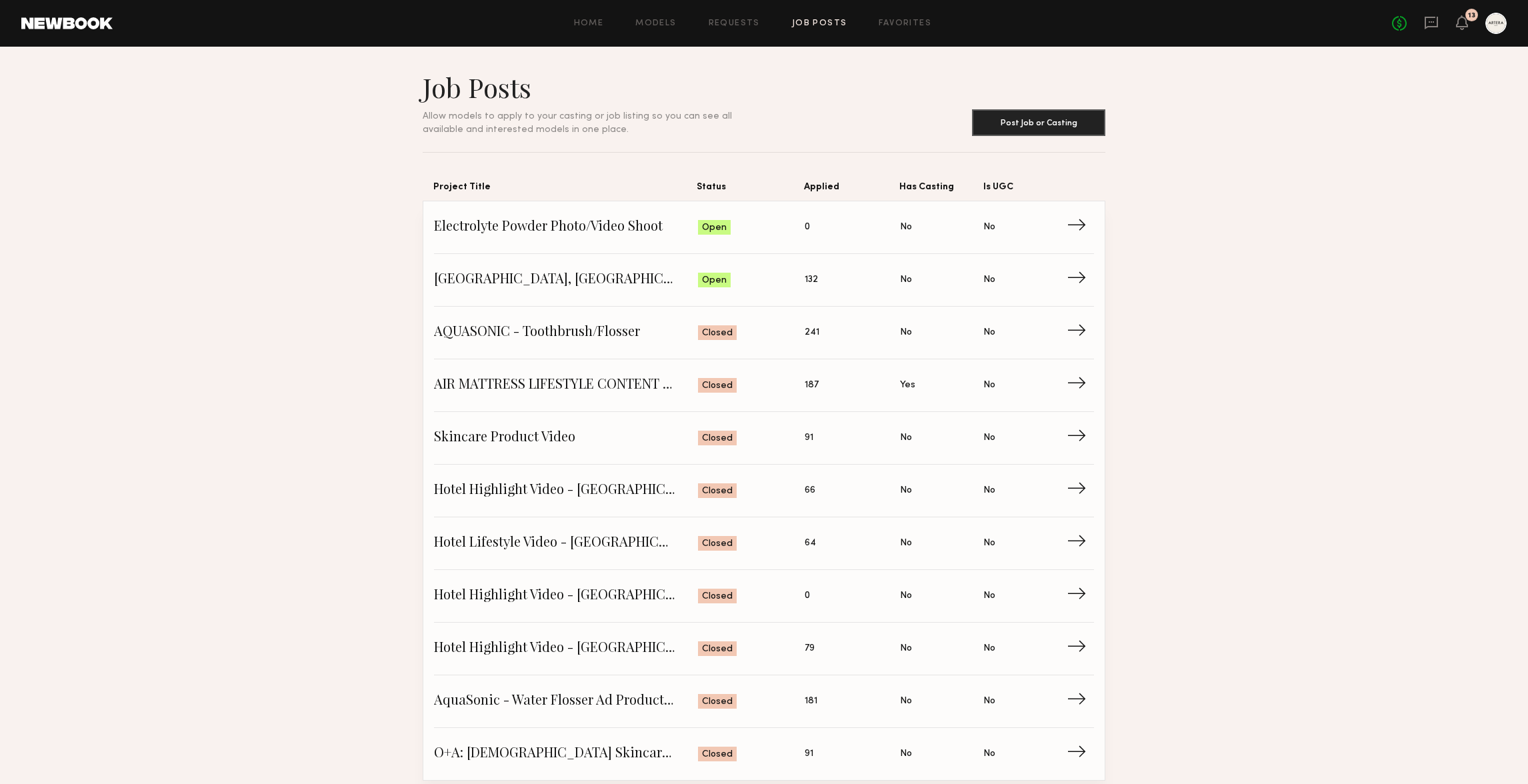
click at [1373, 202] on section "Job Posts Allow models to apply to your casting or job listing so you can see a…" at bounding box center [764, 426] width 1528 height 710
drag, startPoint x: 1248, startPoint y: 546, endPoint x: 1225, endPoint y: 542, distance: 23.3
click at [1245, 544] on section "Job Posts Allow models to apply to your casting or job listing so you can see a…" at bounding box center [764, 426] width 1528 height 710
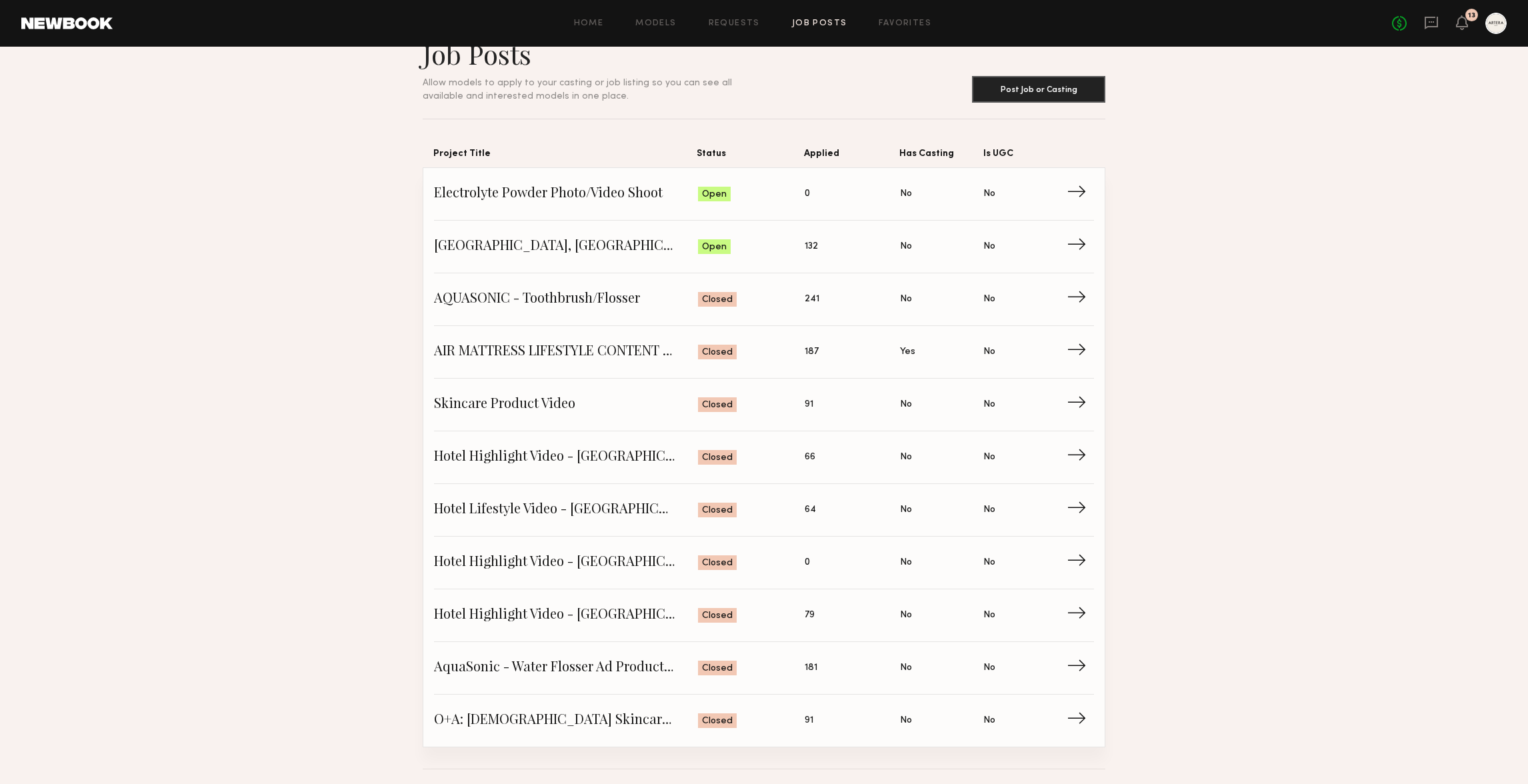
click at [1325, 261] on section "Job Posts Allow models to apply to your casting or job listing so you can see a…" at bounding box center [764, 392] width 1528 height 710
drag, startPoint x: 1367, startPoint y: 384, endPoint x: 1321, endPoint y: 381, distance: 46.1
click at [1367, 383] on section "Job Posts Allow models to apply to your casting or job listing so you can see a…" at bounding box center [764, 392] width 1528 height 710
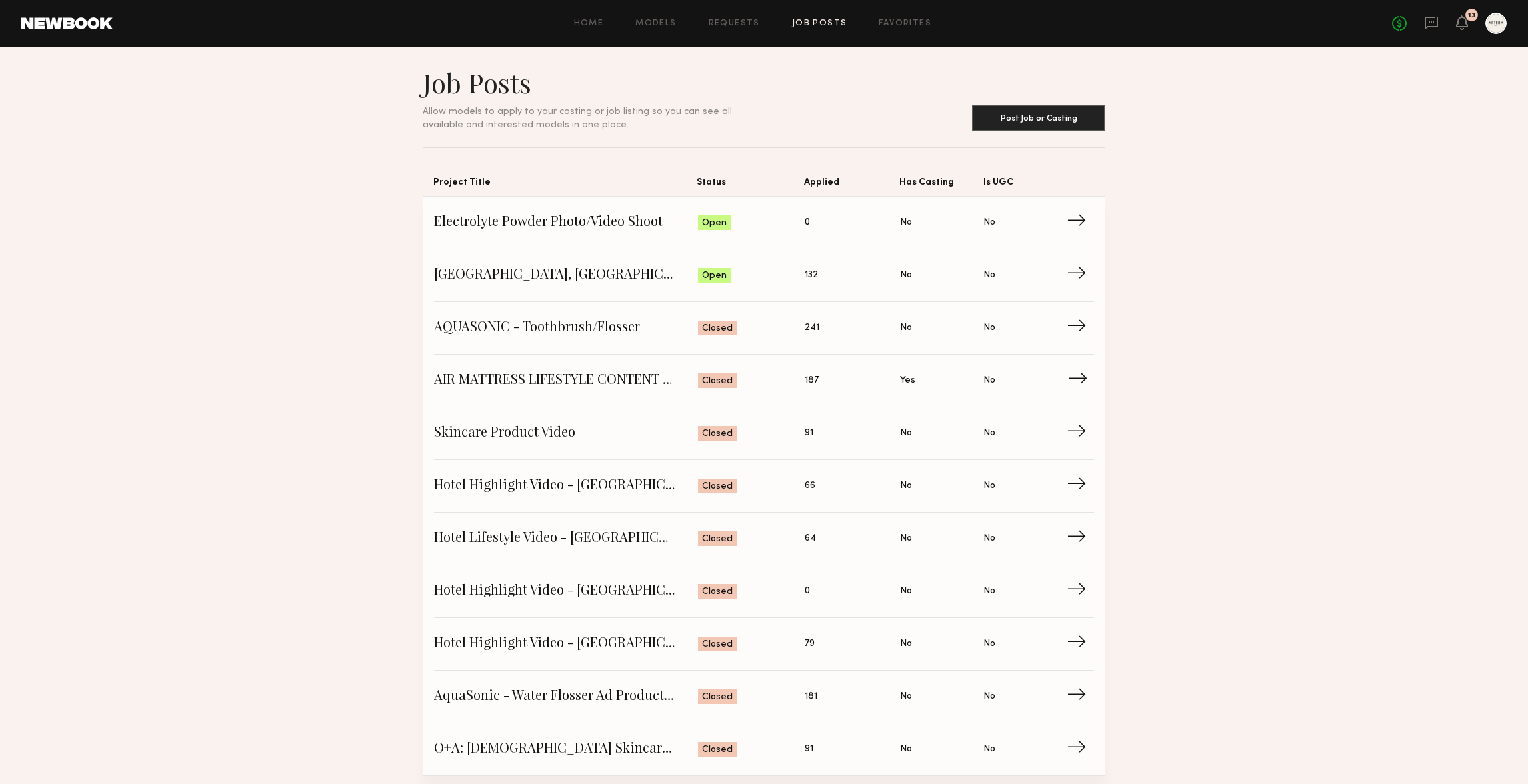
scroll to position [0, 0]
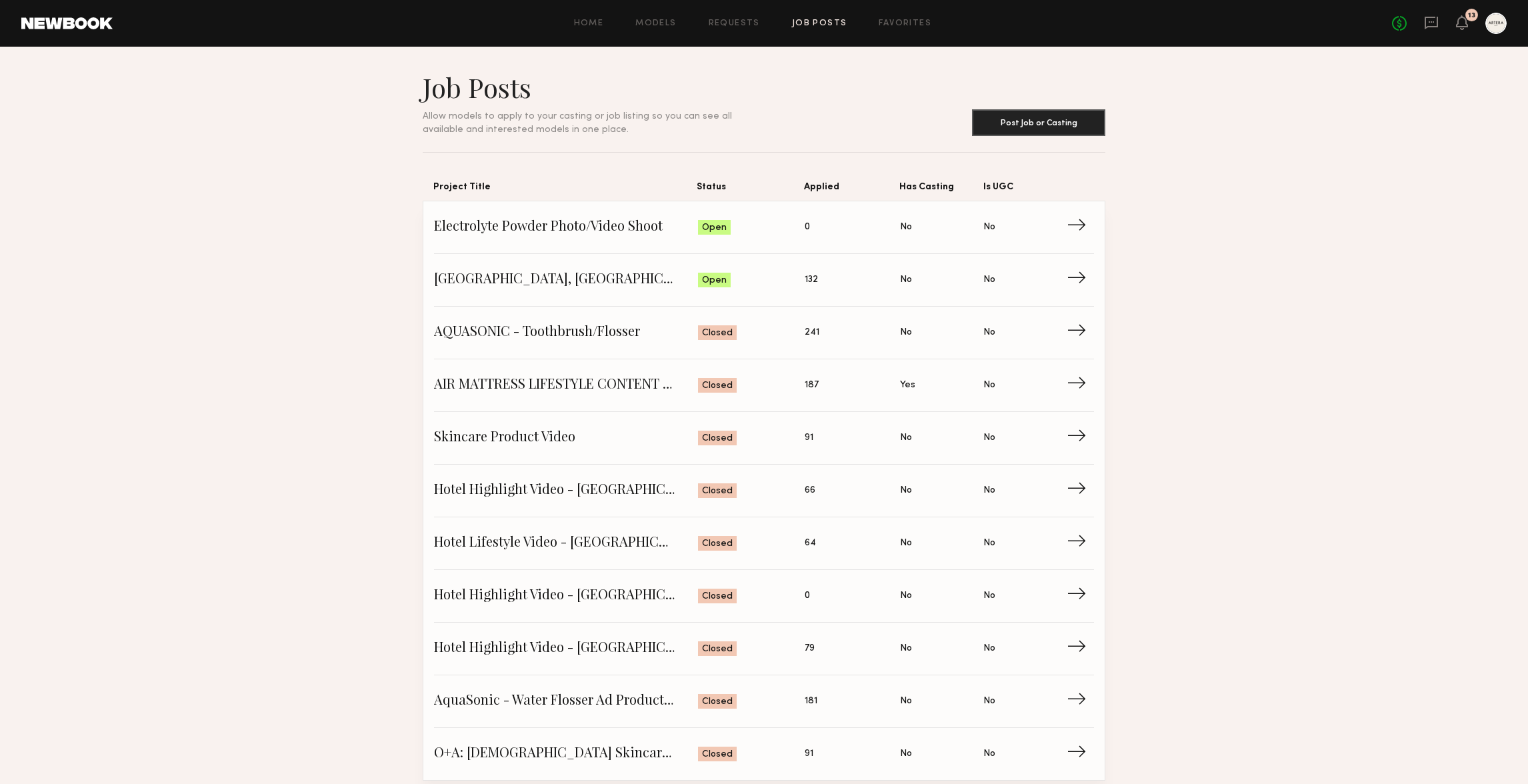
click at [599, 16] on div "Home Models Requests Job Posts Favorites Sign Out No fees up to $5,000 13" at bounding box center [809, 24] width 1394 height 22
click at [598, 23] on link "Home" at bounding box center [589, 24] width 30 height 9
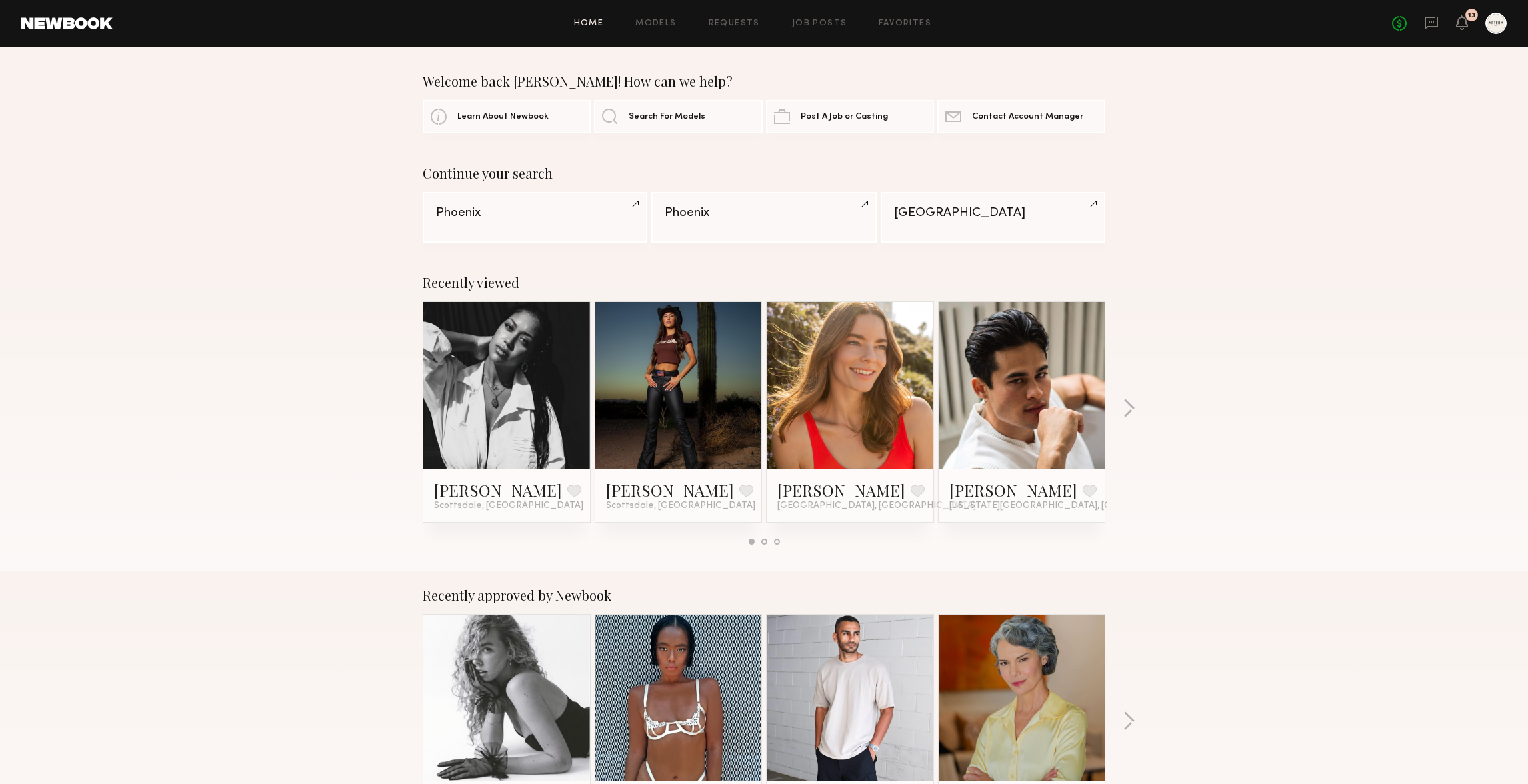
drag, startPoint x: 1248, startPoint y: 345, endPoint x: 1237, endPoint y: 316, distance: 31.0
click at [1249, 343] on div "Recently viewed Henwa N. Favorite Scottsdale, AZ Shelbie K. Favorite Scottsdale…" at bounding box center [764, 414] width 1528 height 312
click at [1498, 29] on div at bounding box center [1496, 24] width 22 height 22
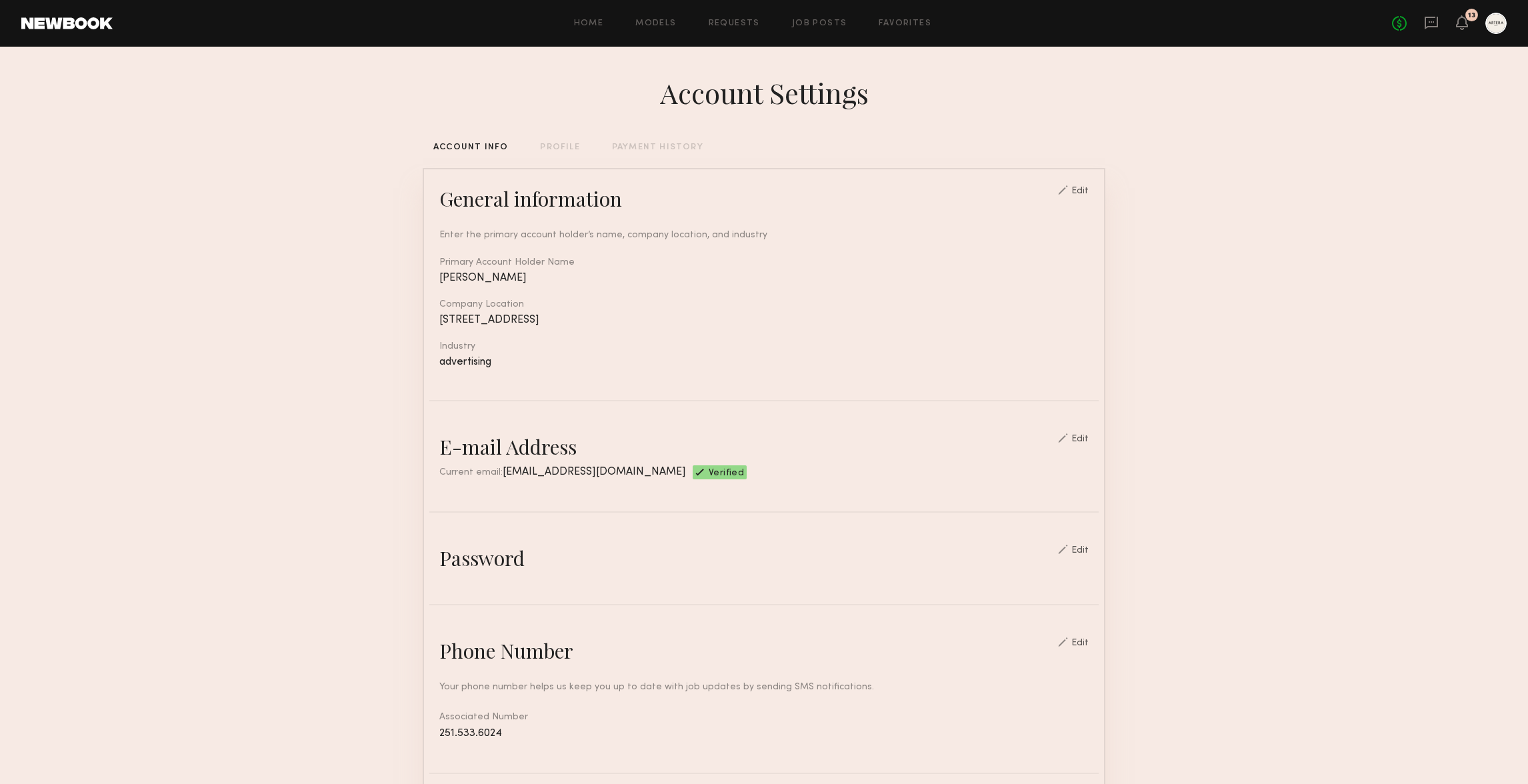
click at [1313, 254] on section "Account Settings ACCOUNT INFO PROFILE PAYMENT HISTORY General information Edit …" at bounding box center [764, 647] width 1528 height 1202
drag, startPoint x: 562, startPoint y: 338, endPoint x: 531, endPoint y: 291, distance: 56.3
click at [542, 300] on div "Enter the primary account holder’s name, company location, and industry Primary…" at bounding box center [764, 289] width 649 height 156
drag, startPoint x: 530, startPoint y: 291, endPoint x: 561, endPoint y: 284, distance: 31.8
click at [532, 291] on div "Enter the primary account holder’s name, company location, and industry Primary…" at bounding box center [764, 289] width 649 height 156
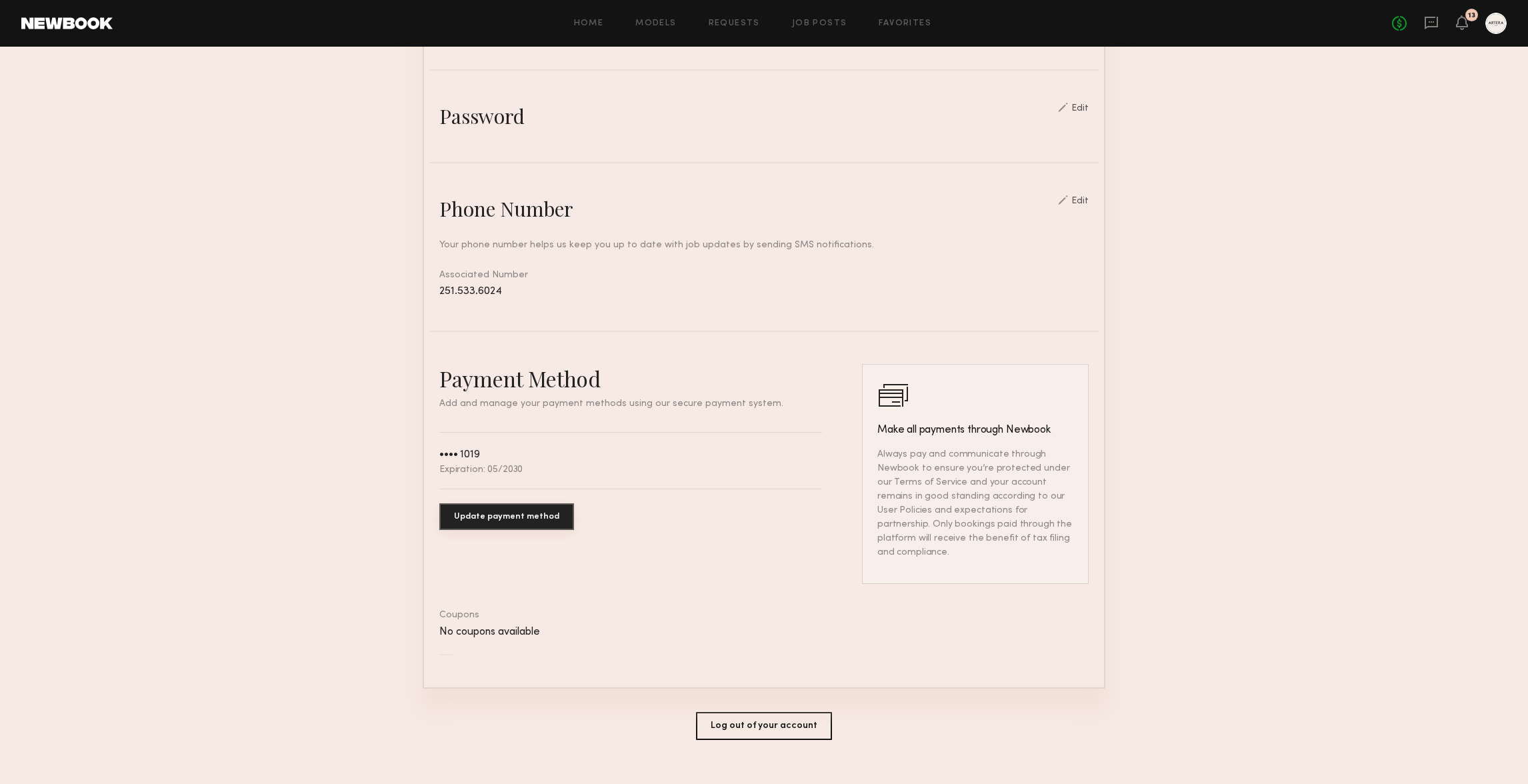
scroll to position [447, 0]
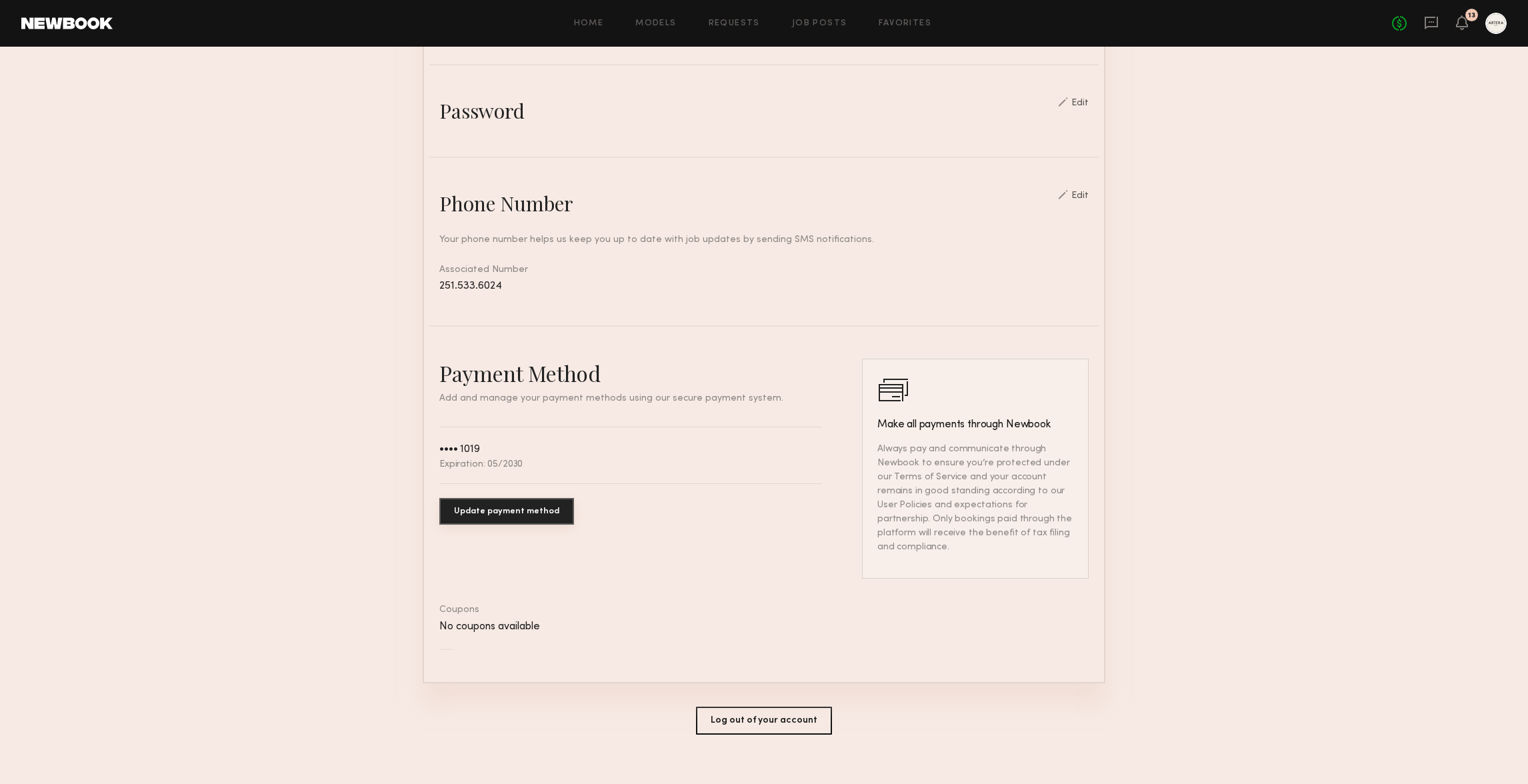
drag, startPoint x: 466, startPoint y: 453, endPoint x: 496, endPoint y: 461, distance: 31.0
click at [483, 457] on div "•••• 1019 Expiration: 05/2030" at bounding box center [481, 455] width 83 height 28
click at [495, 461] on div "Expiration: 05/2030" at bounding box center [481, 465] width 83 height 9
drag, startPoint x: 461, startPoint y: 460, endPoint x: 544, endPoint y: 465, distance: 83.2
click at [495, 460] on div "Expiration: 05/2030" at bounding box center [481, 465] width 83 height 9
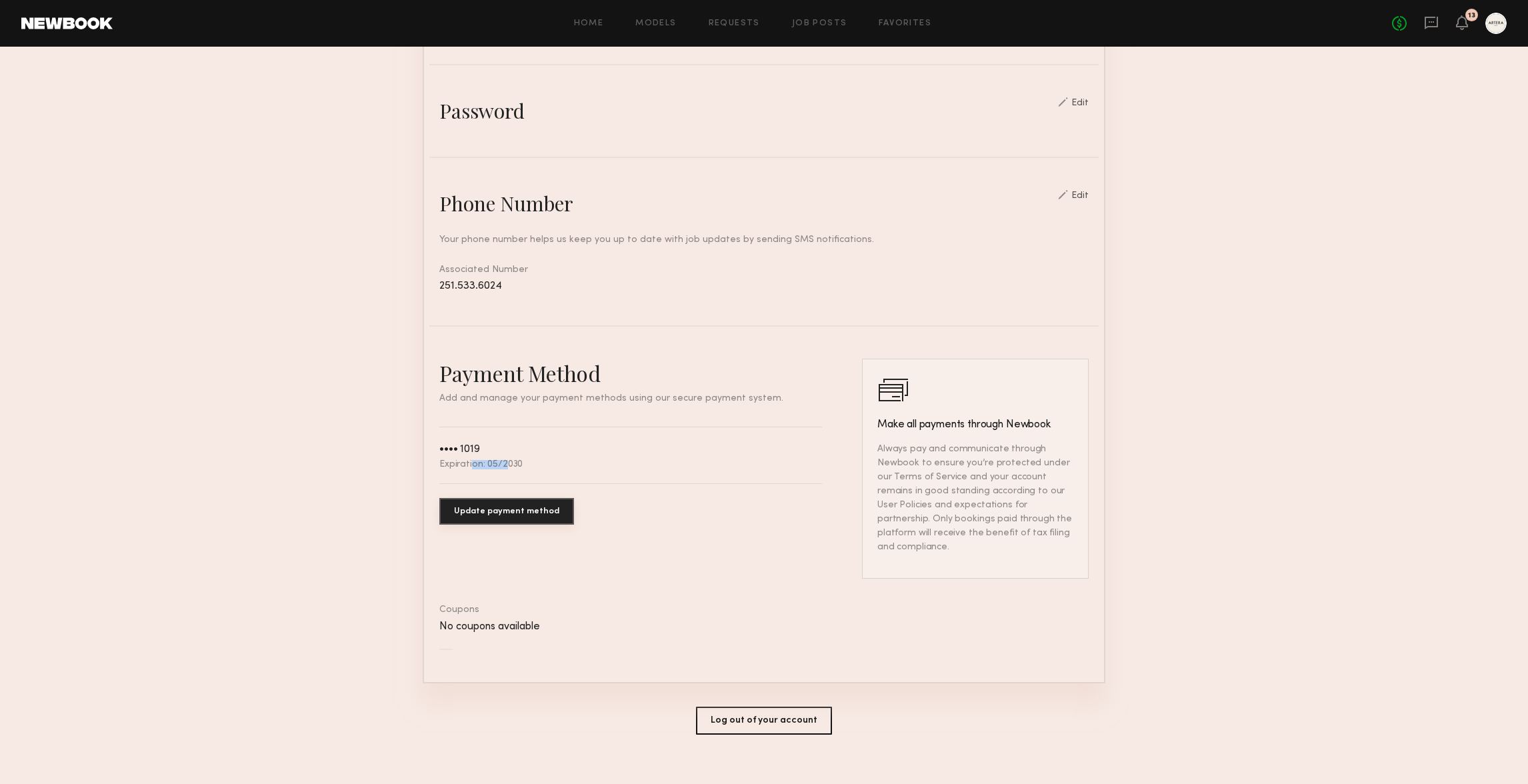
click at [544, 465] on div "•••• 1019 Expiration: 05/2030" at bounding box center [630, 455] width 383 height 28
drag, startPoint x: 447, startPoint y: 441, endPoint x: 485, endPoint y: 455, distance: 40.5
click at [470, 449] on div "•••• 1019" at bounding box center [481, 448] width 83 height 14
drag, startPoint x: 550, startPoint y: 462, endPoint x: 448, endPoint y: 438, distance: 104.8
click at [448, 441] on div "•••• 1019 Expiration: 05/2030" at bounding box center [630, 455] width 383 height 28
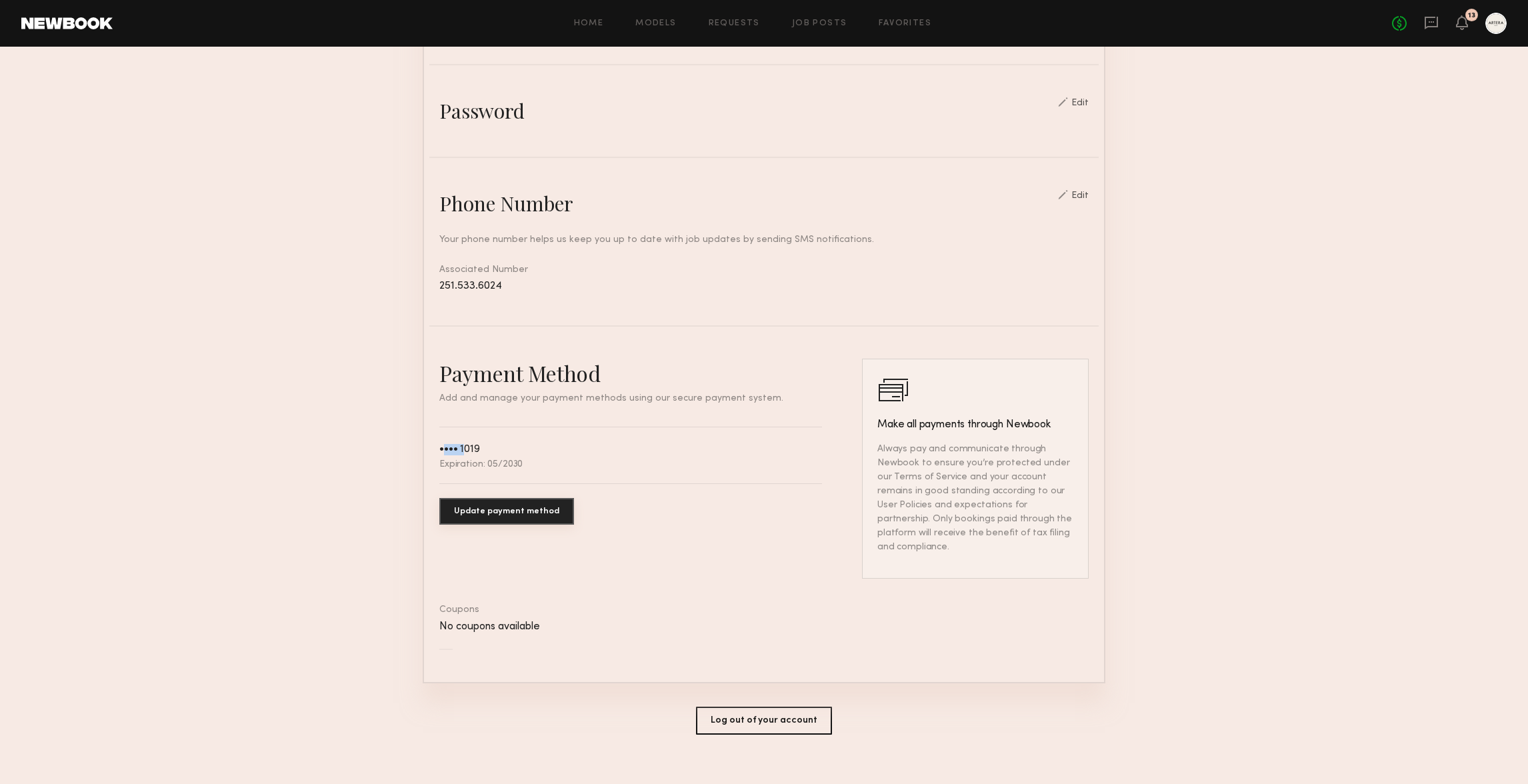
click at [448, 441] on div "•••• 1019" at bounding box center [481, 448] width 83 height 14
drag, startPoint x: 539, startPoint y: 465, endPoint x: 430, endPoint y: 443, distance: 111.2
click at [430, 443] on div "Payment Method Add and manage your payment methods using our secure payment sys…" at bounding box center [764, 511] width 670 height 307
drag, startPoint x: 582, startPoint y: 466, endPoint x: 437, endPoint y: 426, distance: 150.4
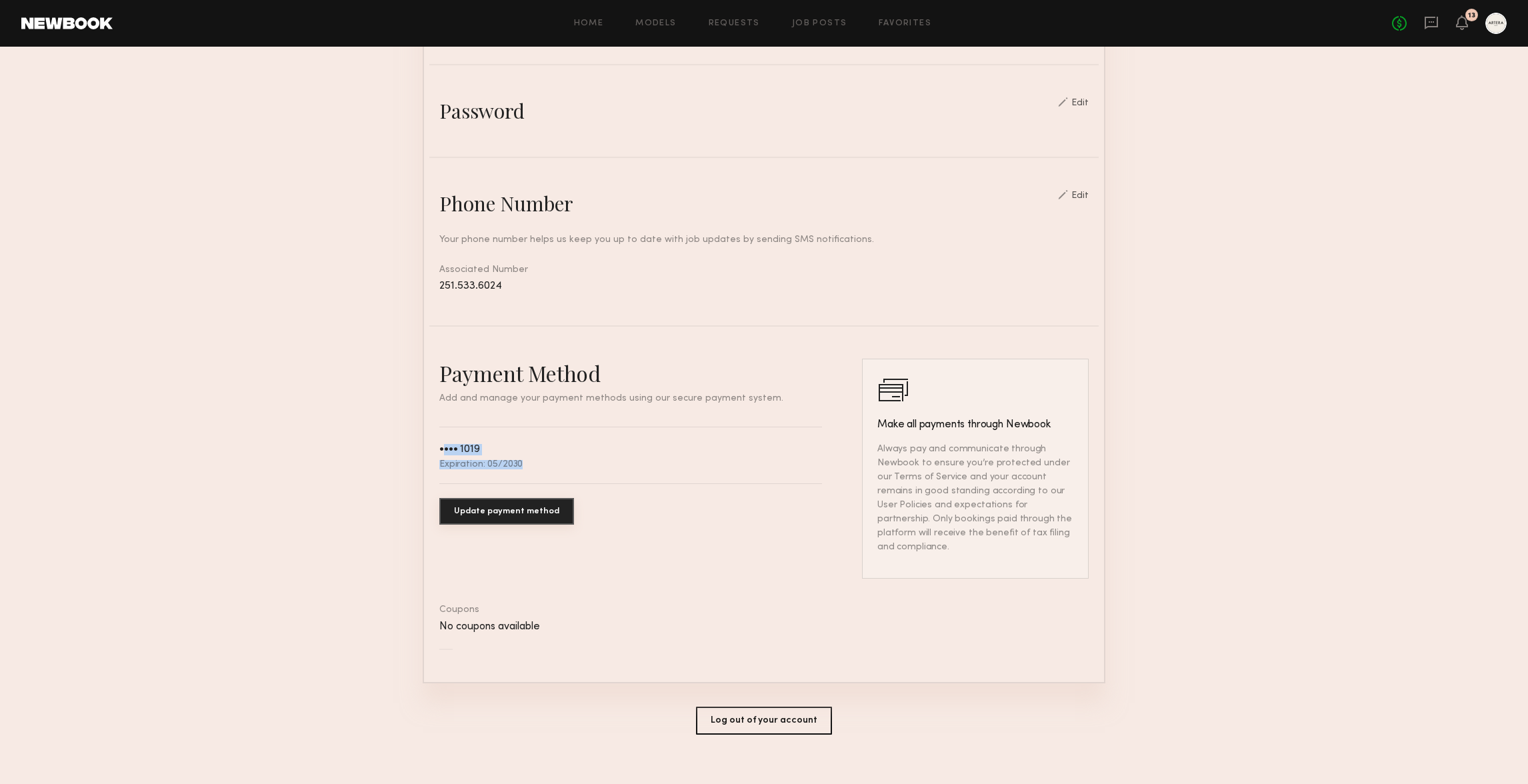
click at [439, 426] on div "Payment Method Add and manage your payment methods using our secure payment sys…" at bounding box center [630, 468] width 383 height 220
click at [441, 428] on div "Payment Method Add and manage your payment methods using our secure payment sys…" at bounding box center [630, 468] width 383 height 220
drag, startPoint x: 984, startPoint y: 489, endPoint x: 1033, endPoint y: 523, distance: 59.6
click at [1012, 507] on p "Always pay and communicate through Newbook to ensure you’re protected under our…" at bounding box center [975, 498] width 196 height 112
click at [1033, 523] on p "Always pay and communicate through Newbook to ensure you’re protected under our…" at bounding box center [975, 498] width 196 height 112
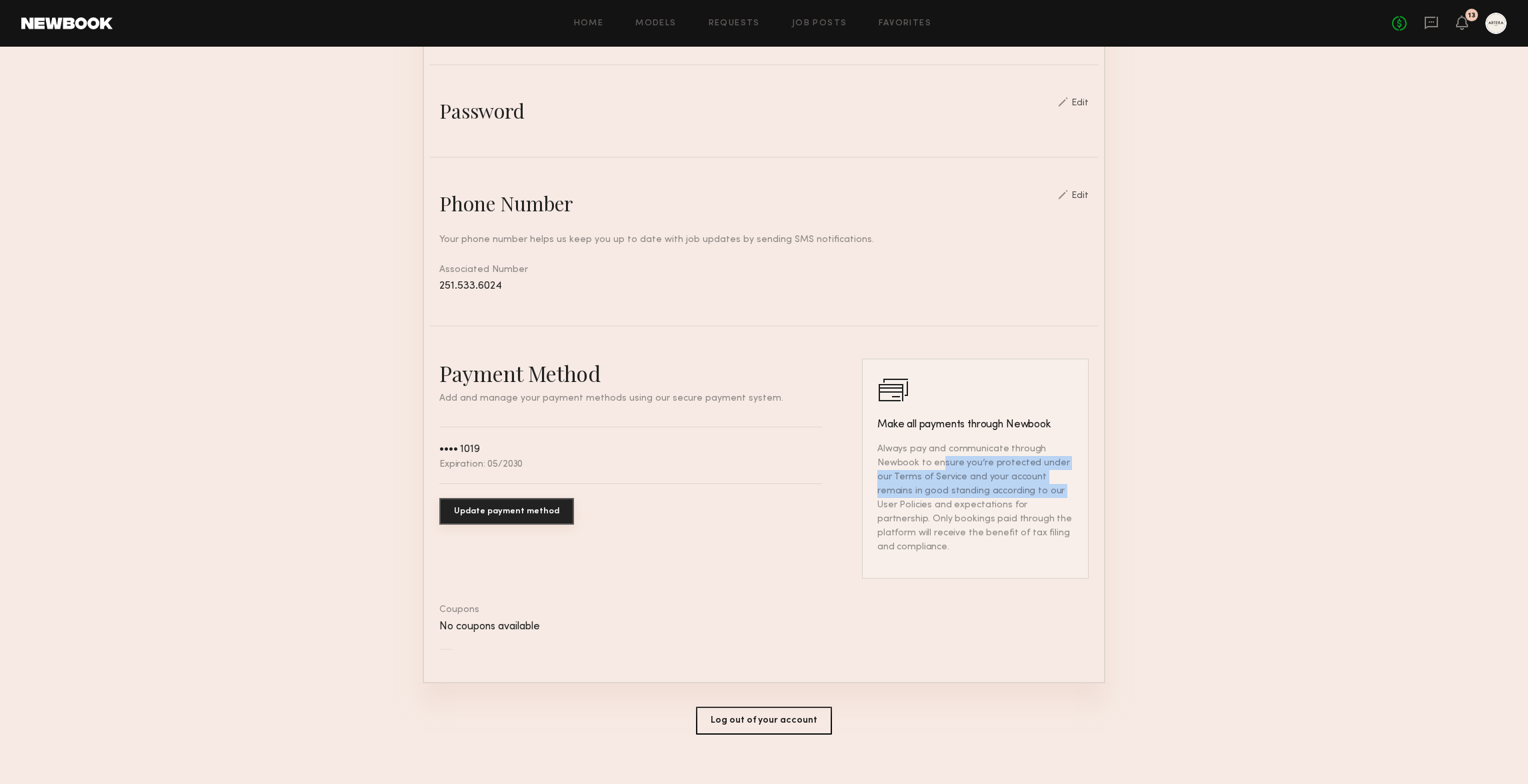
click at [1024, 509] on p "Always pay and communicate through Newbook to ensure you’re protected under our…" at bounding box center [975, 498] width 196 height 112
click at [1029, 513] on p "Always pay and communicate through Newbook to ensure you’re protected under our…" at bounding box center [975, 498] width 196 height 112
drag, startPoint x: 962, startPoint y: 447, endPoint x: 981, endPoint y: 516, distance: 71.6
click at [968, 493] on p "Always pay and communicate through Newbook to ensure you’re protected under our…" at bounding box center [975, 498] width 196 height 112
click at [983, 530] on p "Always pay and communicate through Newbook to ensure you’re protected under our…" at bounding box center [975, 498] width 196 height 112
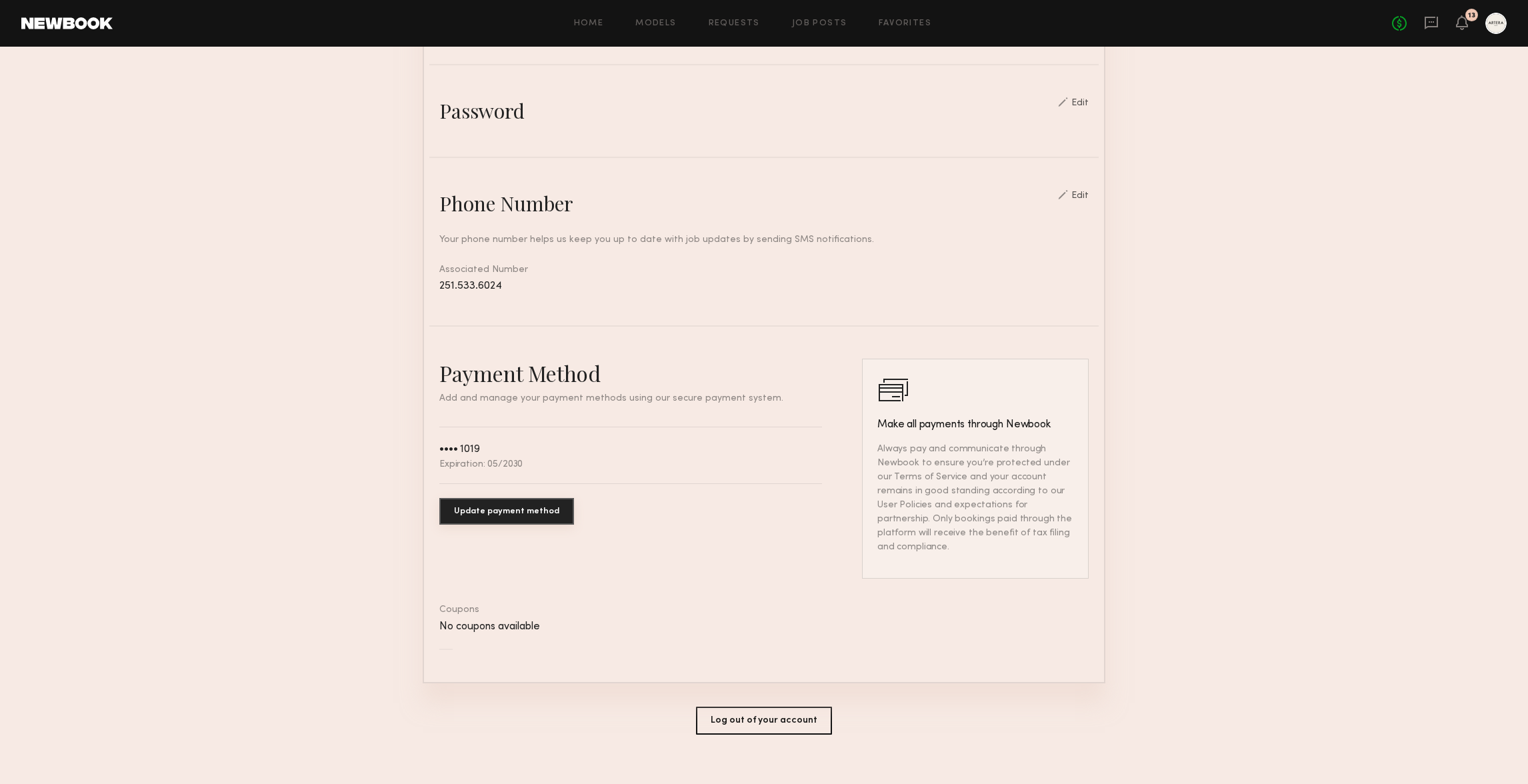
click at [464, 449] on div "•••• 1019" at bounding box center [460, 449] width 40 height 11
drag, startPoint x: 524, startPoint y: 465, endPoint x: 428, endPoint y: 451, distance: 97.0
click at [429, 451] on div "Payment Method Add and manage your payment methods using our secure payment sys…" at bounding box center [764, 511] width 670 height 307
copy div "•••• 1019 Expiration: 05/2030"
click at [576, 461] on div "•••• 1019 Expiration: 05/2030" at bounding box center [630, 455] width 383 height 28
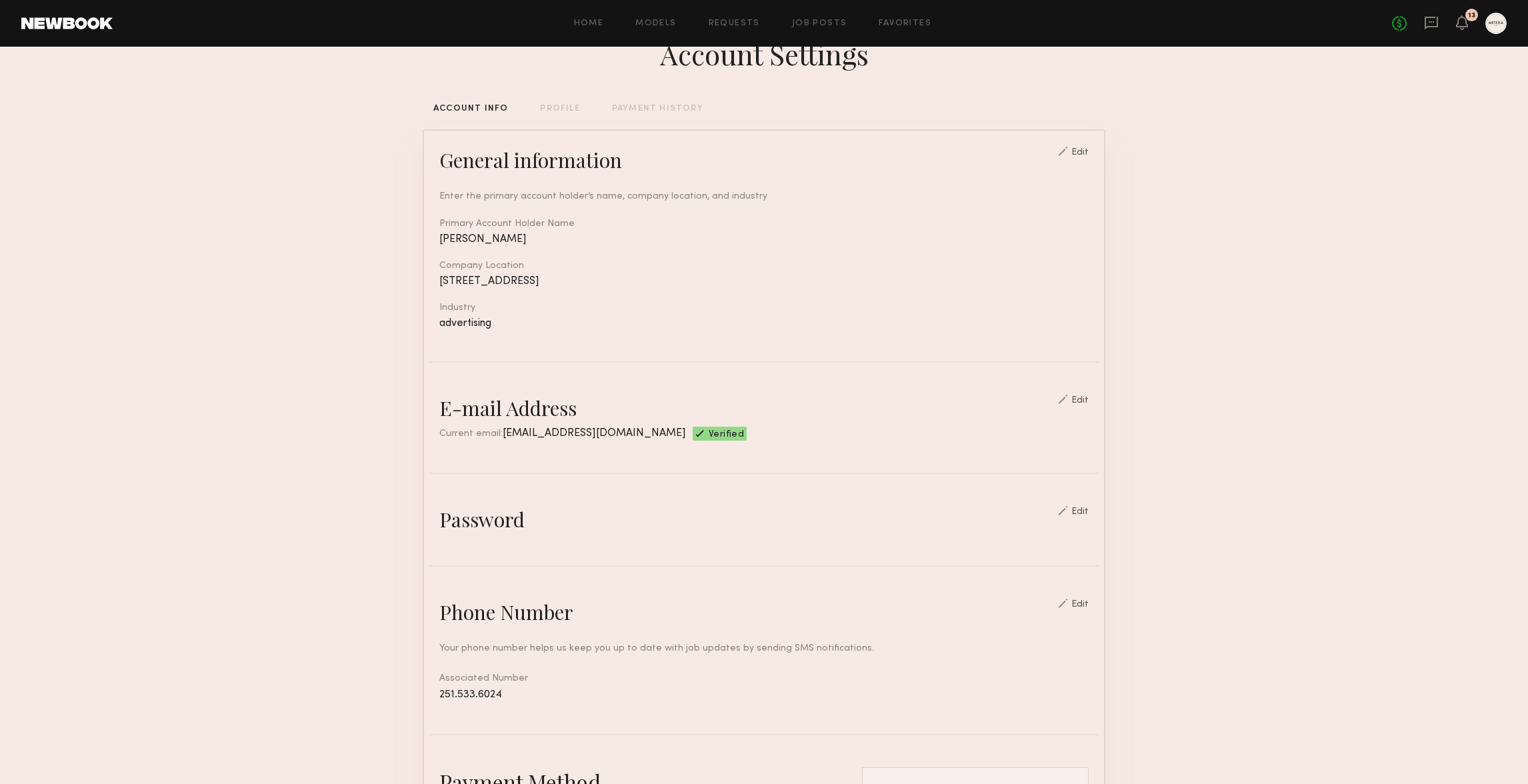
scroll to position [0, 0]
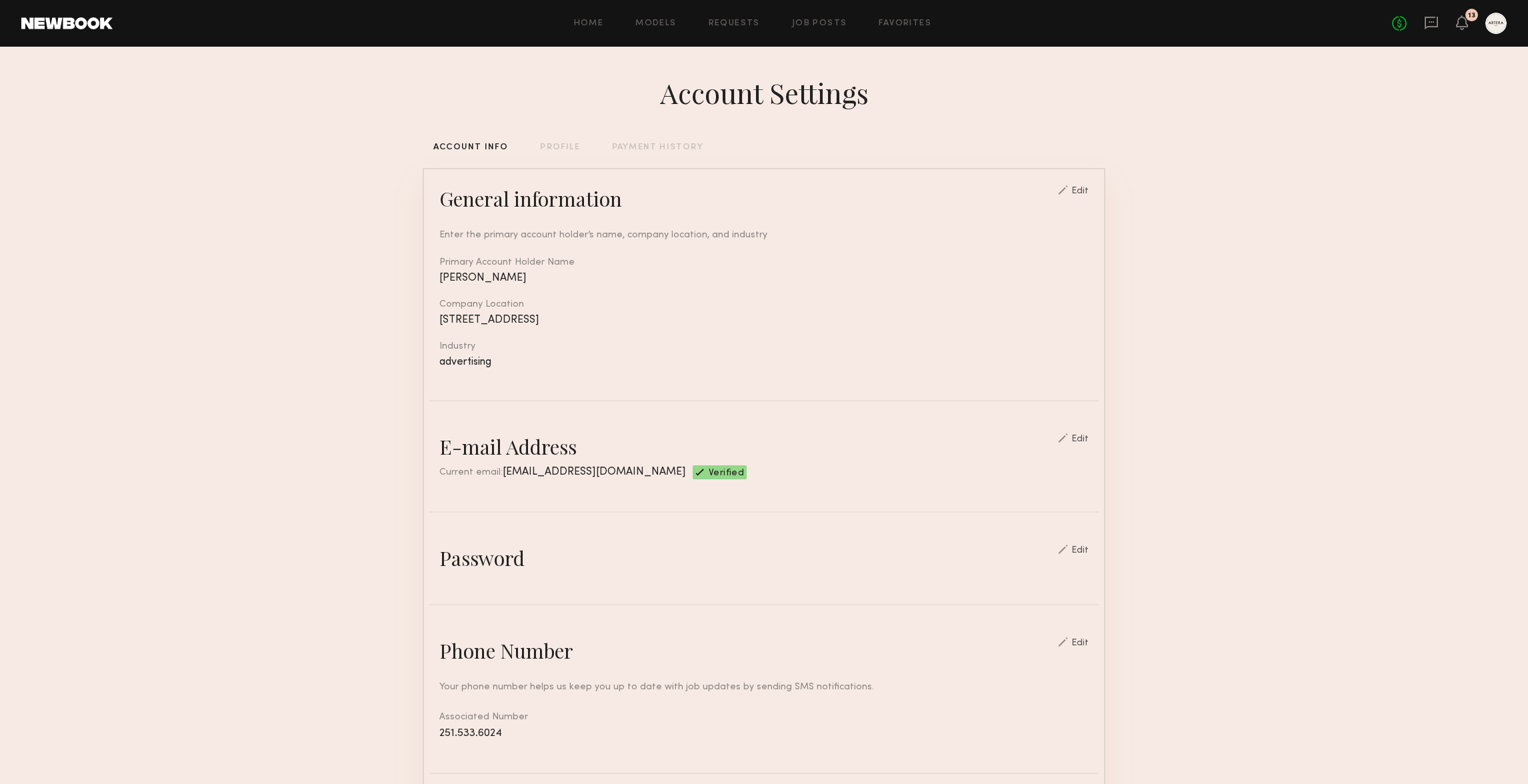
click at [653, 141] on div "Account Settings ACCOUNT INFO PROFILE PAYMENT HISTORY General information Edit …" at bounding box center [763, 647] width 682 height 1202
click at [680, 148] on div "PAYMENT HISTORY" at bounding box center [657, 147] width 91 height 9
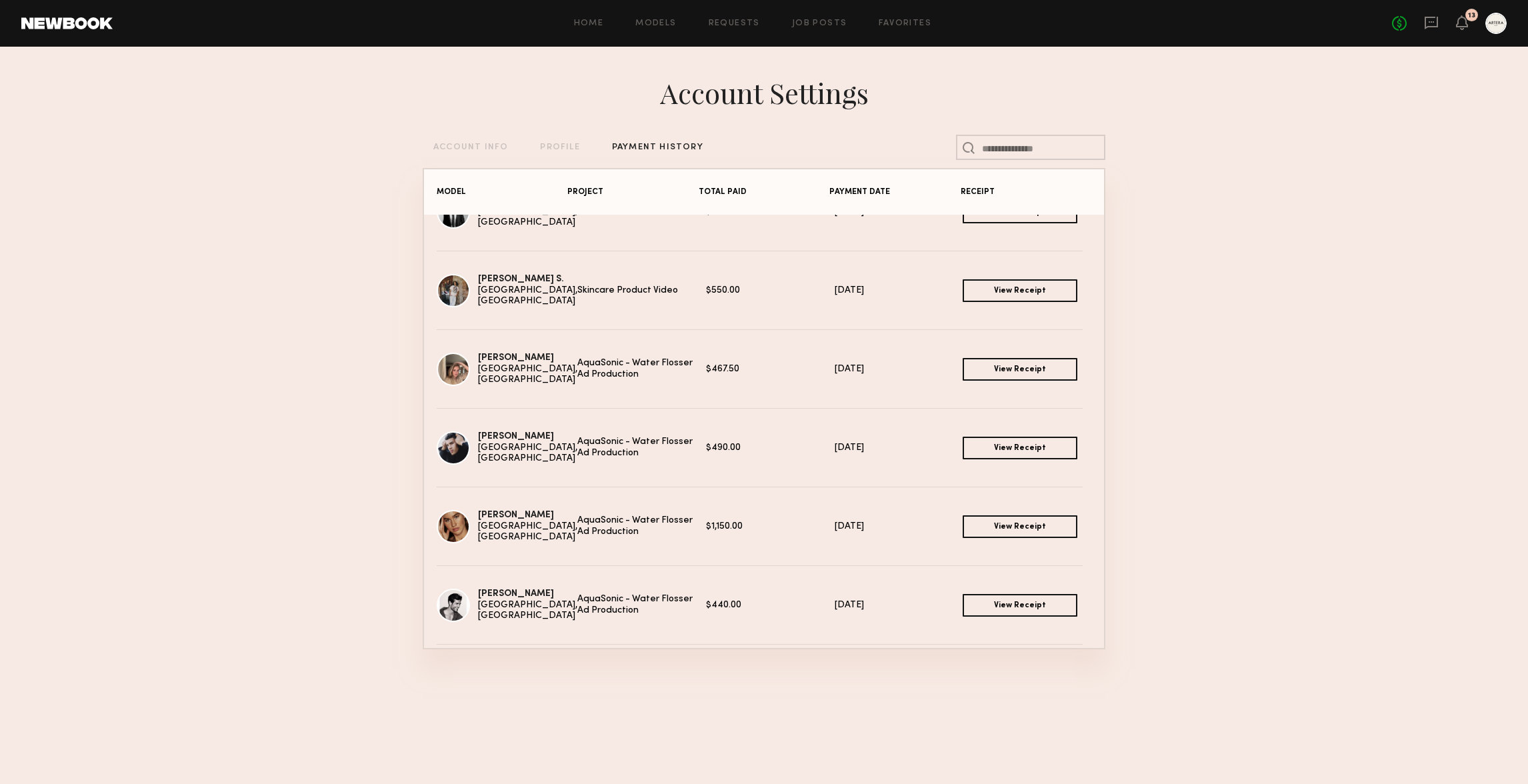
scroll to position [354, 0]
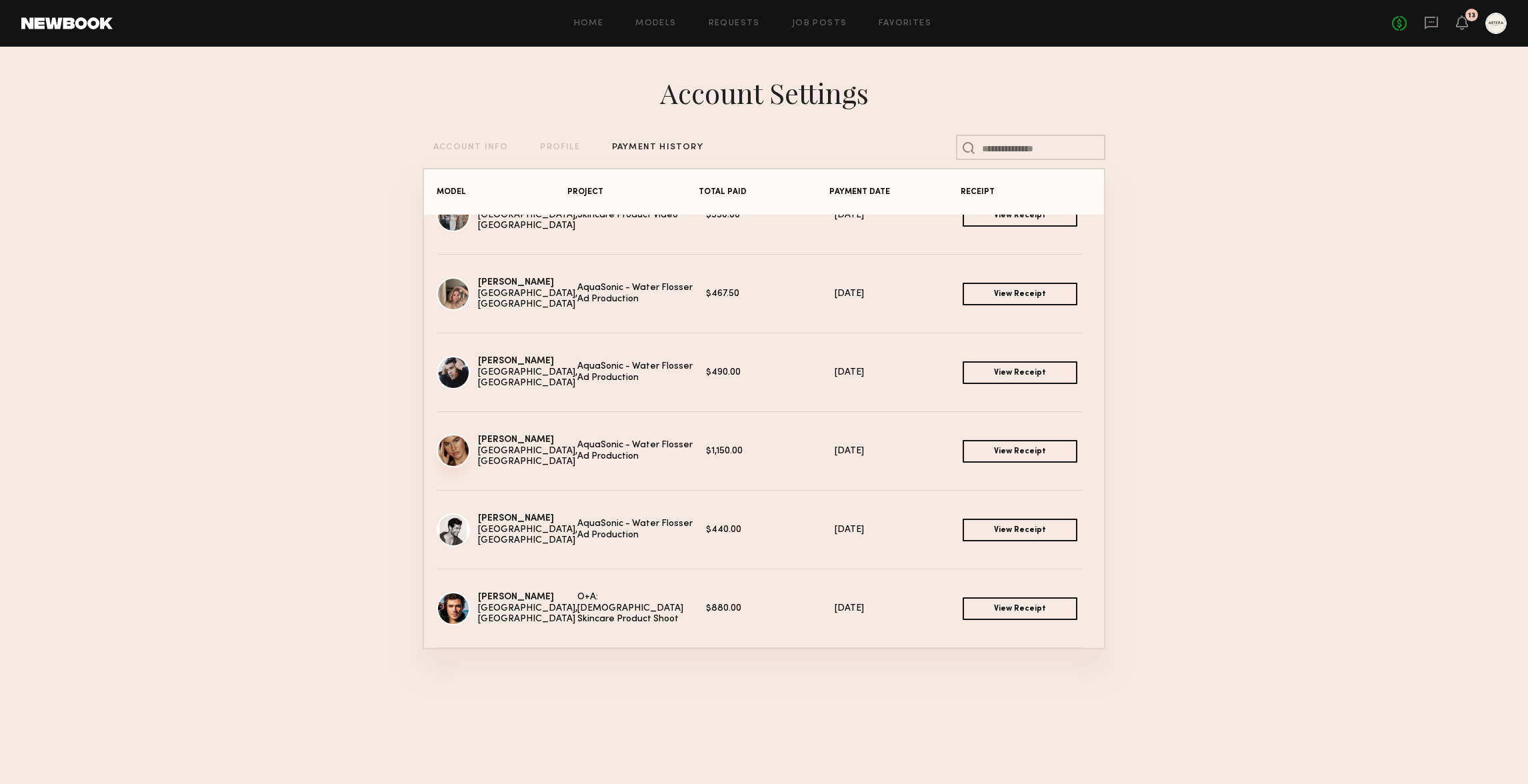
click at [459, 459] on img at bounding box center [453, 450] width 33 height 33
